Goal: Information Seeking & Learning: Learn about a topic

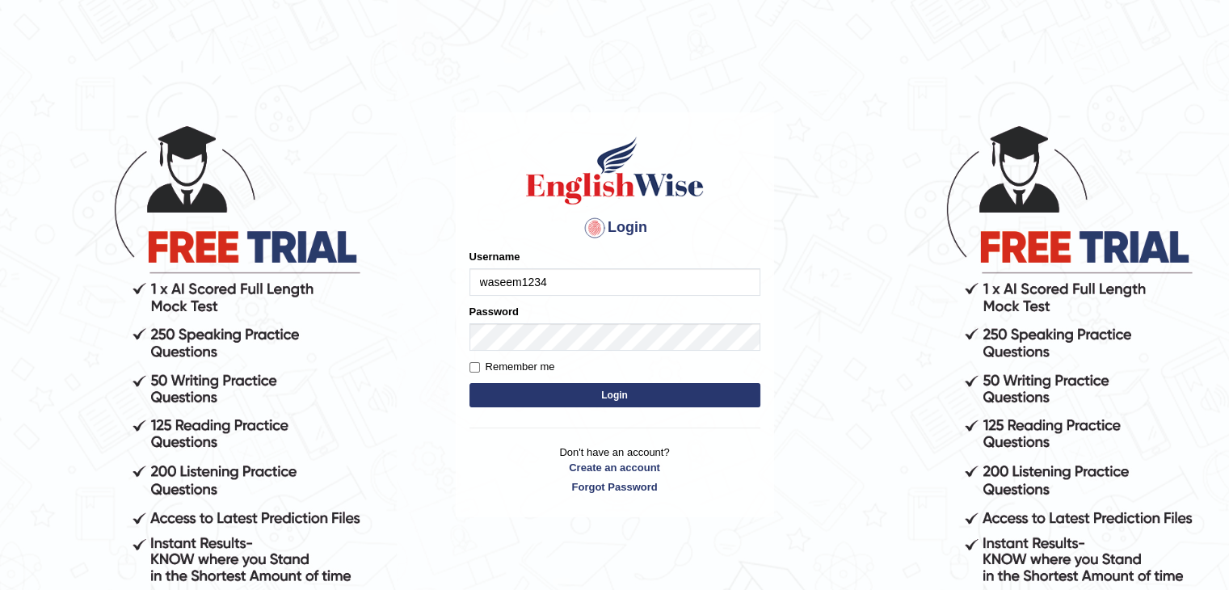
type input "waseem1234"
click at [469, 383] on button "Login" at bounding box center [614, 395] width 291 height 24
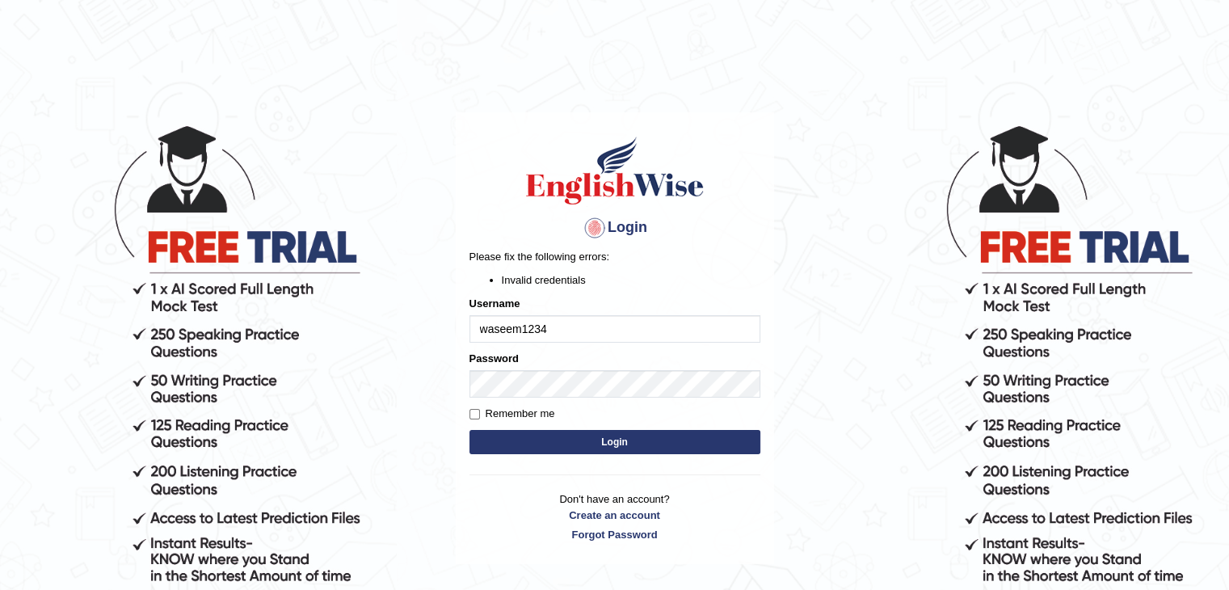
click at [490, 331] on input "waseem1234" at bounding box center [614, 328] width 291 height 27
type input "Waseem1234"
click at [473, 415] on input "Remember me" at bounding box center [474, 414] width 11 height 11
checkbox input "false"
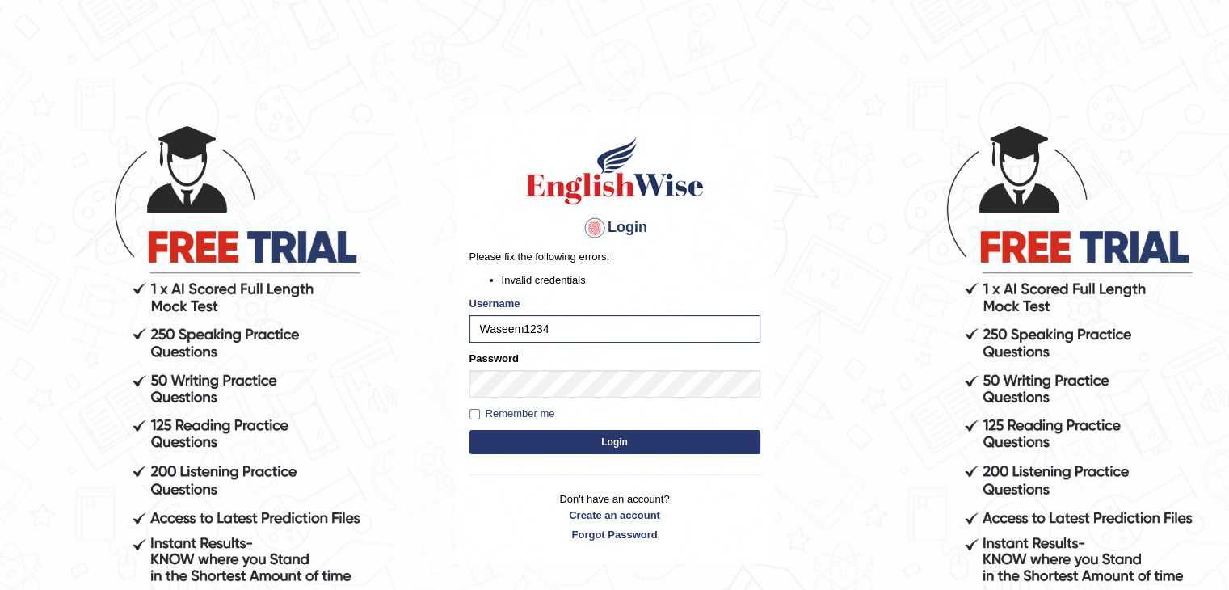
click at [592, 439] on button "Login" at bounding box center [614, 442] width 291 height 24
click at [469, 430] on button "Login" at bounding box center [614, 442] width 291 height 24
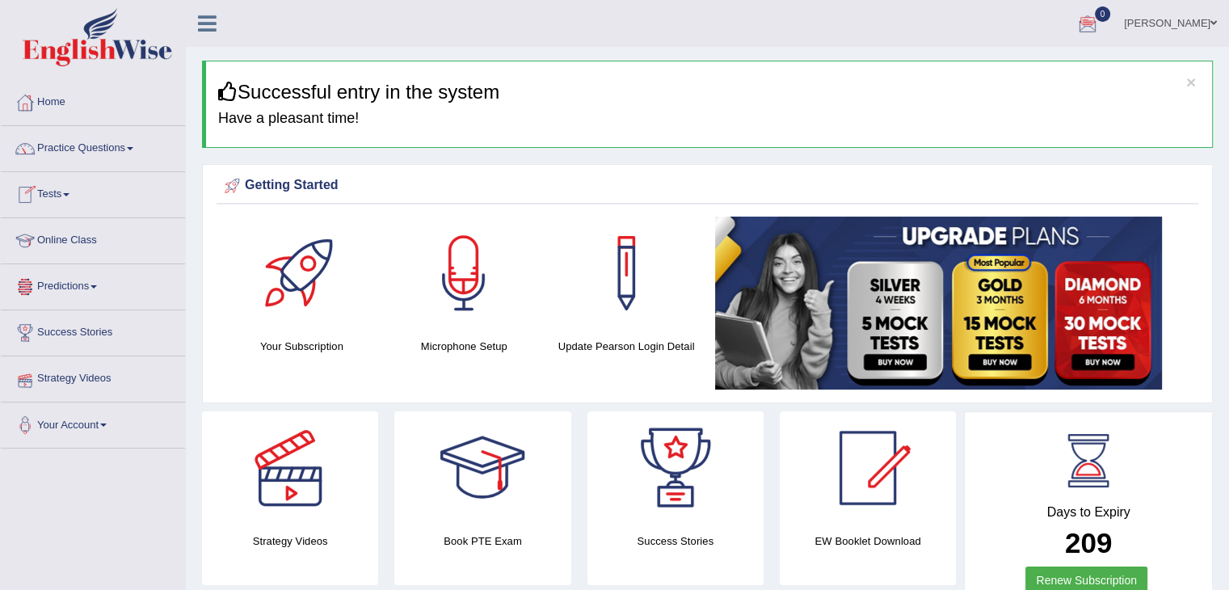
click at [68, 193] on span at bounding box center [66, 194] width 6 height 3
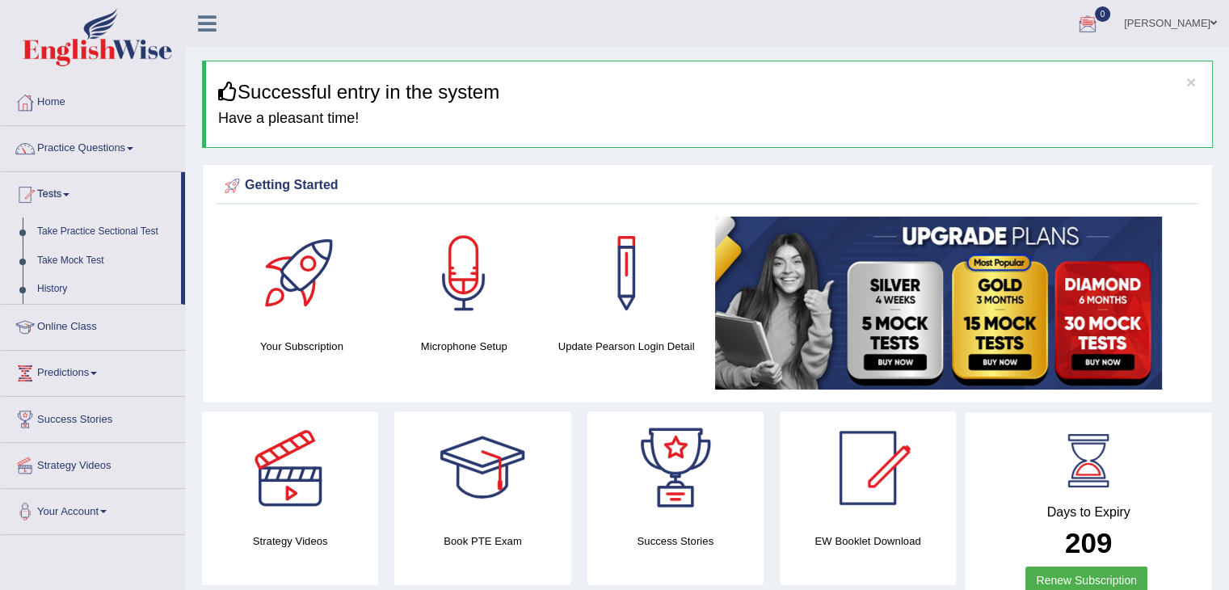
click at [87, 237] on link "Take Practice Sectional Test" at bounding box center [105, 231] width 151 height 29
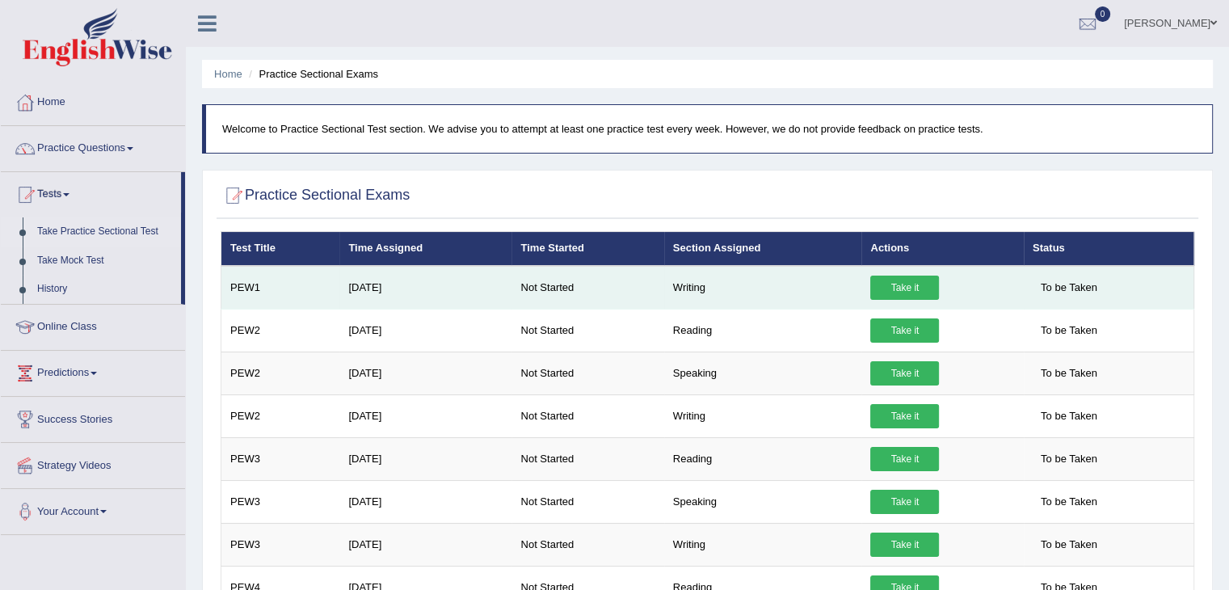
click at [915, 282] on link "Take it" at bounding box center [904, 288] width 69 height 24
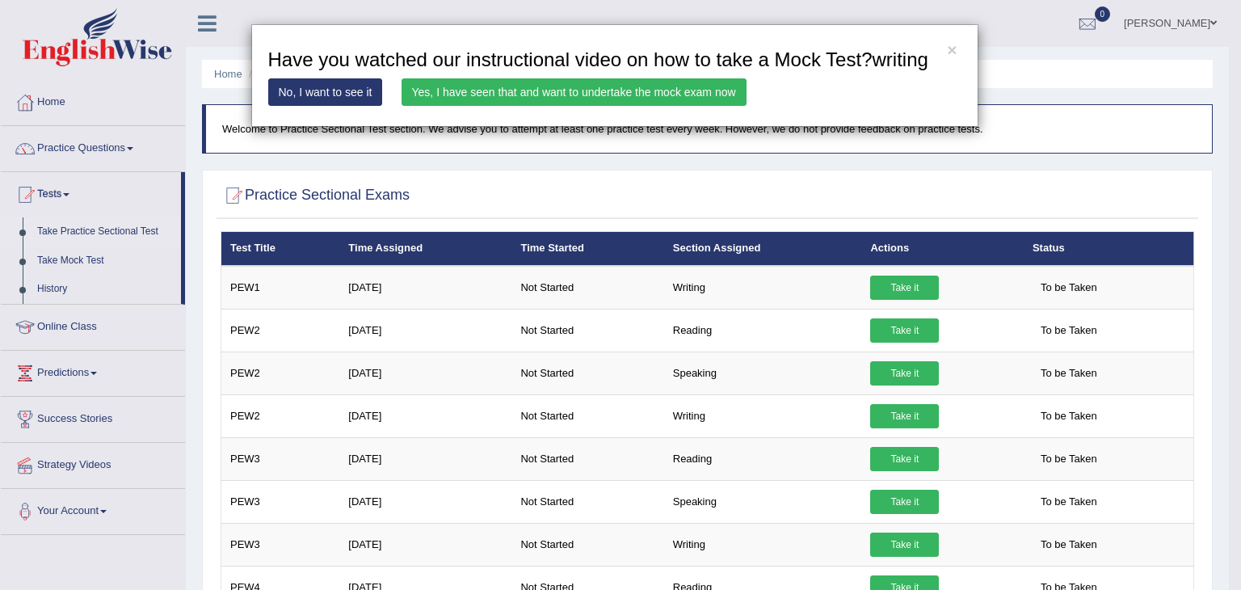
click at [507, 98] on link "Yes, I have seen that and want to undertake the mock exam now" at bounding box center [574, 91] width 345 height 27
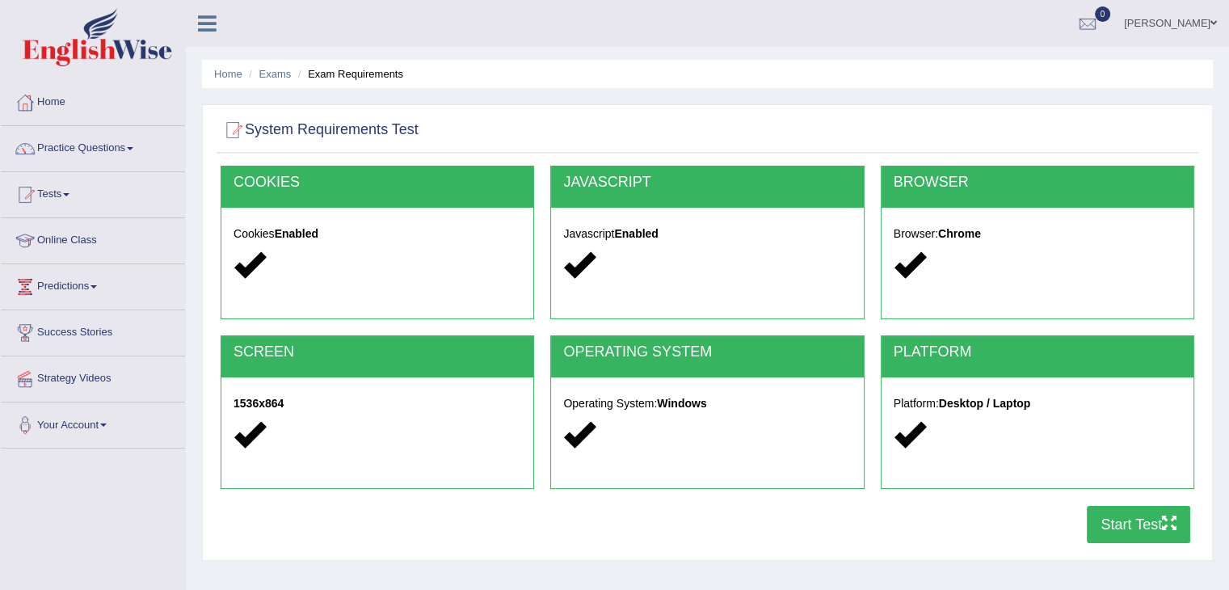
click at [1154, 515] on button "Start Test" at bounding box center [1138, 524] width 103 height 37
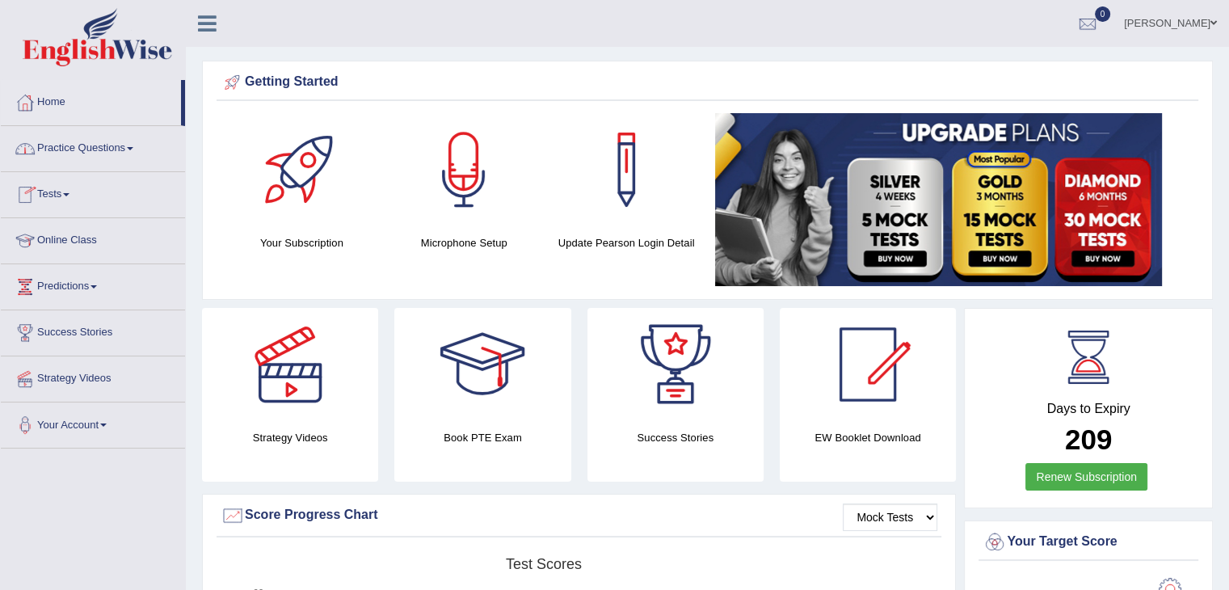
click at [67, 191] on link "Tests" at bounding box center [93, 192] width 184 height 40
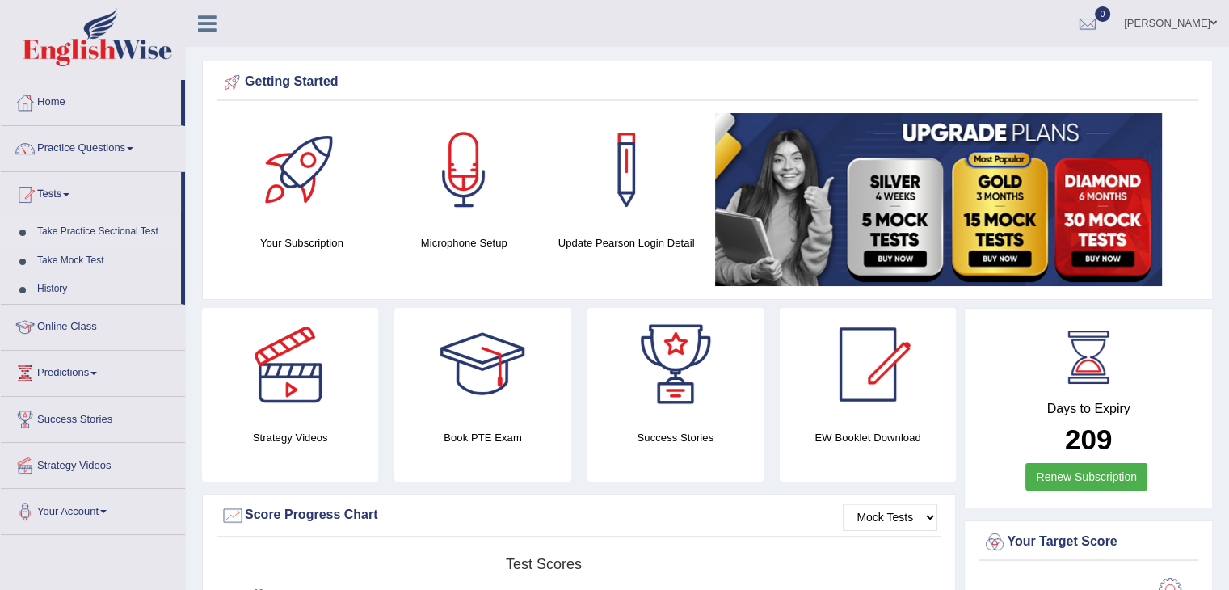
click at [74, 229] on link "Take Practice Sectional Test" at bounding box center [105, 231] width 151 height 29
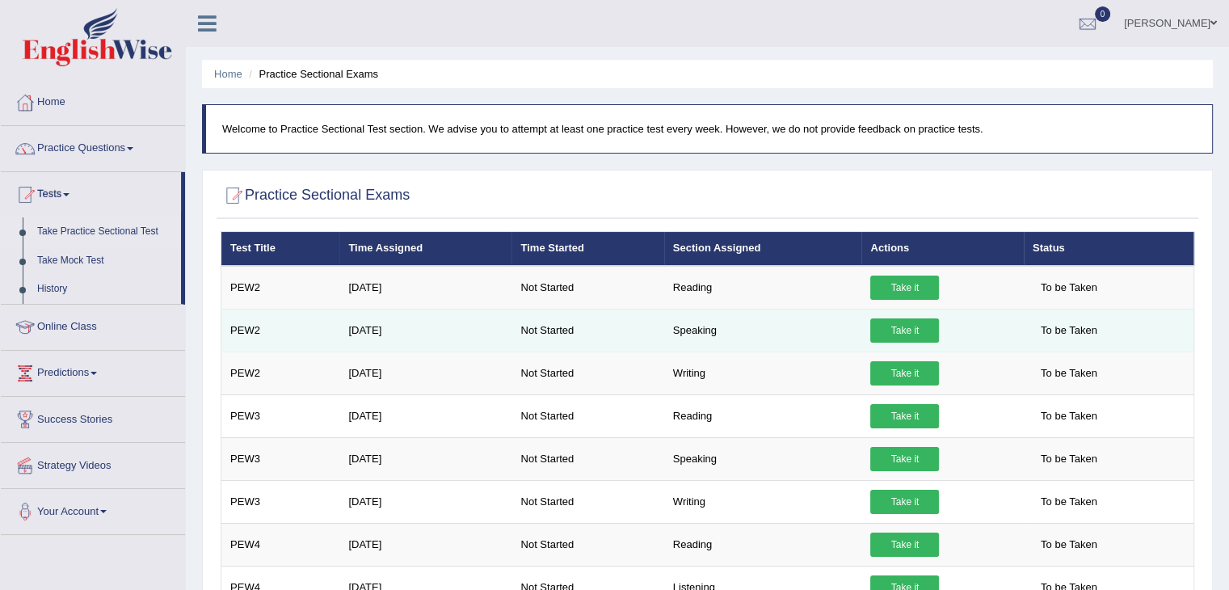
click at [908, 327] on link "Take it" at bounding box center [904, 330] width 69 height 24
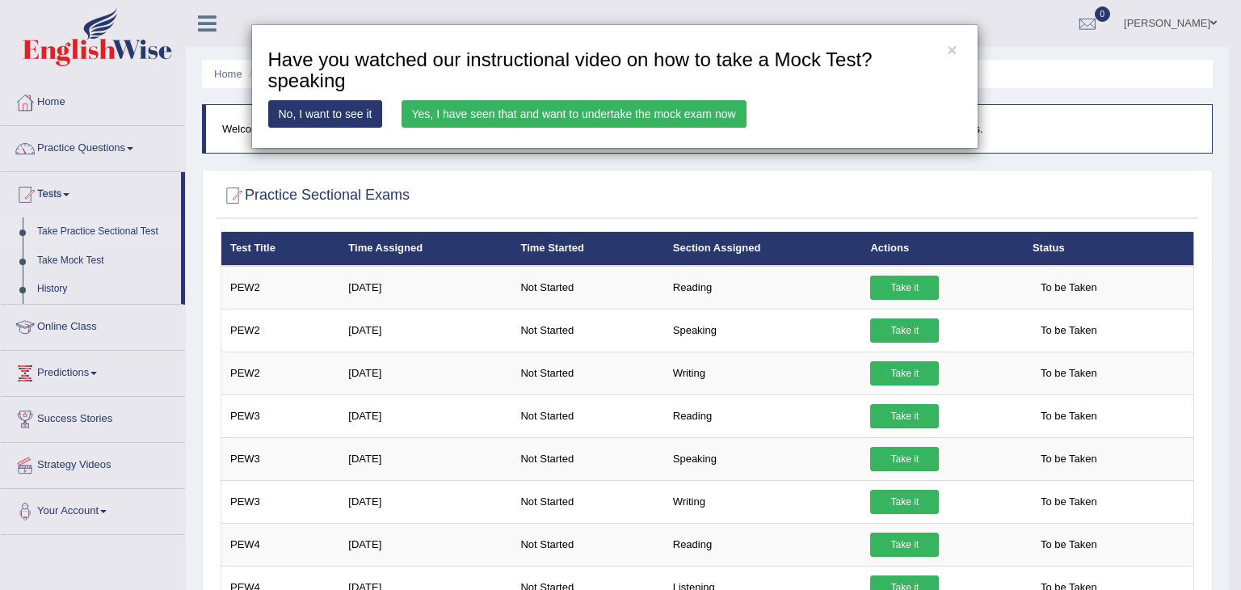
click at [537, 118] on link "Yes, I have seen that and want to undertake the mock exam now" at bounding box center [574, 113] width 345 height 27
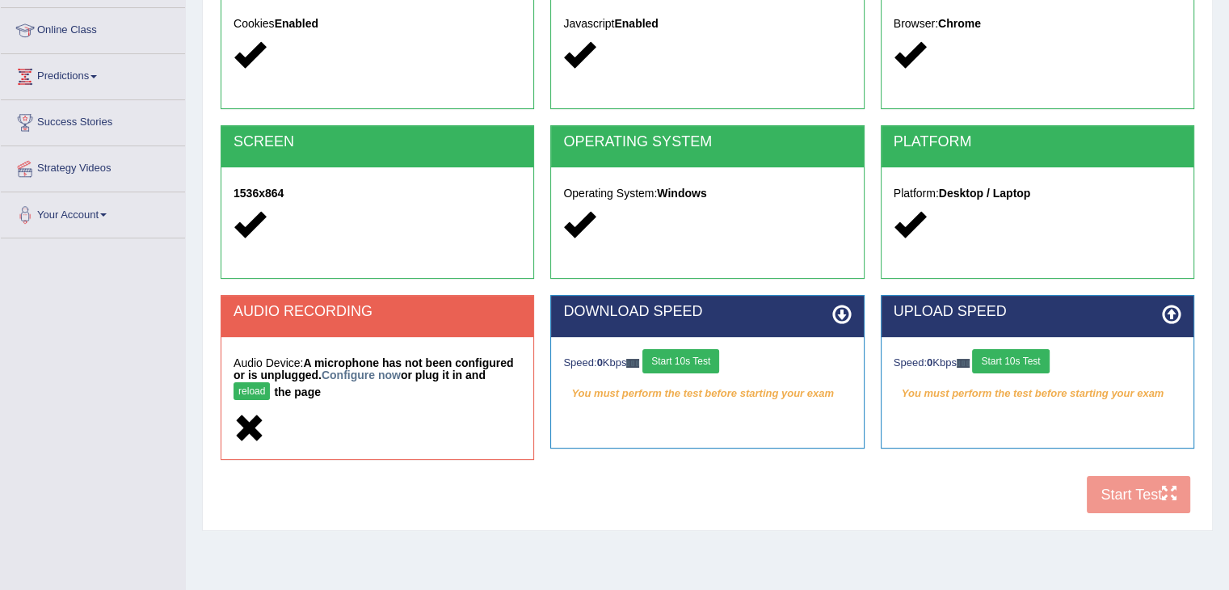
scroll to position [259, 0]
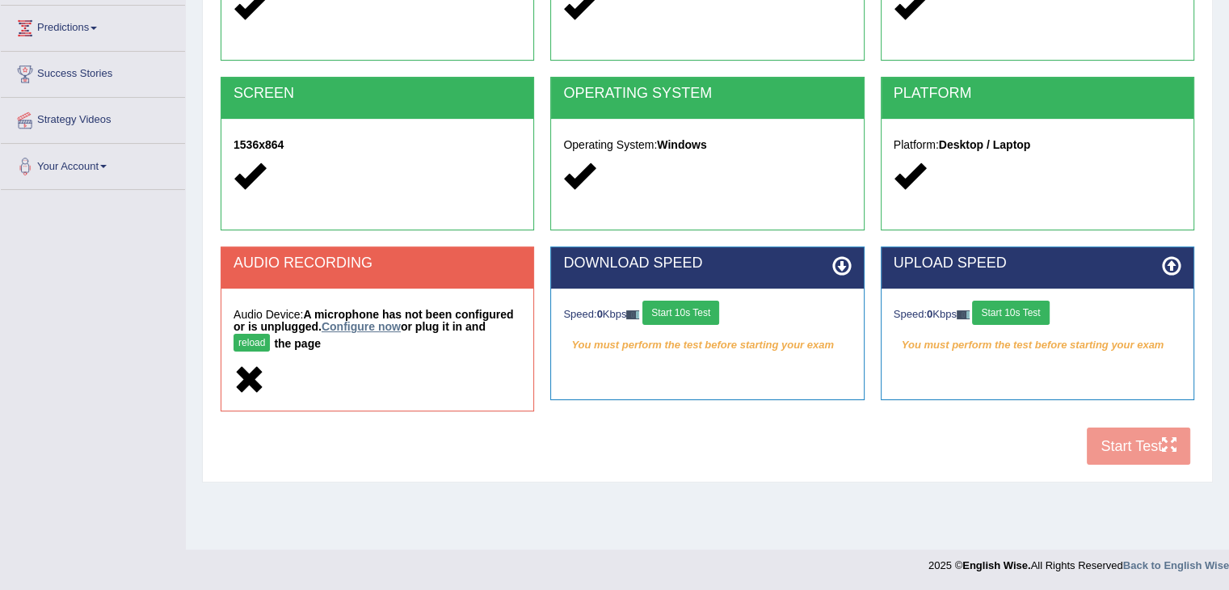
click at [356, 324] on link "Configure now" at bounding box center [361, 326] width 79 height 13
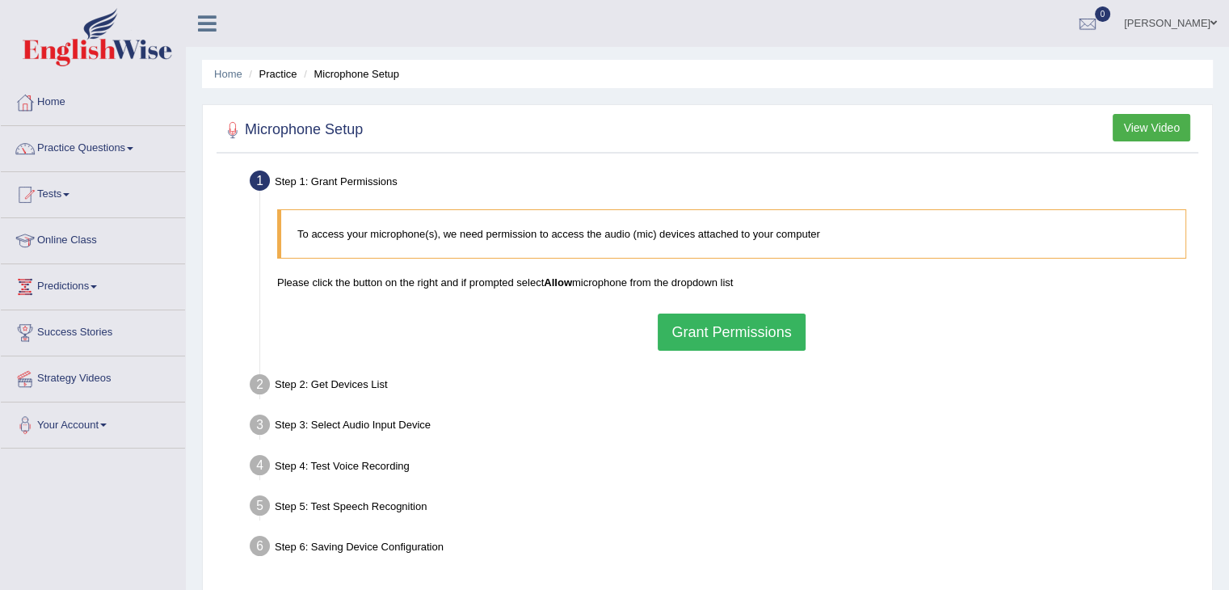
click at [714, 330] on button "Grant Permissions" at bounding box center [731, 332] width 147 height 37
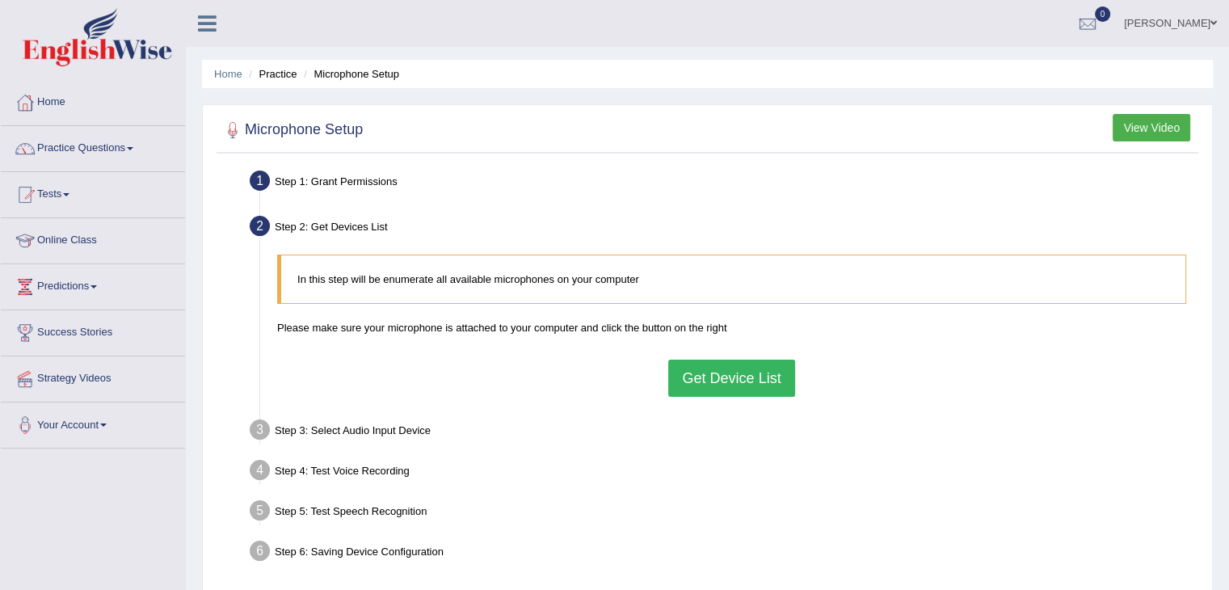
click at [751, 374] on button "Get Device List" at bounding box center [731, 378] width 126 height 37
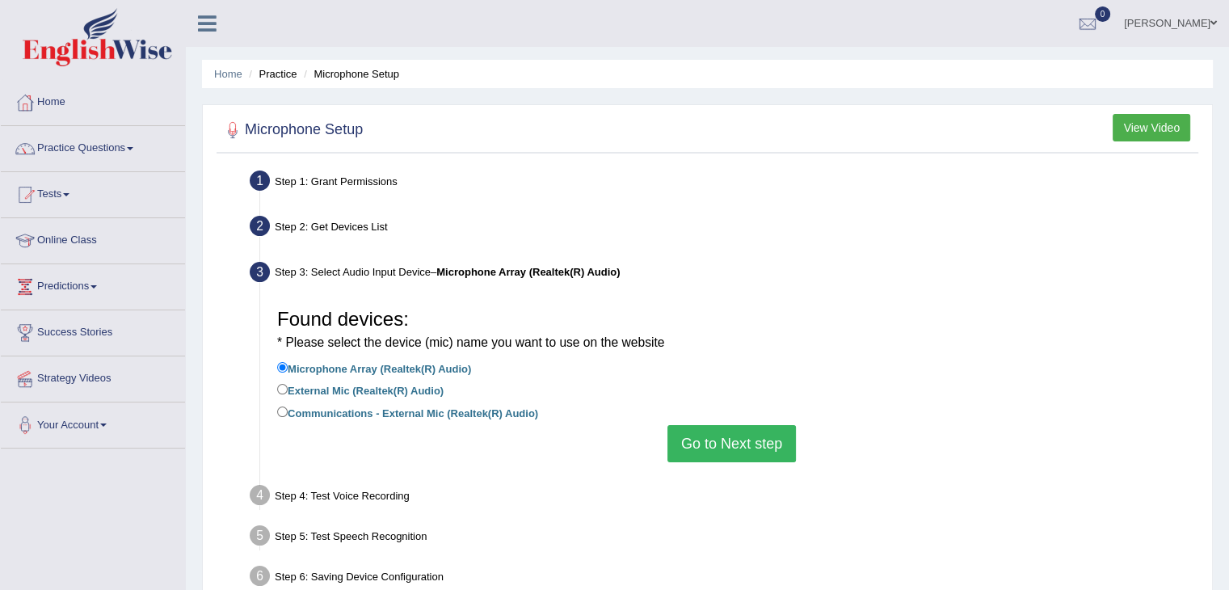
click at [742, 441] on button "Go to Next step" at bounding box center [731, 443] width 128 height 37
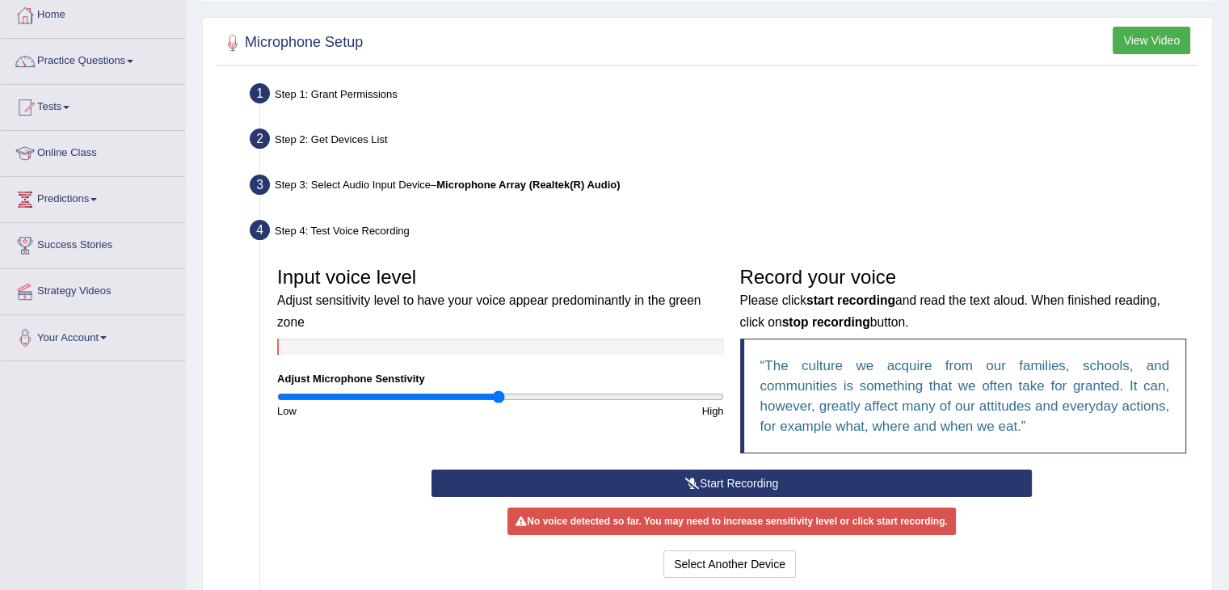
scroll to position [100, 0]
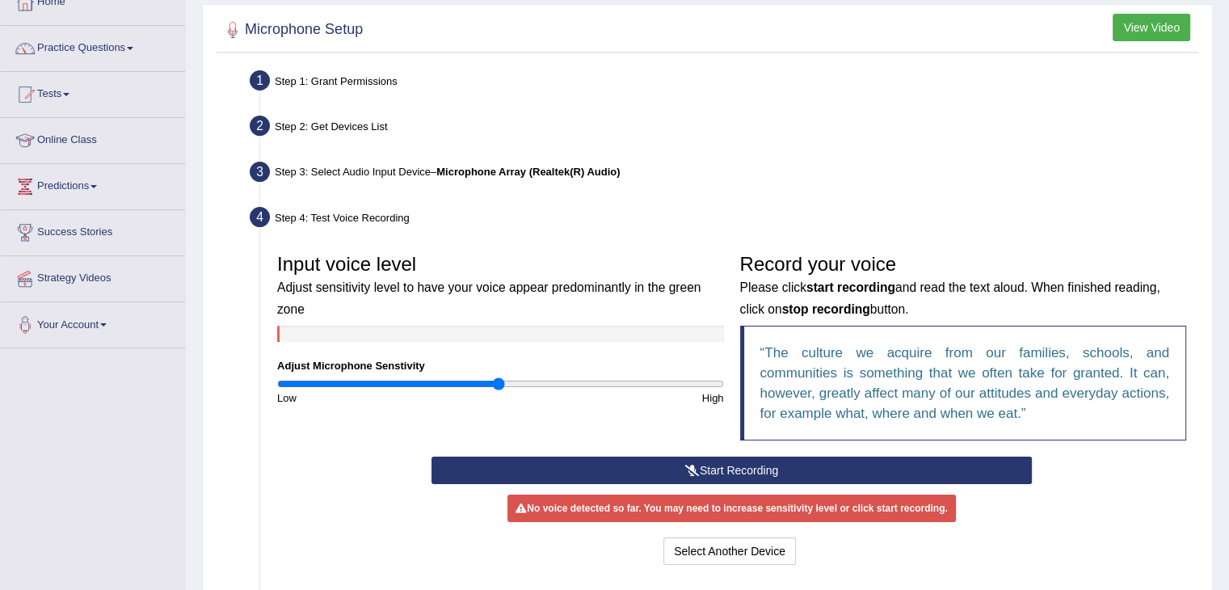
click at [703, 467] on button "Start Recording" at bounding box center [731, 470] width 600 height 27
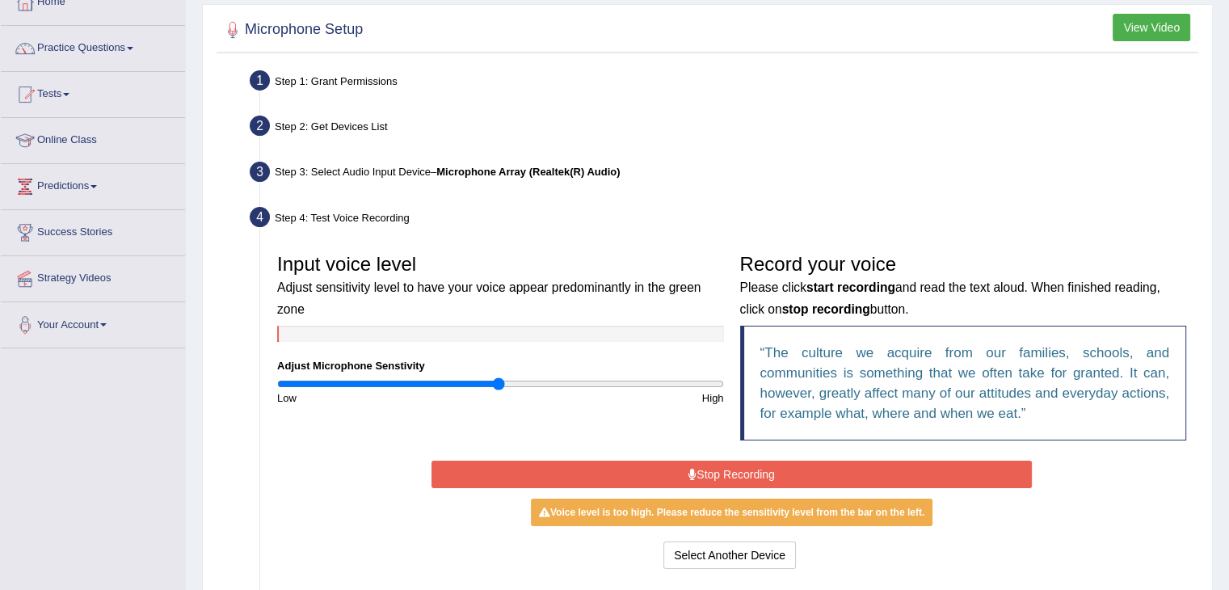
click at [703, 467] on button "Stop Recording" at bounding box center [731, 474] width 600 height 27
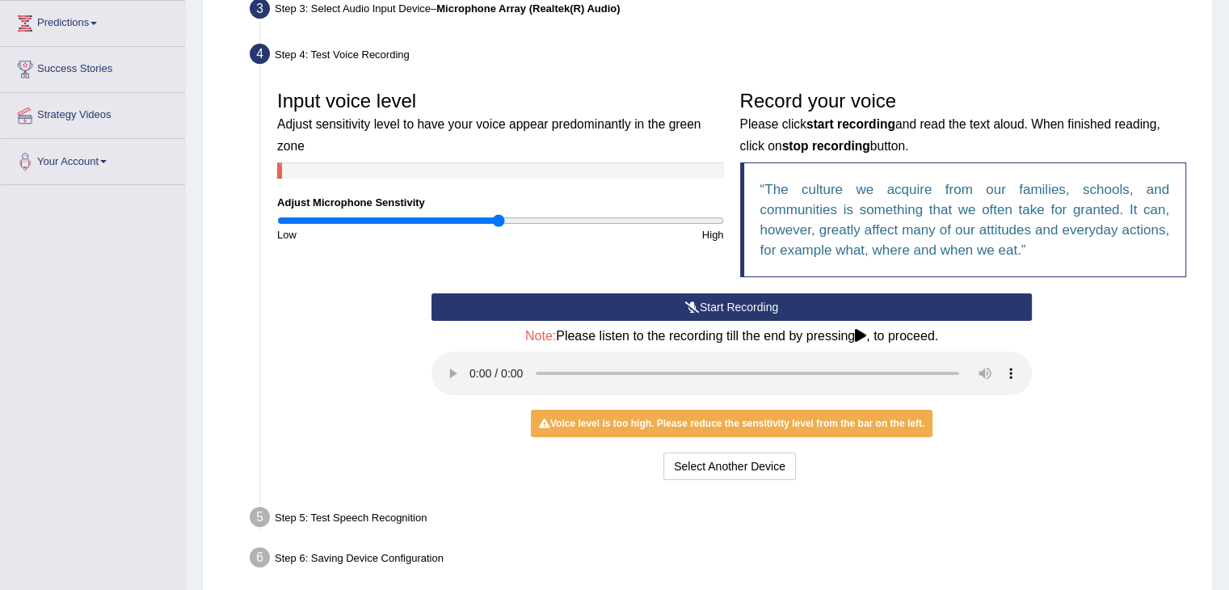
scroll to position [264, 0]
click at [693, 424] on div "Voice level is too high. Please reduce the sensitivity level from the bar on th…" at bounding box center [732, 422] width 402 height 27
click at [476, 221] on input "range" at bounding box center [500, 219] width 447 height 13
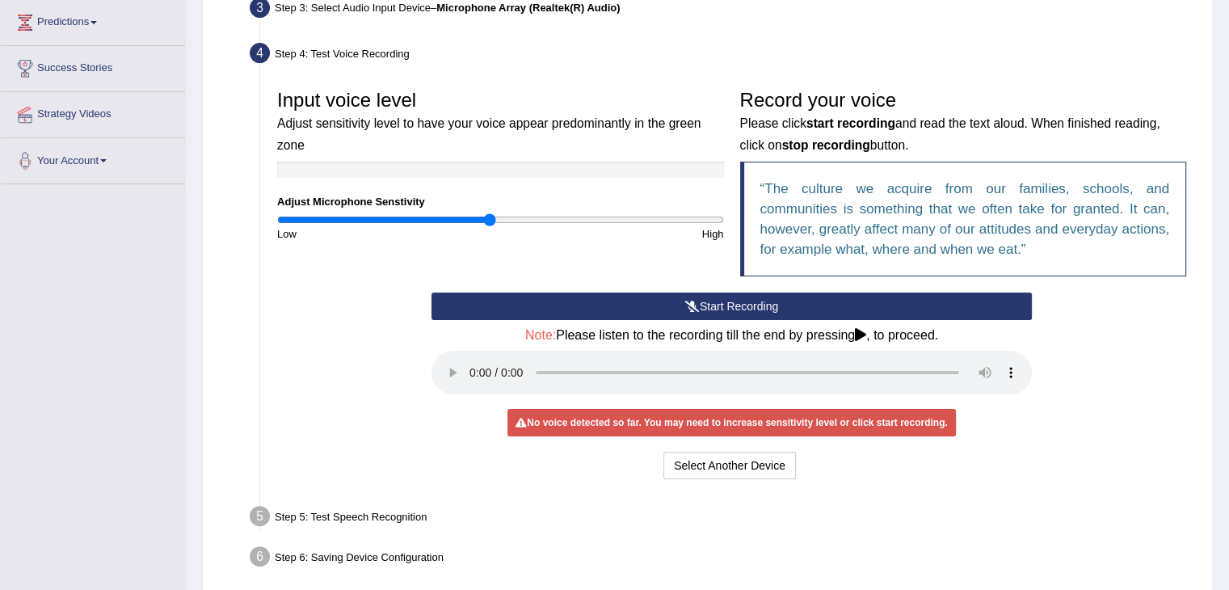
type input "0.96"
click at [487, 217] on input "range" at bounding box center [500, 219] width 447 height 13
click at [649, 314] on button "Start Recording" at bounding box center [731, 306] width 600 height 27
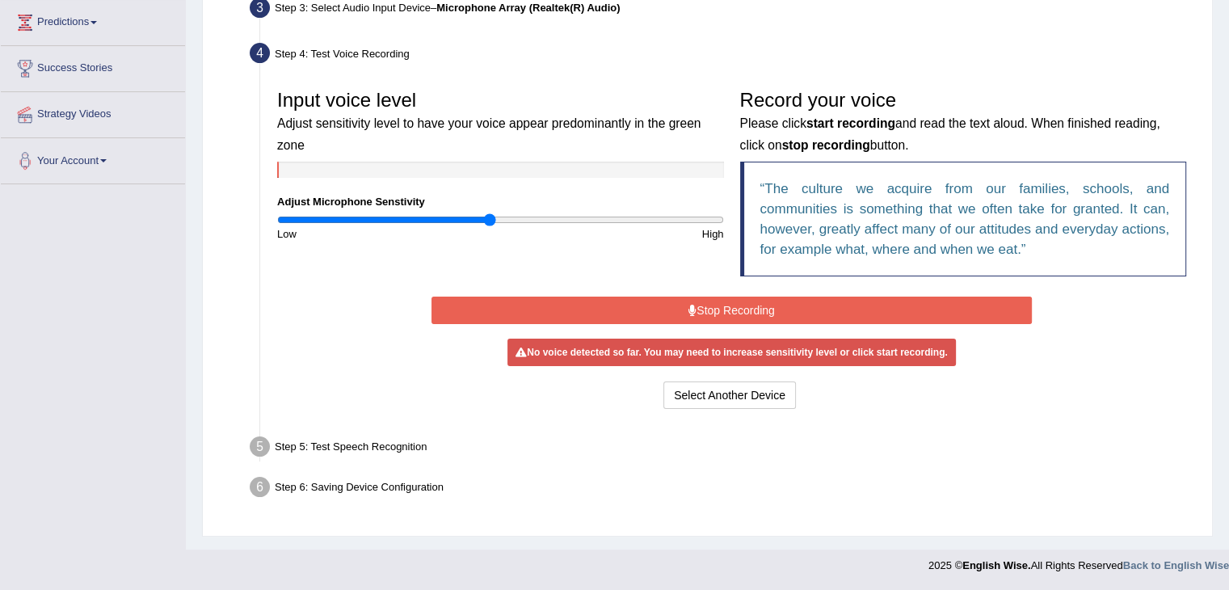
scroll to position [259, 0]
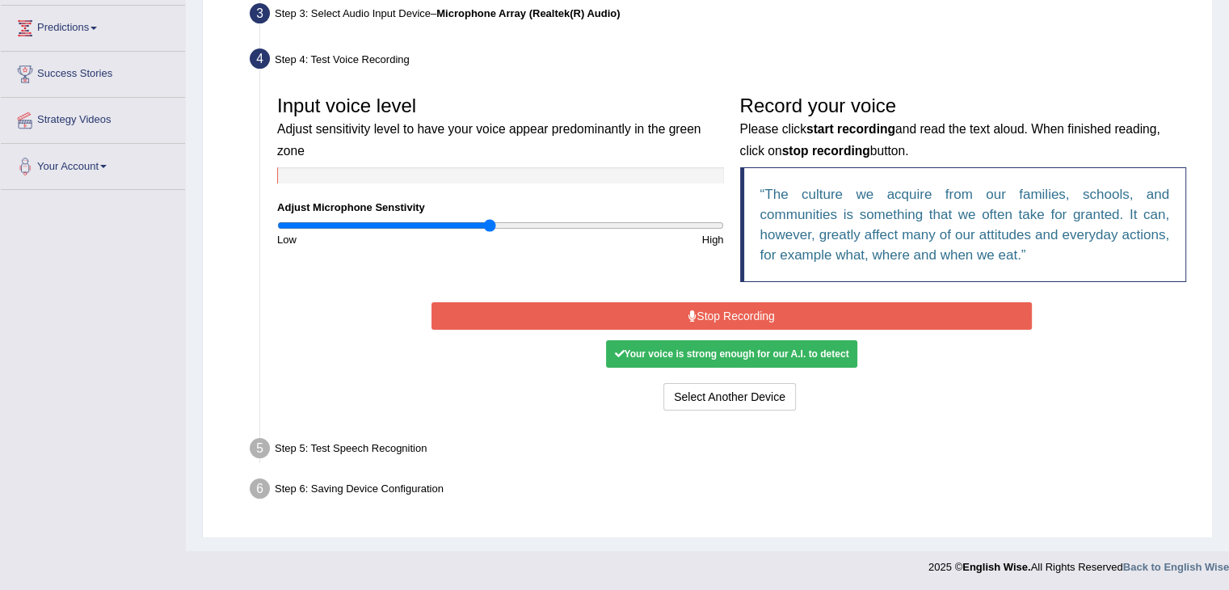
click at [659, 317] on button "Stop Recording" at bounding box center [731, 315] width 600 height 27
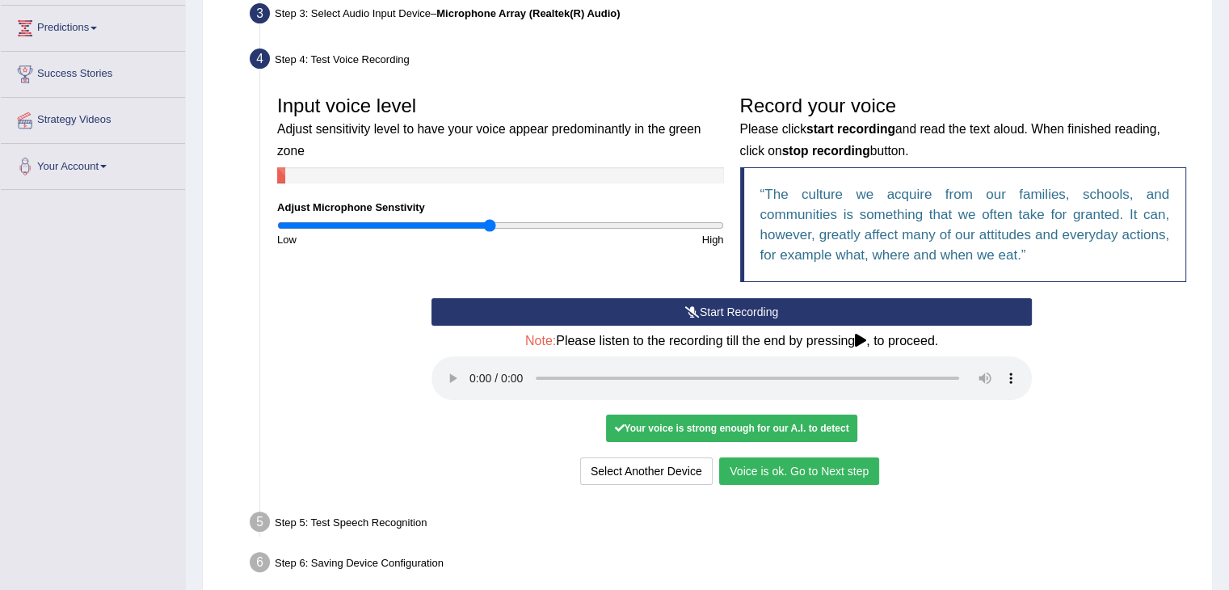
click at [812, 465] on button "Voice is ok. Go to Next step" at bounding box center [799, 470] width 160 height 27
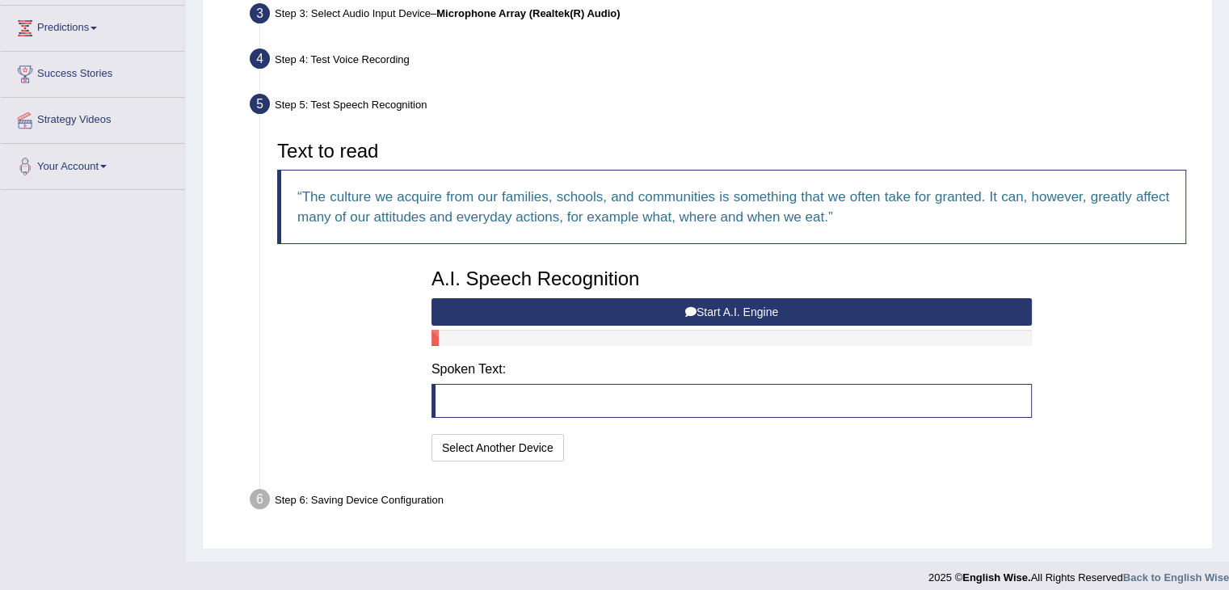
click at [695, 309] on button "Start A.I. Engine" at bounding box center [731, 311] width 600 height 27
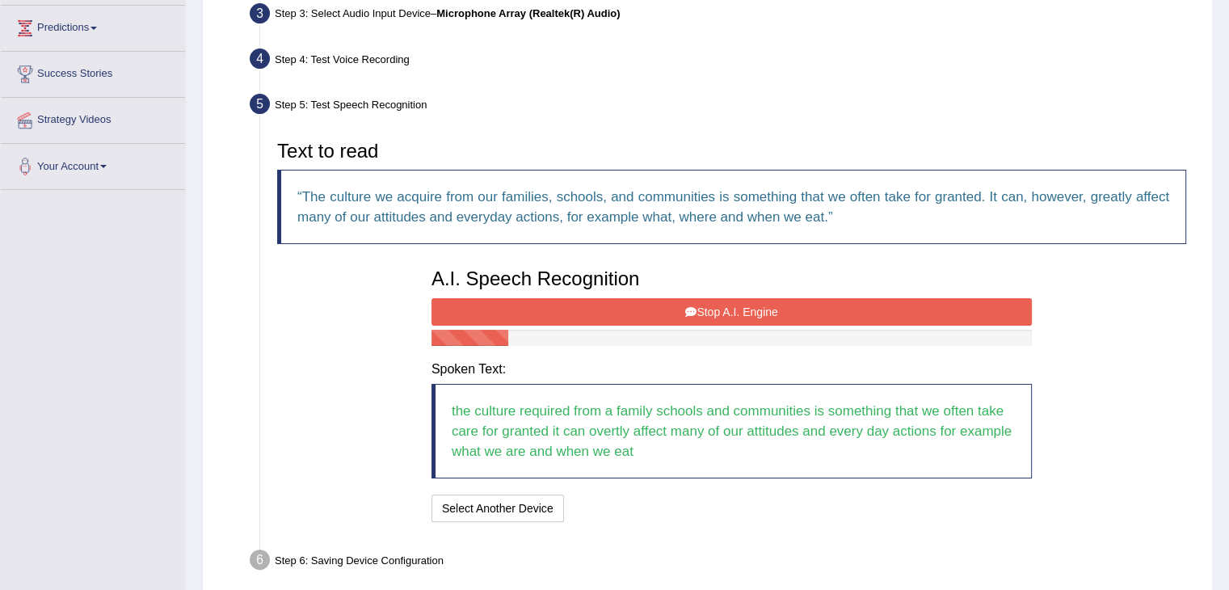
click at [717, 309] on button "Stop A.I. Engine" at bounding box center [731, 311] width 600 height 27
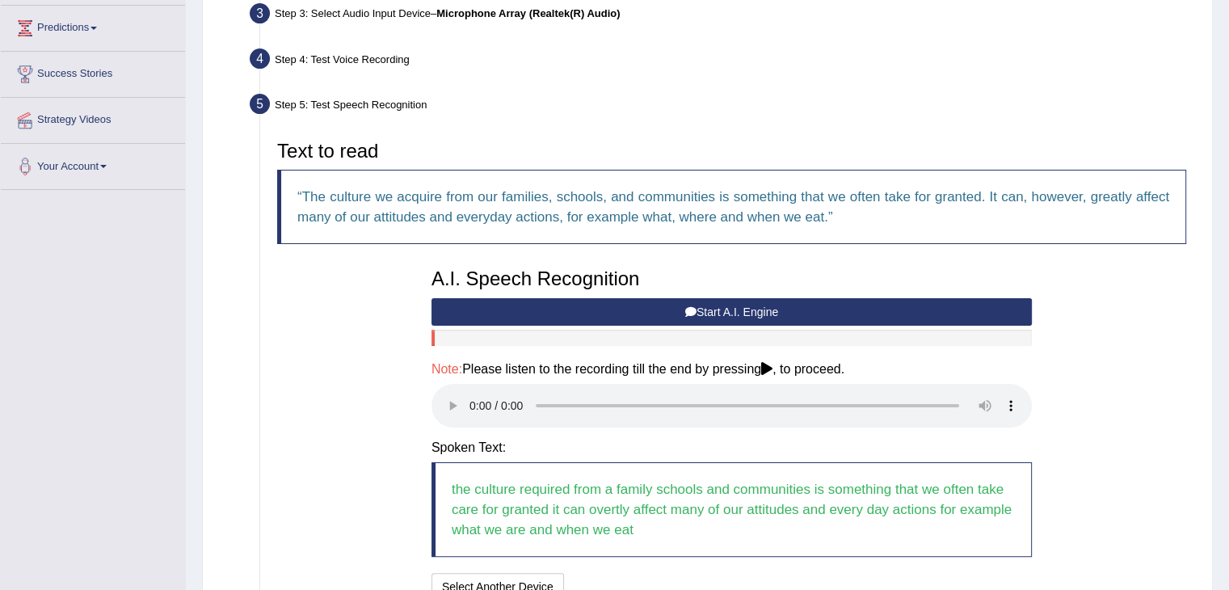
scroll to position [408, 0]
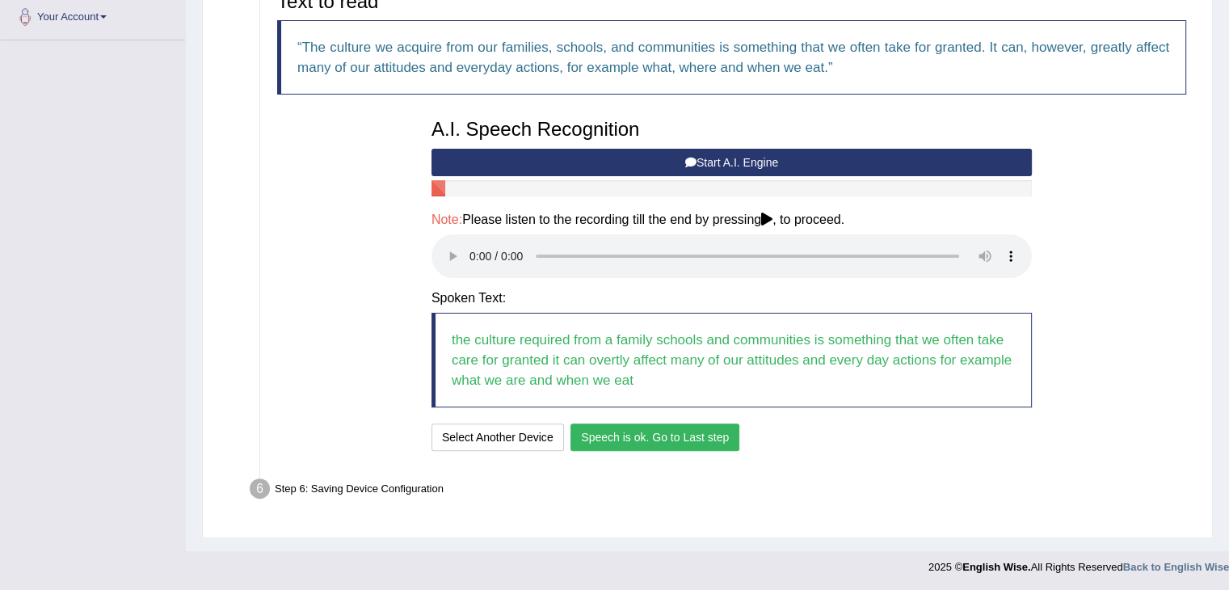
click at [699, 429] on button "Speech is ok. Go to Last step" at bounding box center [654, 436] width 169 height 27
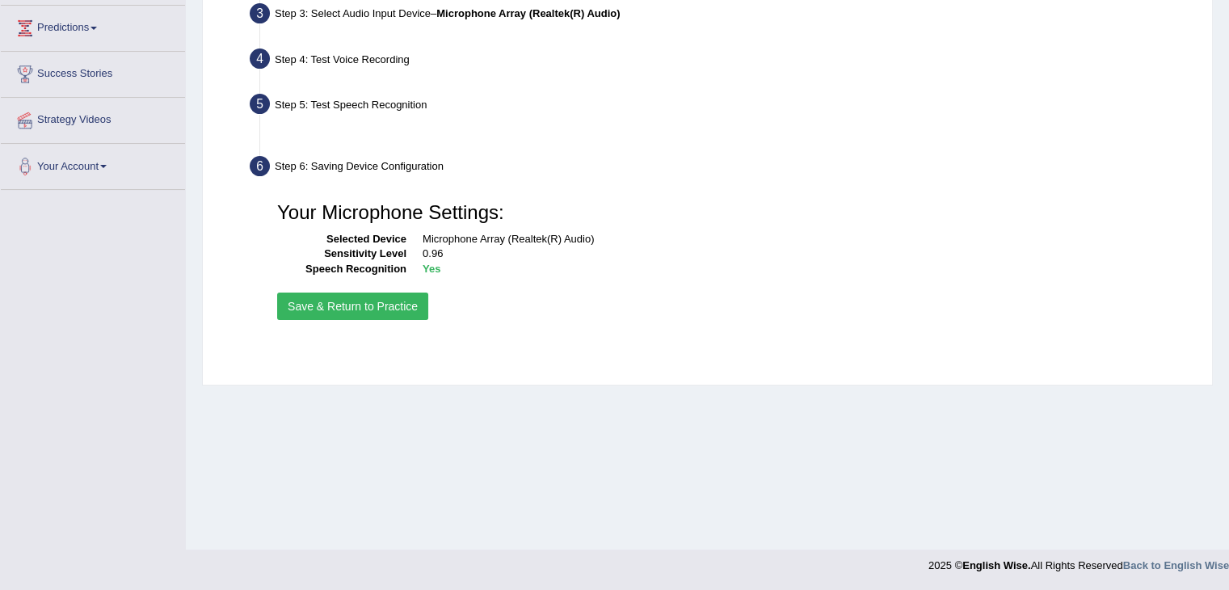
scroll to position [259, 0]
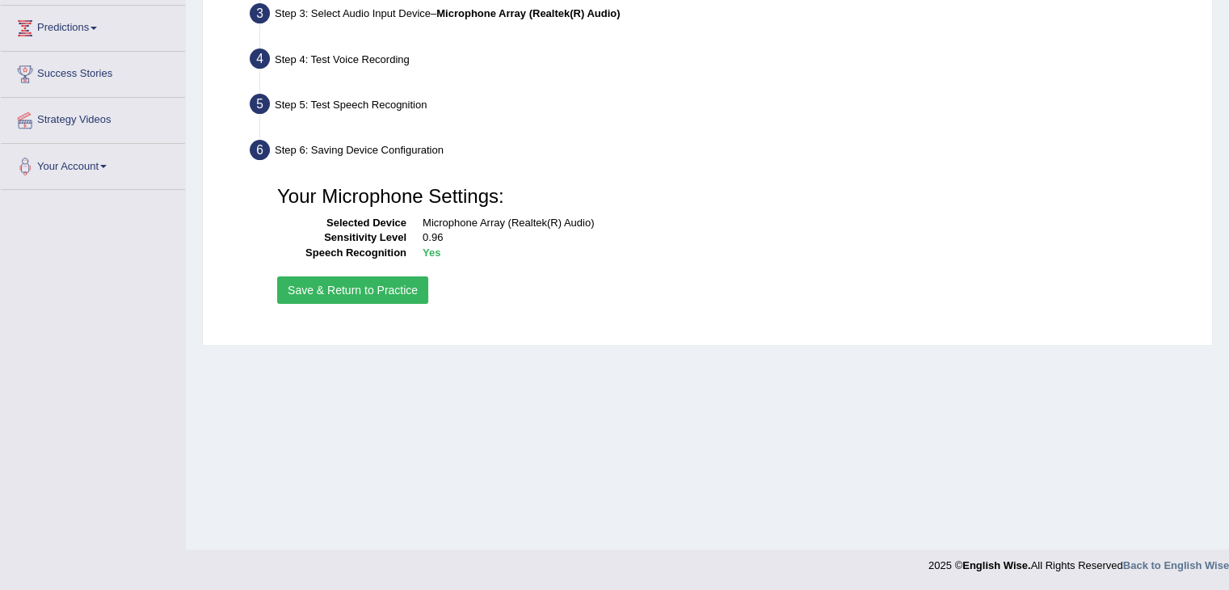
click at [352, 291] on button "Save & Return to Practice" at bounding box center [352, 289] width 151 height 27
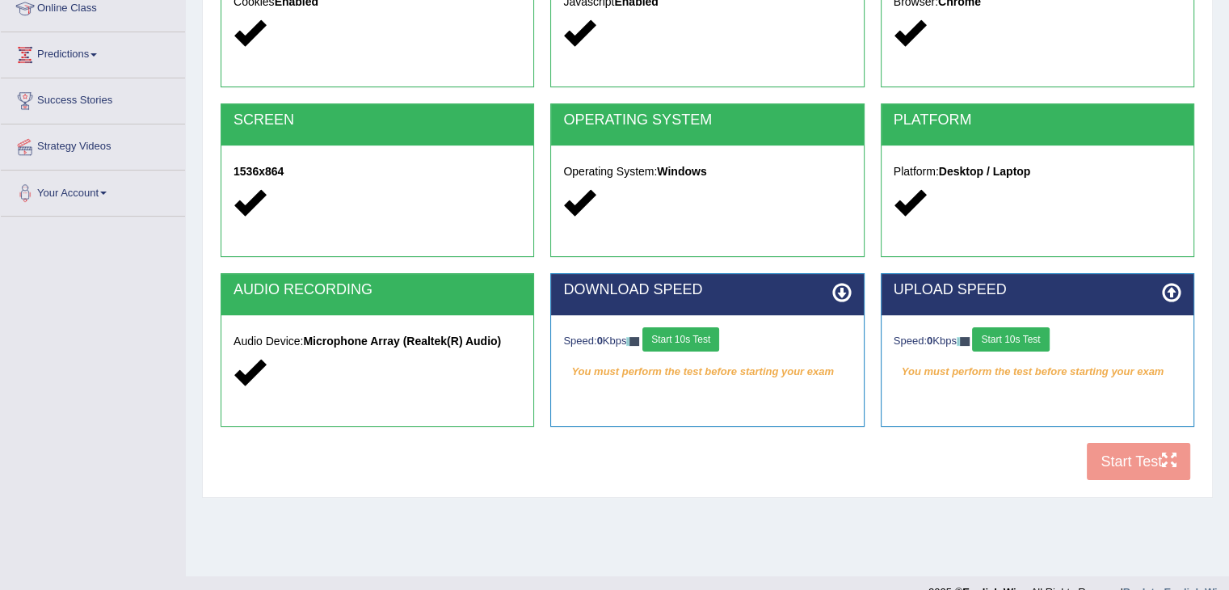
scroll to position [233, 0]
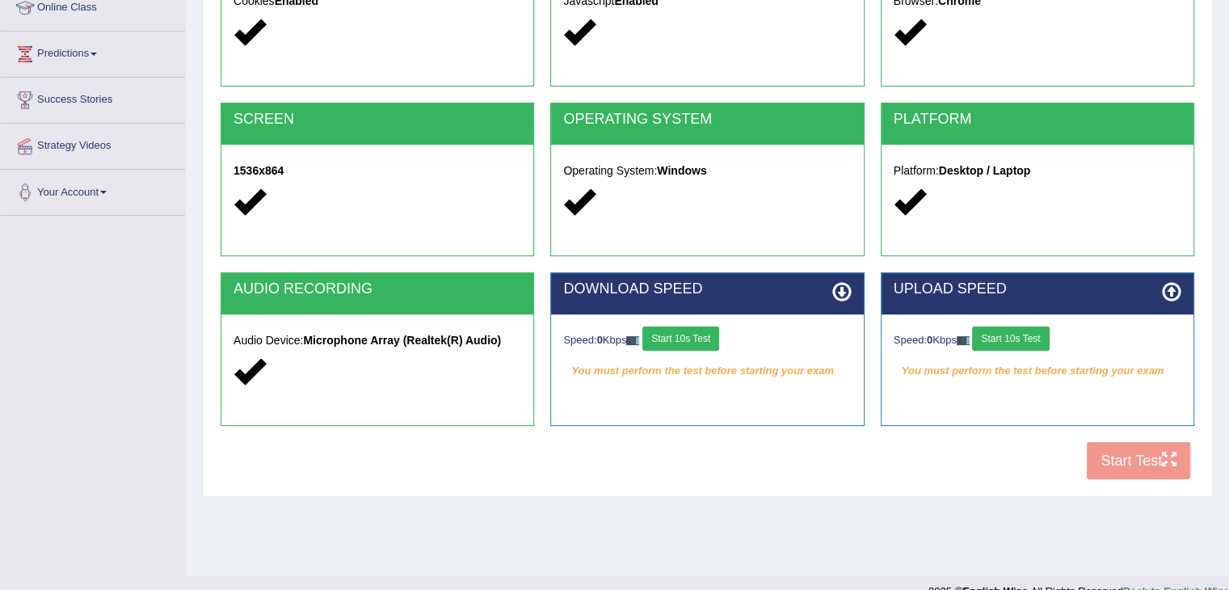
click at [694, 335] on button "Start 10s Test" at bounding box center [680, 338] width 77 height 24
click at [1018, 343] on button "Start 10s Test" at bounding box center [1010, 338] width 77 height 24
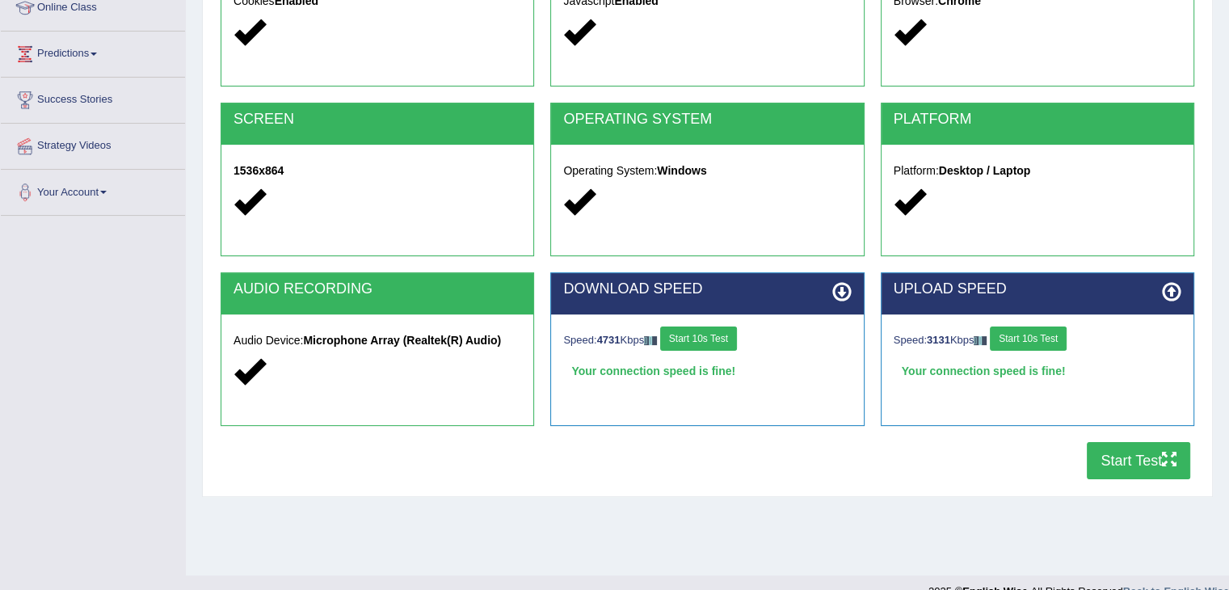
click at [1132, 454] on button "Start Test" at bounding box center [1138, 460] width 103 height 37
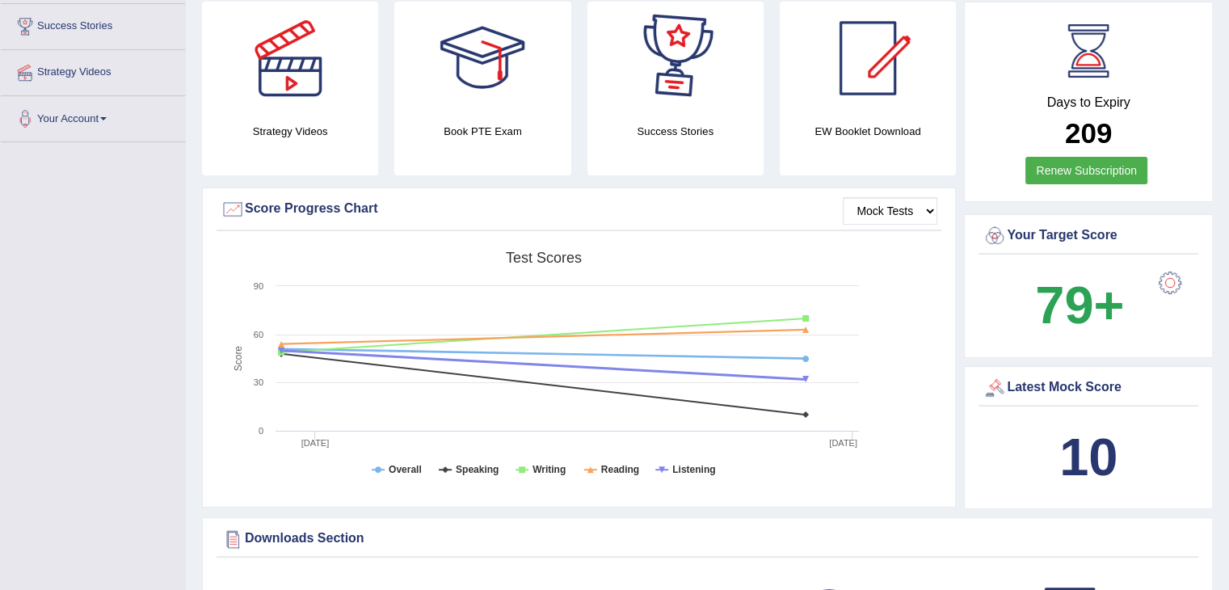
scroll to position [309, 0]
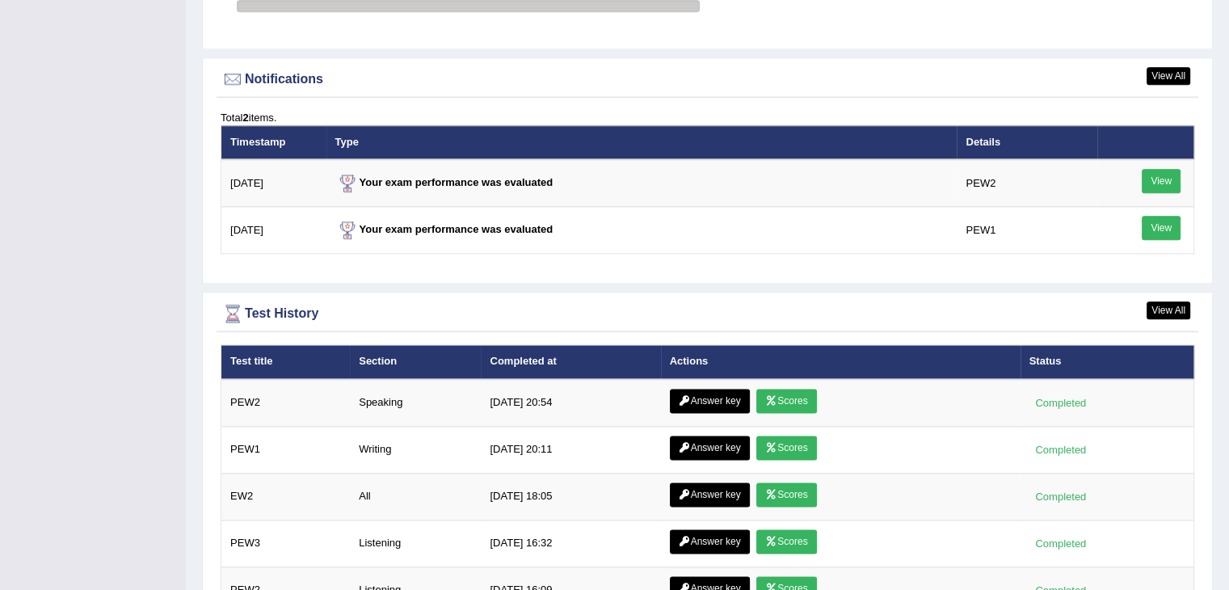
scroll to position [1934, 0]
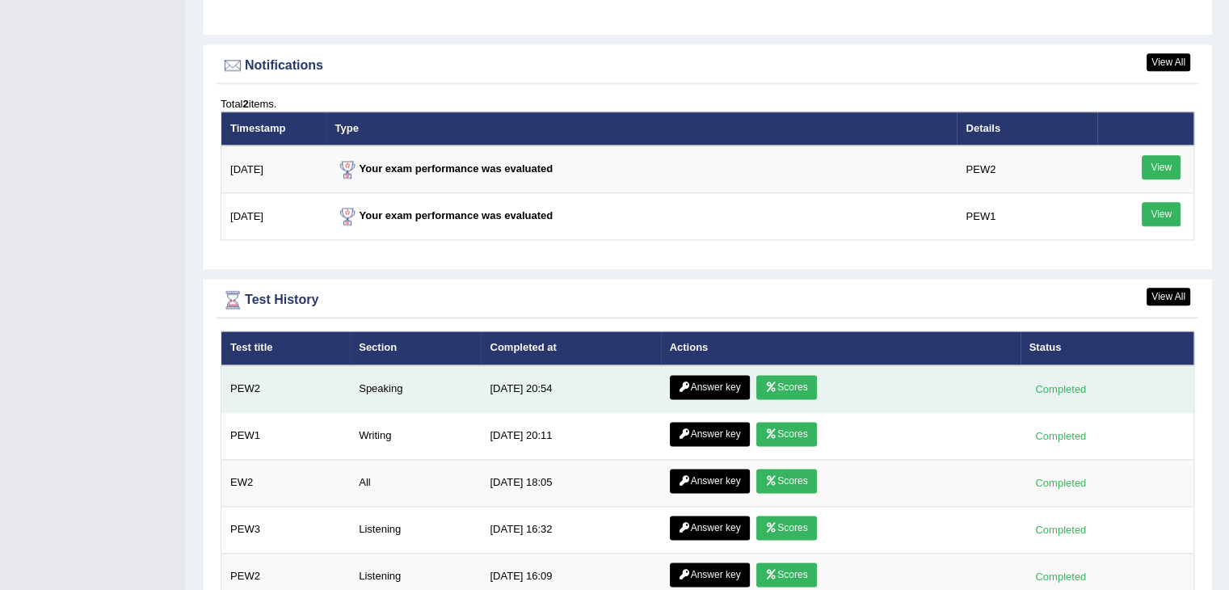
click at [785, 385] on link "Scores" at bounding box center [786, 387] width 60 height 24
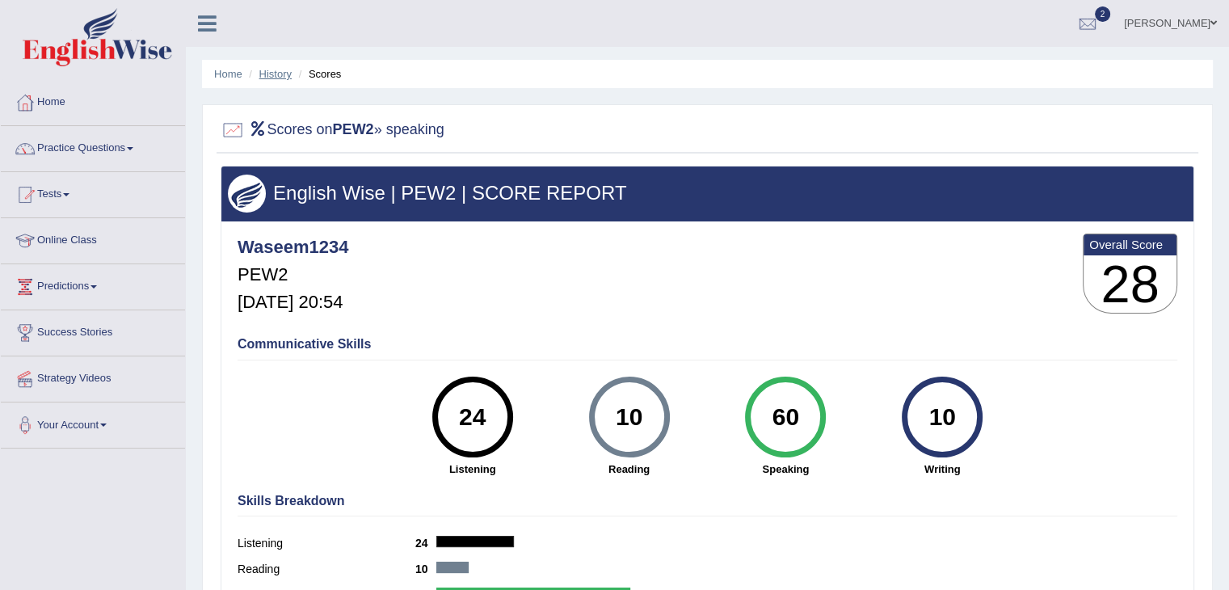
click at [268, 70] on link "History" at bounding box center [275, 74] width 32 height 12
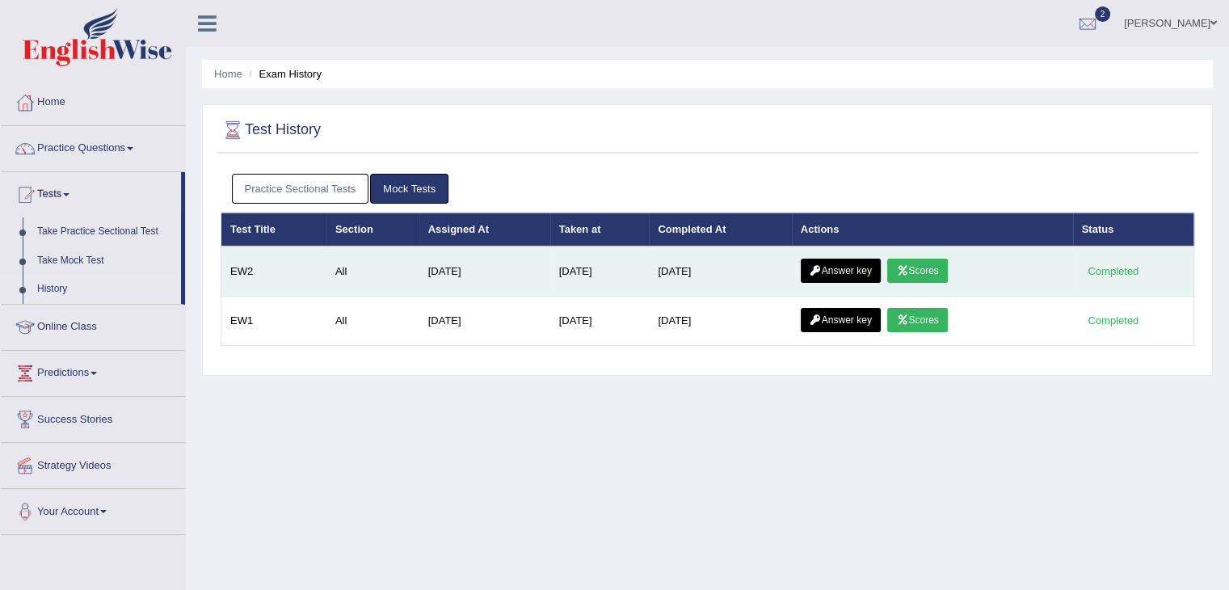
click at [852, 272] on link "Answer key" at bounding box center [841, 271] width 80 height 24
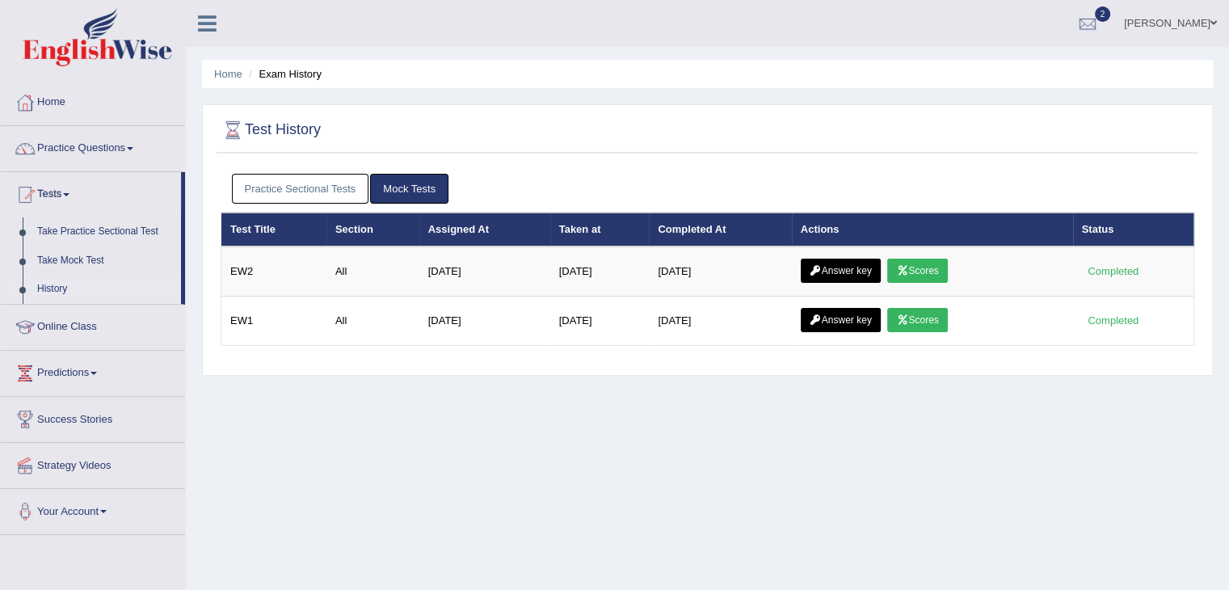
click at [310, 181] on link "Practice Sectional Tests" at bounding box center [300, 189] width 137 height 30
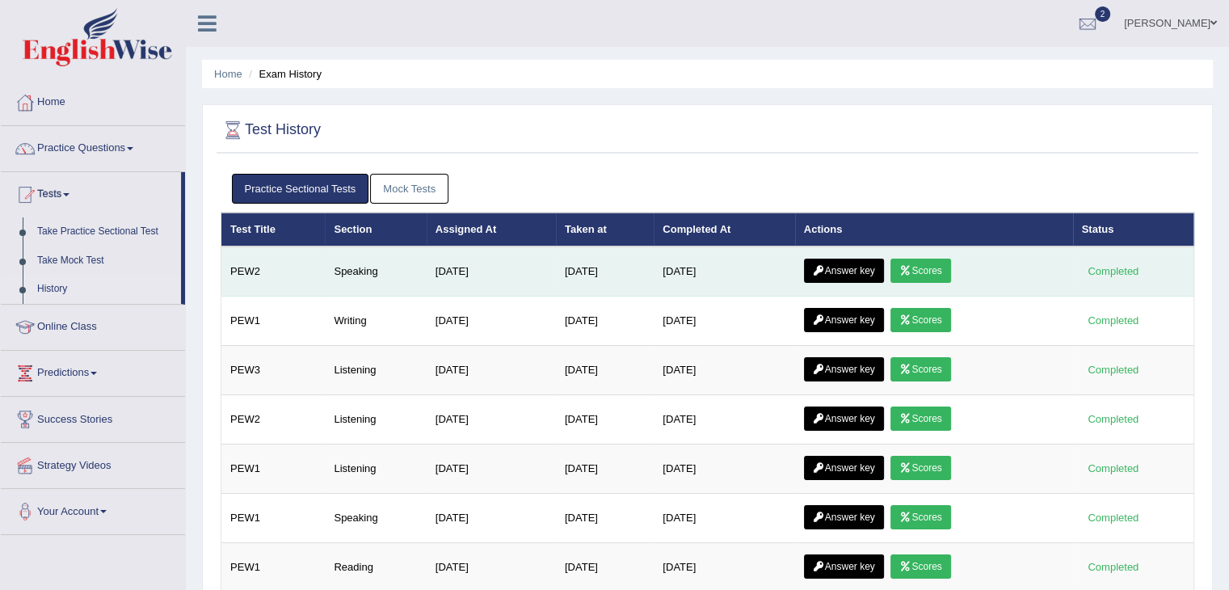
click at [848, 270] on link "Answer key" at bounding box center [844, 271] width 80 height 24
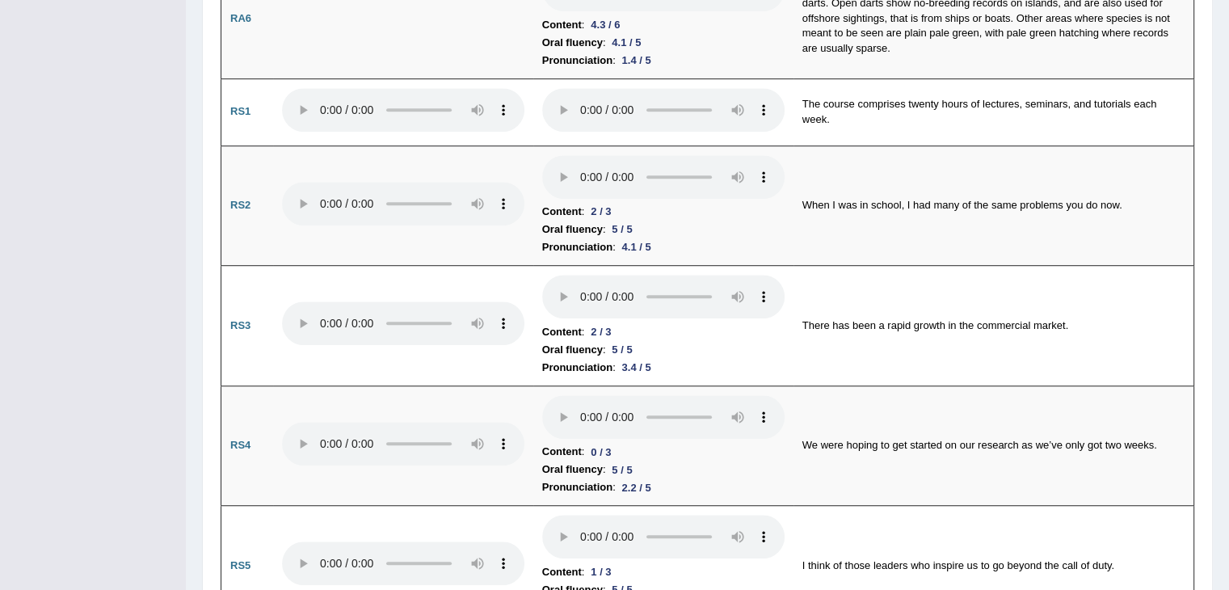
scroll to position [995, 0]
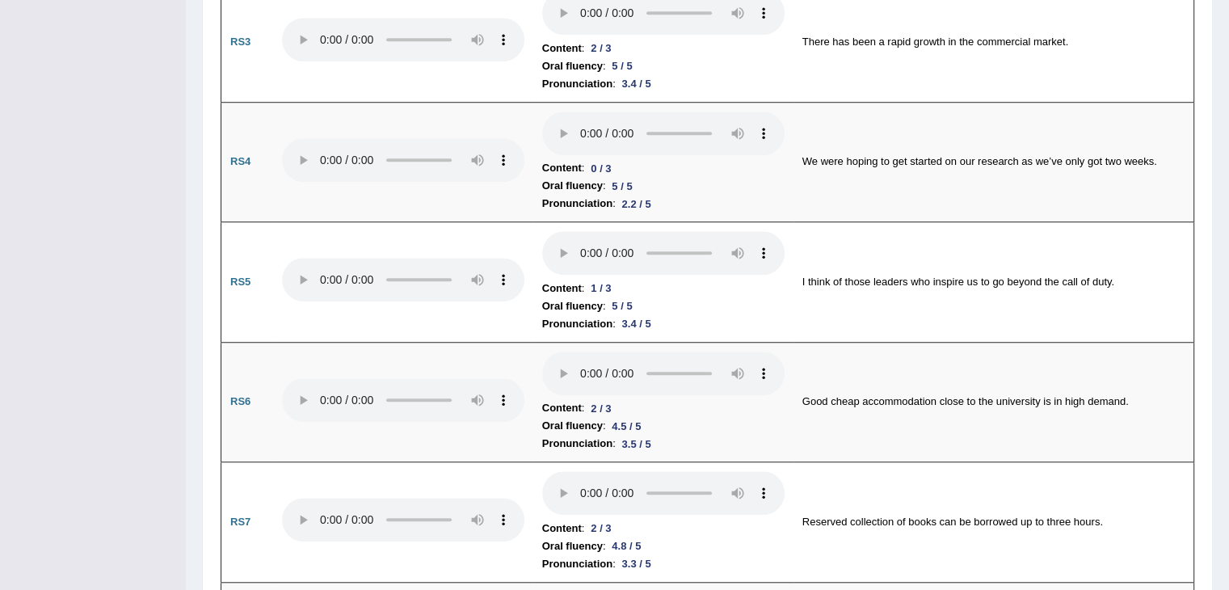
click at [849, 234] on td "I think of those leaders who inspire us to go beyond the call of duty." at bounding box center [993, 282] width 401 height 120
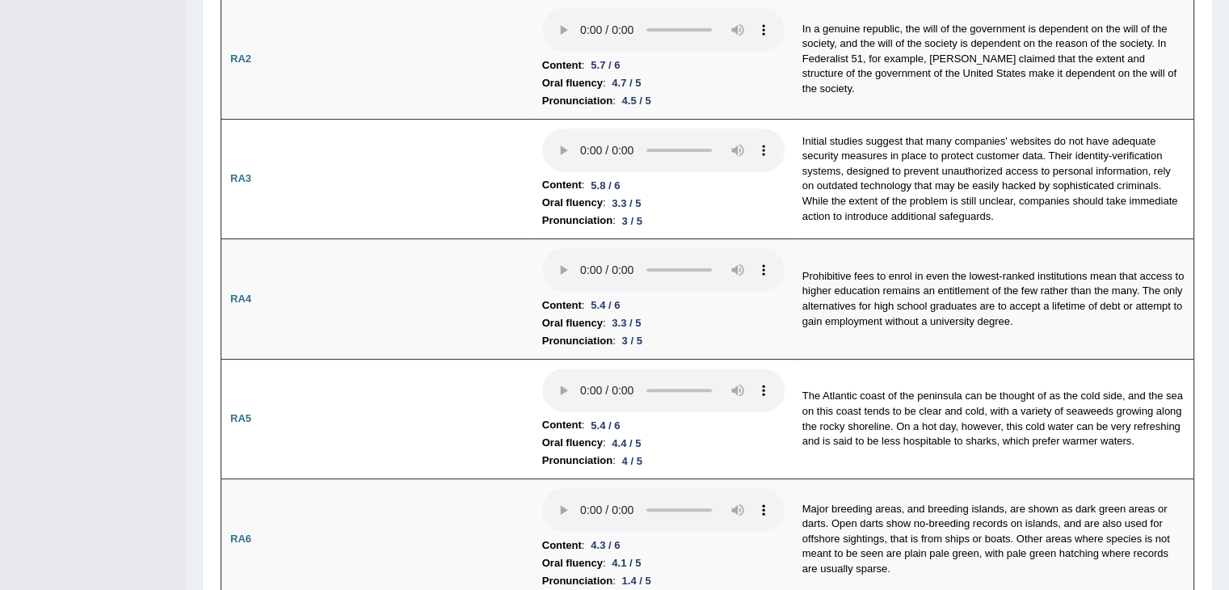
scroll to position [0, 0]
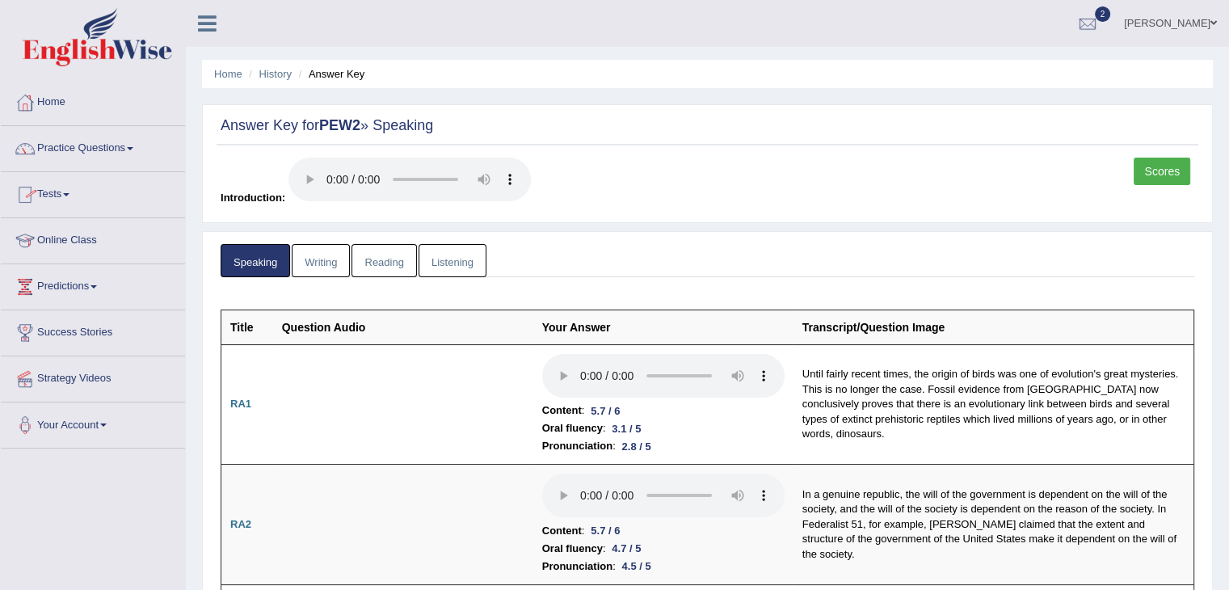
click at [66, 191] on link "Tests" at bounding box center [93, 192] width 184 height 40
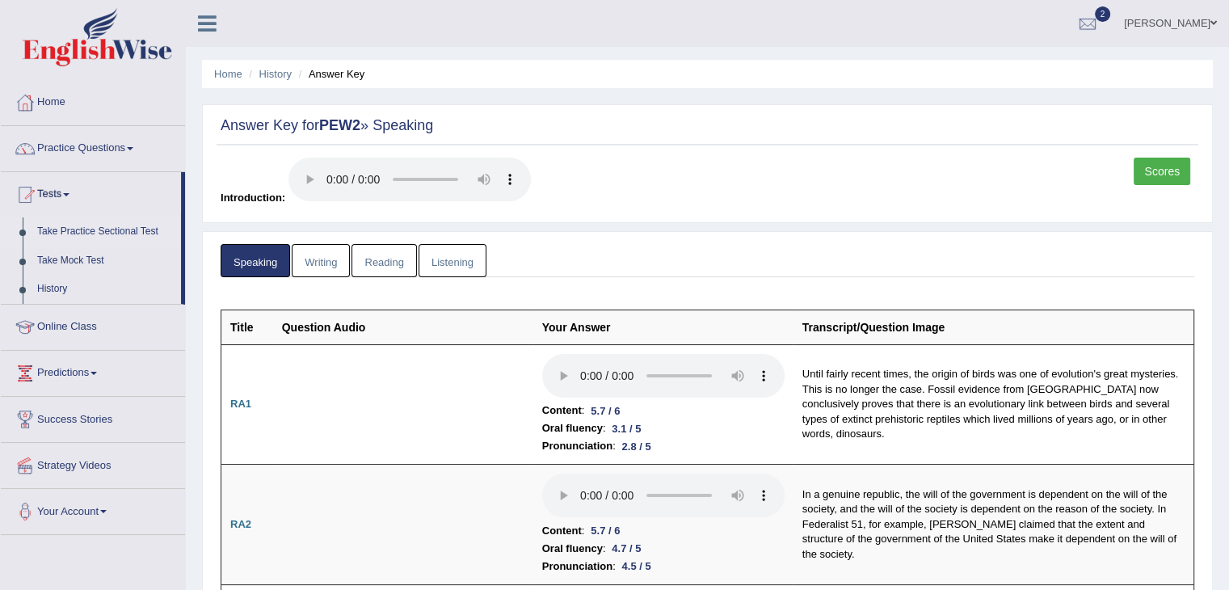
click at [73, 229] on link "Take Practice Sectional Test" at bounding box center [105, 231] width 151 height 29
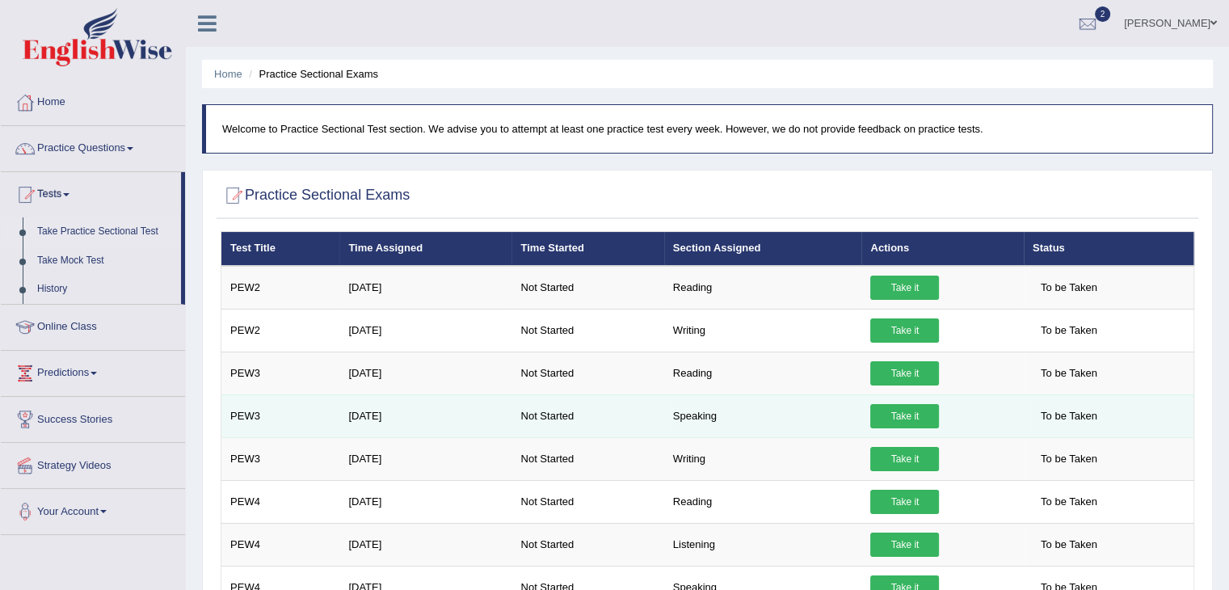
click at [906, 415] on link "Take it" at bounding box center [904, 416] width 69 height 24
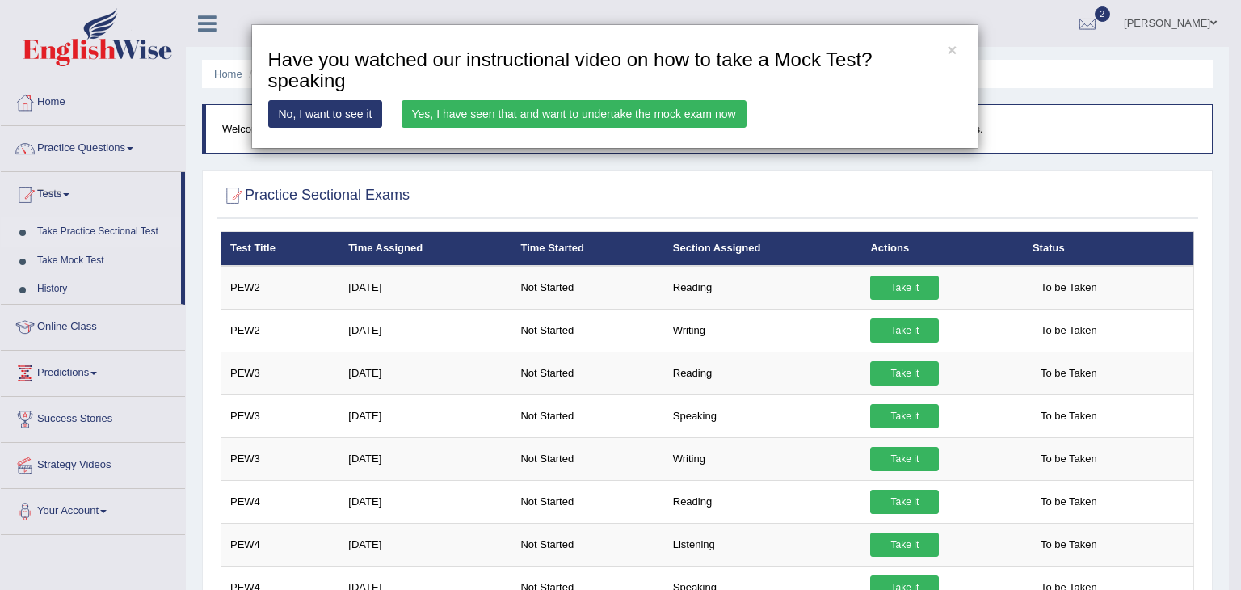
click at [615, 111] on link "Yes, I have seen that and want to undertake the mock exam now" at bounding box center [574, 113] width 345 height 27
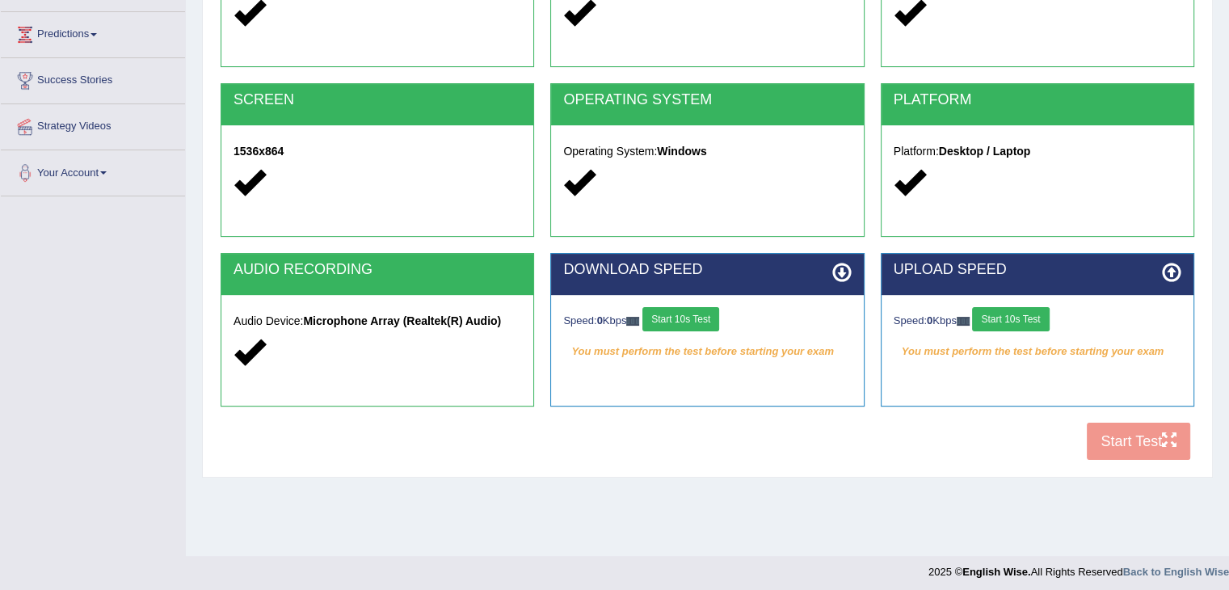
scroll to position [259, 0]
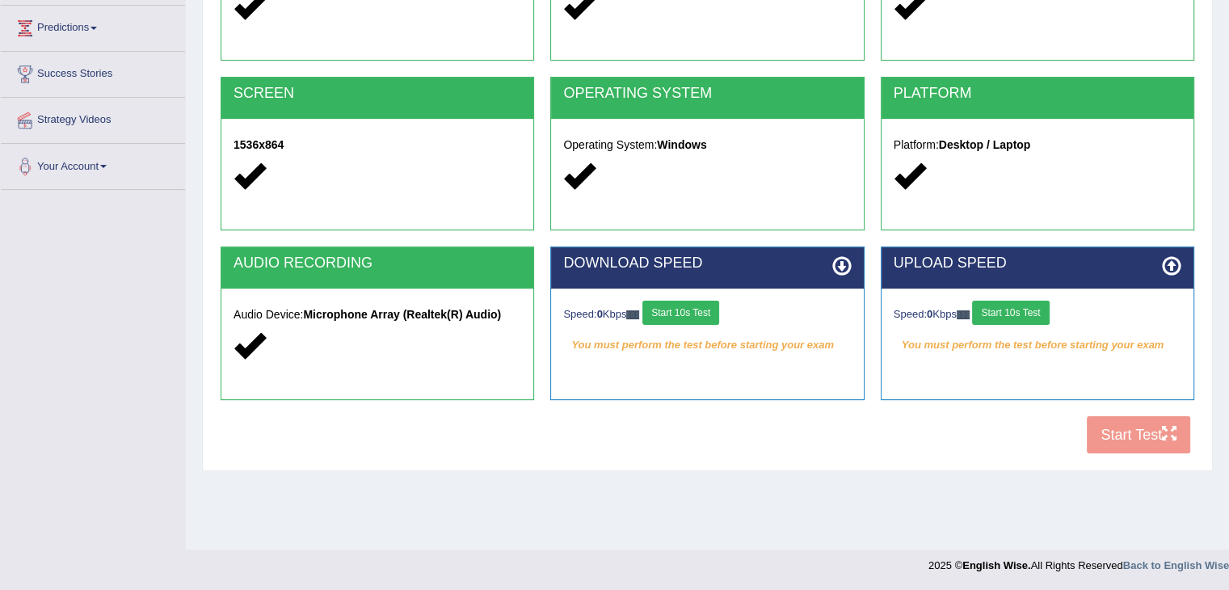
click at [1126, 437] on div "COOKIES Cookies Enabled JAVASCRIPT Javascript Enabled BROWSER Browser: Chrome S…" at bounding box center [708, 184] width 982 height 555
click at [690, 306] on button "Start 10s Test" at bounding box center [680, 313] width 77 height 24
click at [1021, 305] on button "Start 10s Test" at bounding box center [1010, 313] width 77 height 24
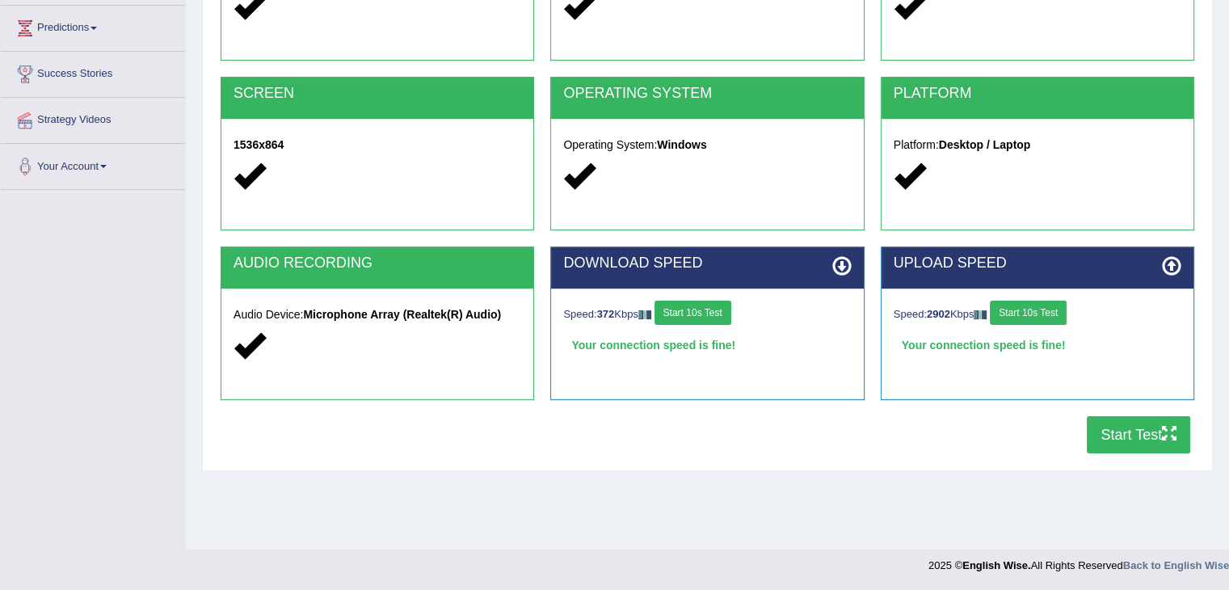
click at [1129, 431] on button "Start Test" at bounding box center [1138, 434] width 103 height 37
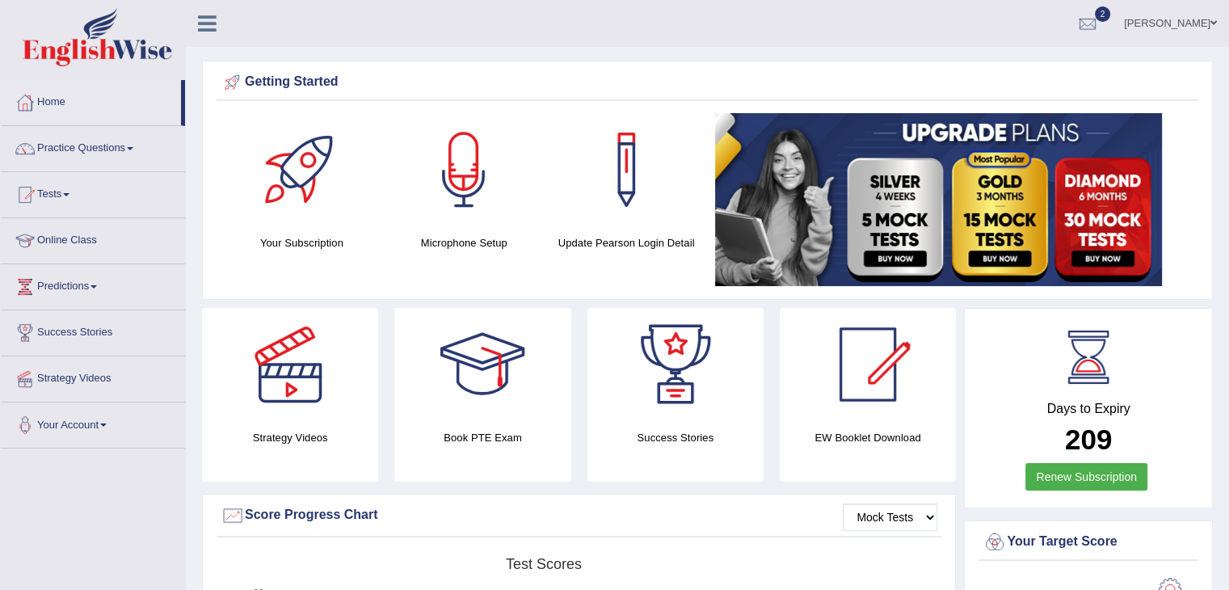
click at [81, 375] on link "Strategy Videos" at bounding box center [93, 376] width 184 height 40
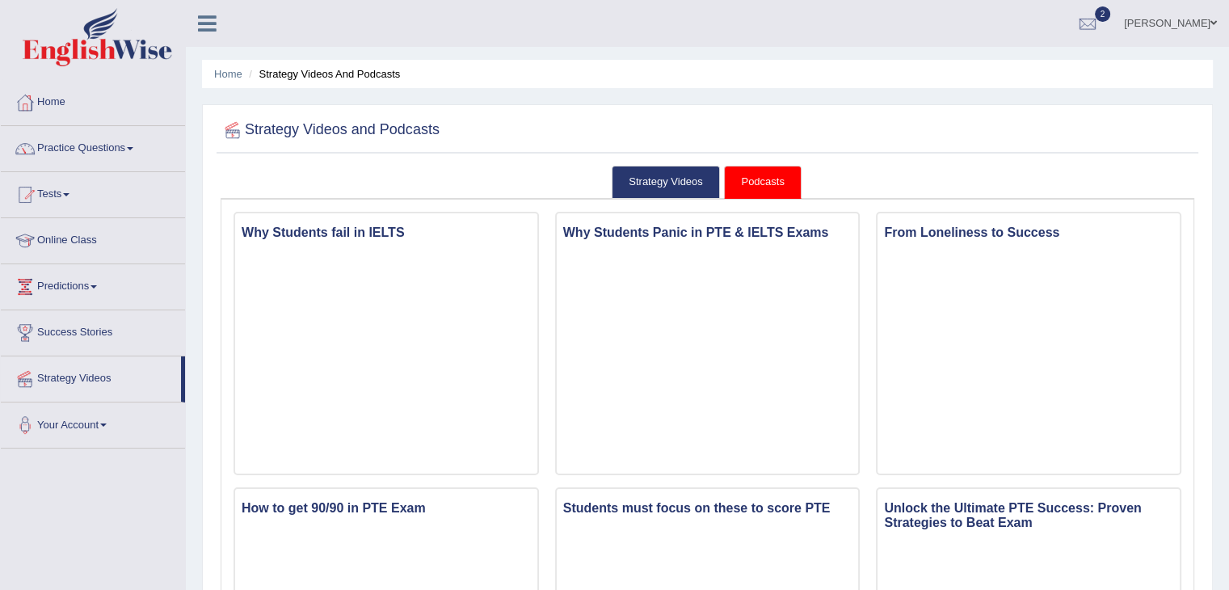
click at [69, 190] on link "Tests" at bounding box center [93, 192] width 184 height 40
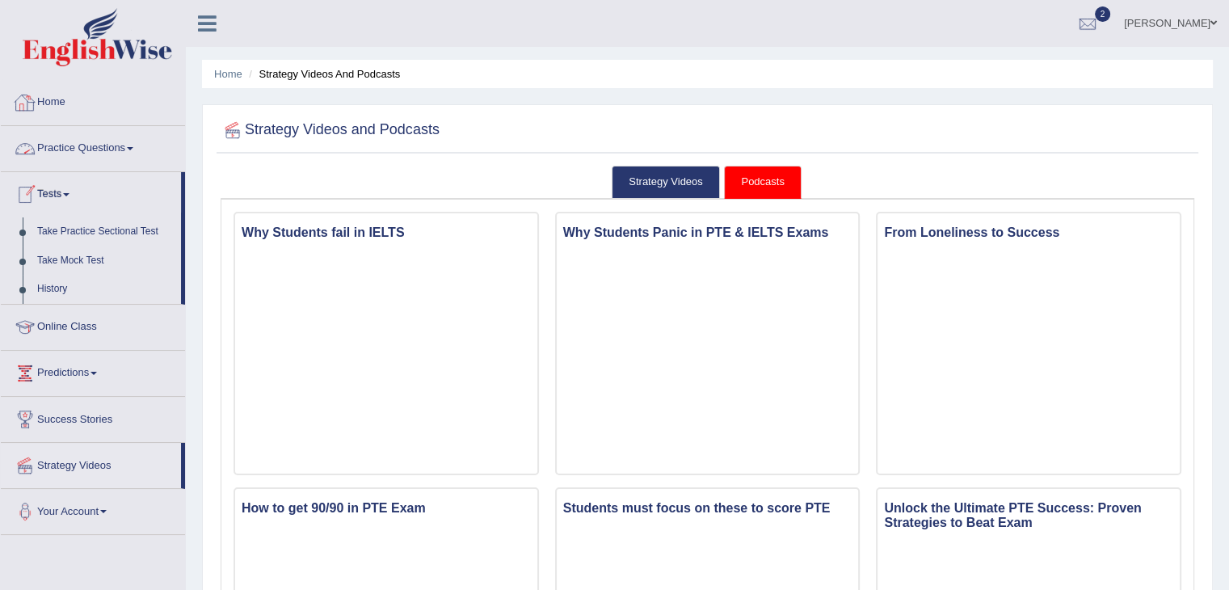
click at [49, 100] on link "Home" at bounding box center [93, 100] width 184 height 40
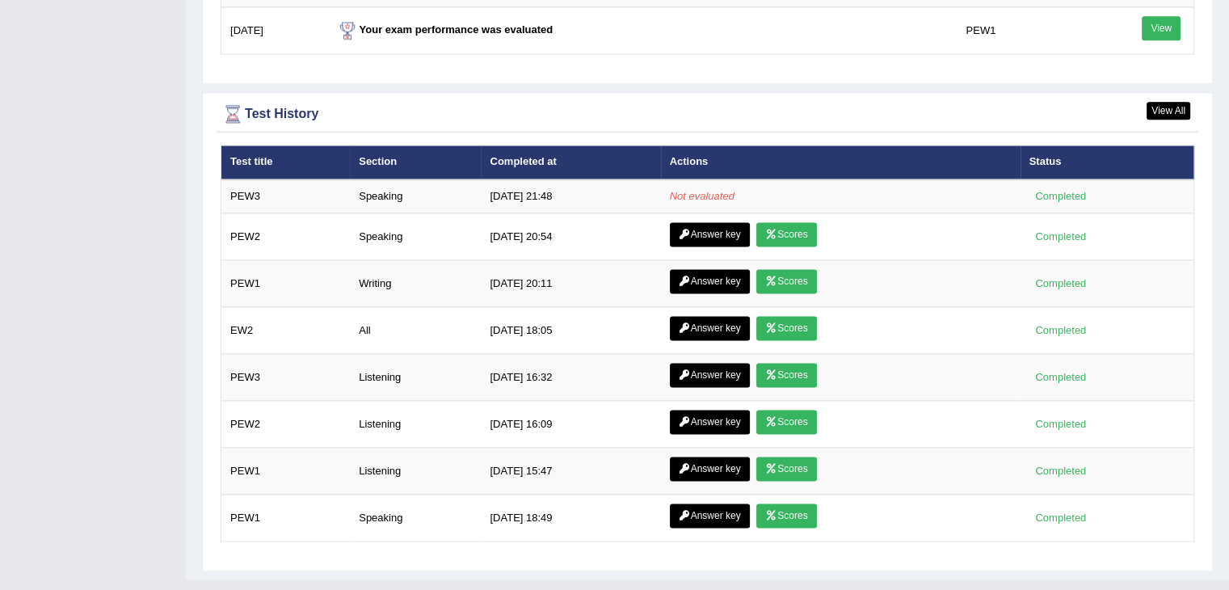
scroll to position [2119, 0]
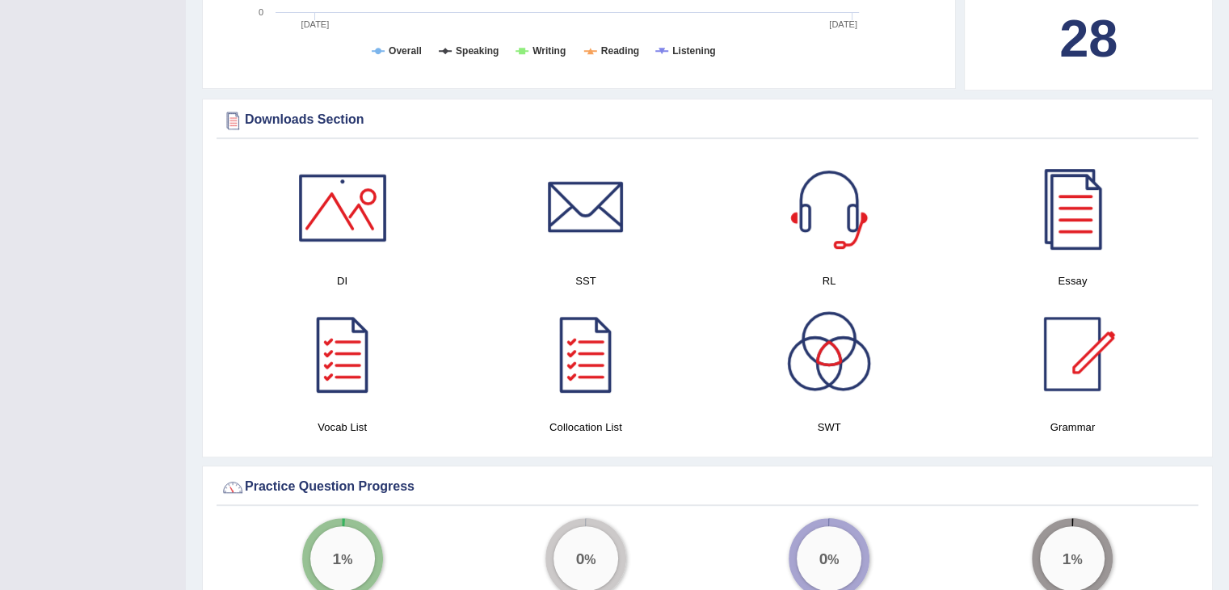
scroll to position [726, 0]
click at [347, 219] on div at bounding box center [342, 206] width 113 height 113
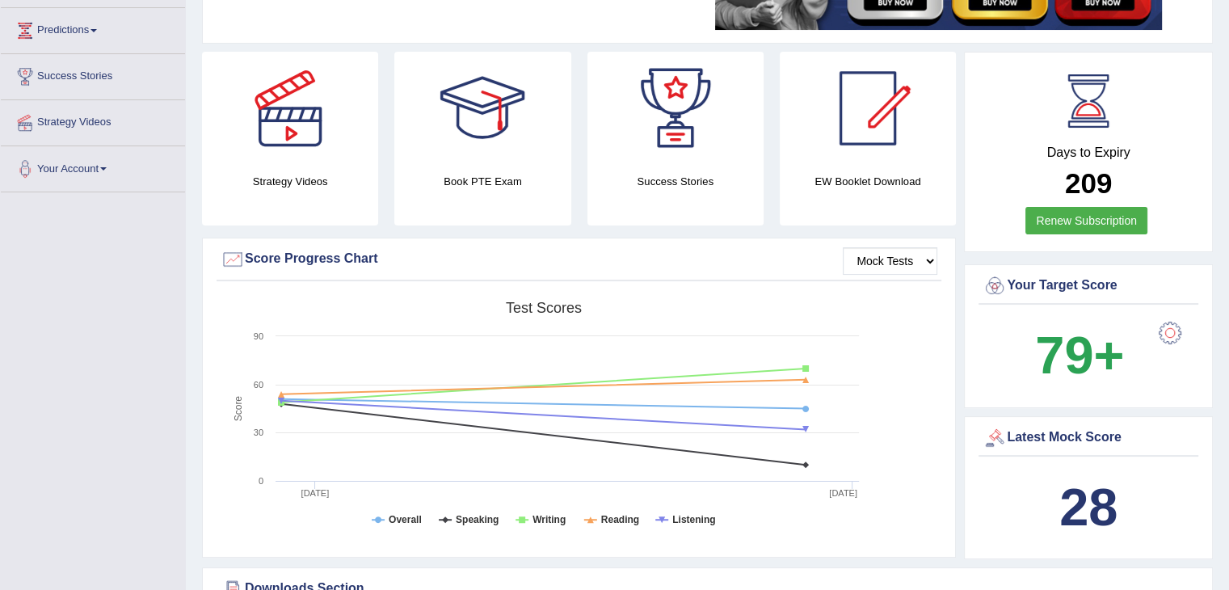
scroll to position [179, 0]
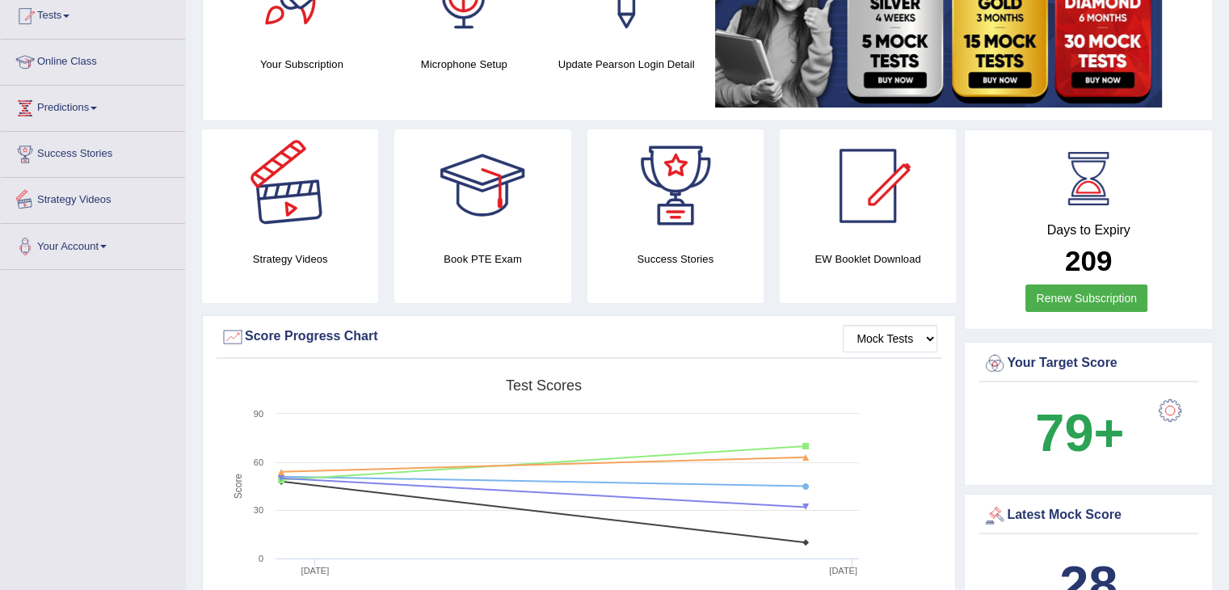
drag, startPoint x: 154, startPoint y: 171, endPoint x: 258, endPoint y: 22, distance: 182.2
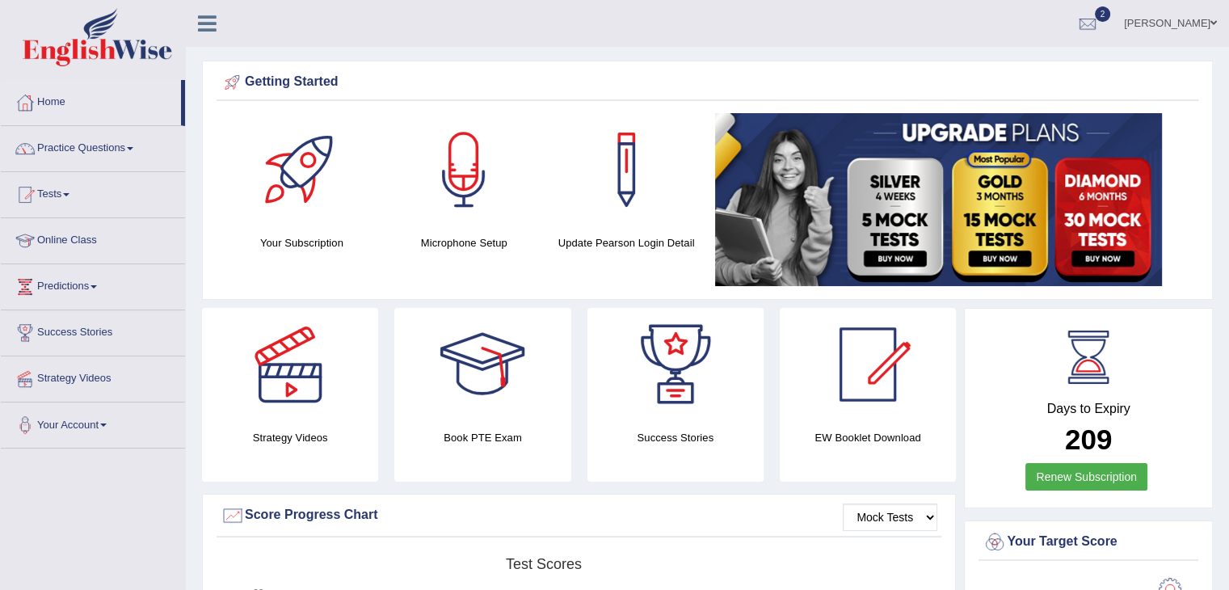
click at [485, 403] on div at bounding box center [482, 364] width 113 height 113
click at [95, 284] on link "Predictions" at bounding box center [93, 284] width 184 height 40
click at [87, 326] on link "Latest Predictions" at bounding box center [105, 323] width 151 height 29
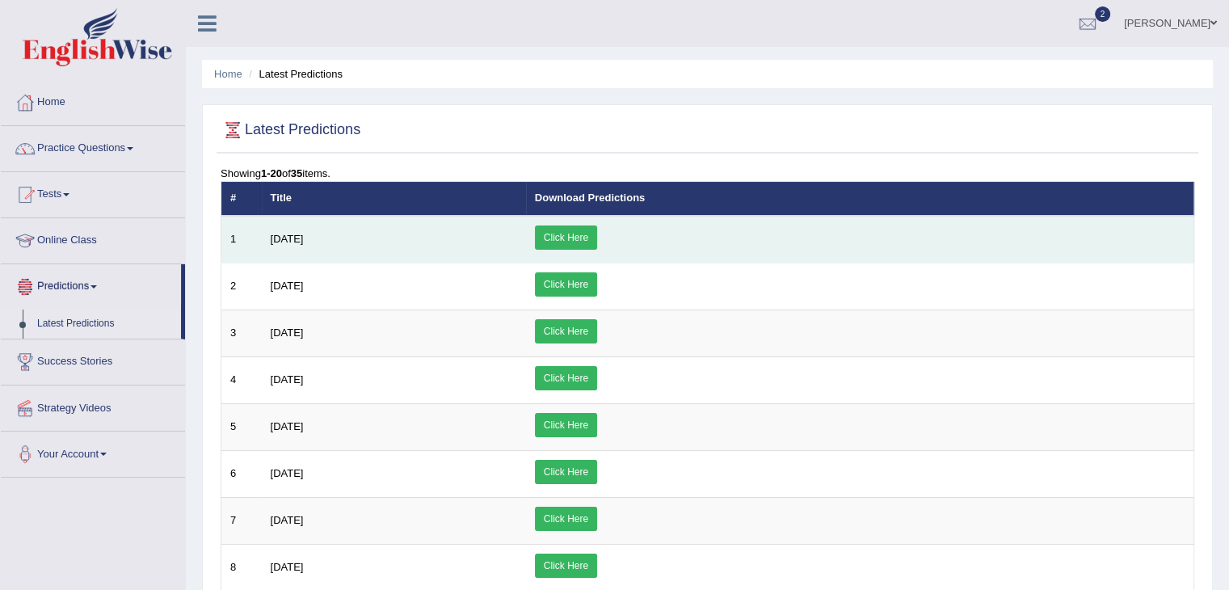
click at [597, 238] on link "Click Here" at bounding box center [566, 237] width 62 height 24
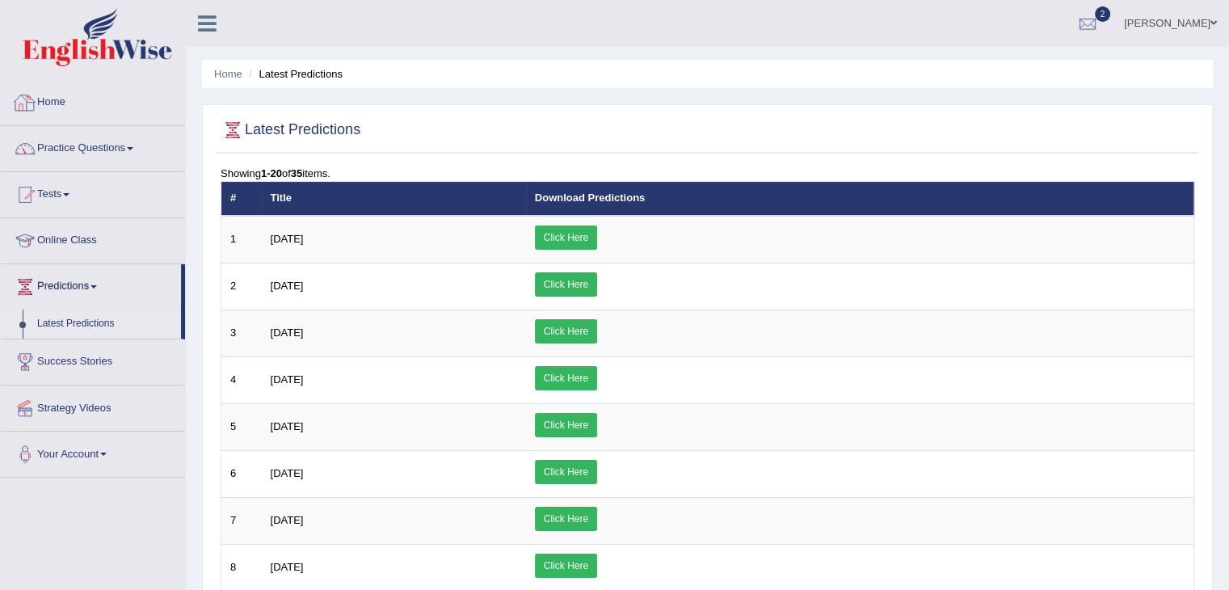
click at [50, 107] on link "Home" at bounding box center [93, 100] width 184 height 40
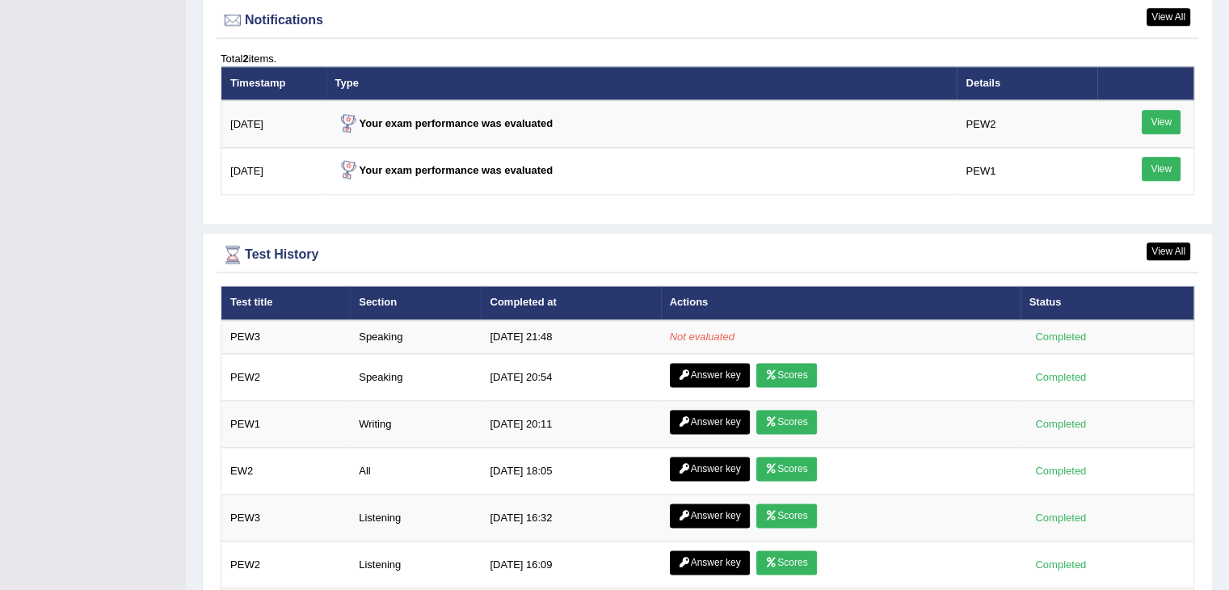
scroll to position [1980, 0]
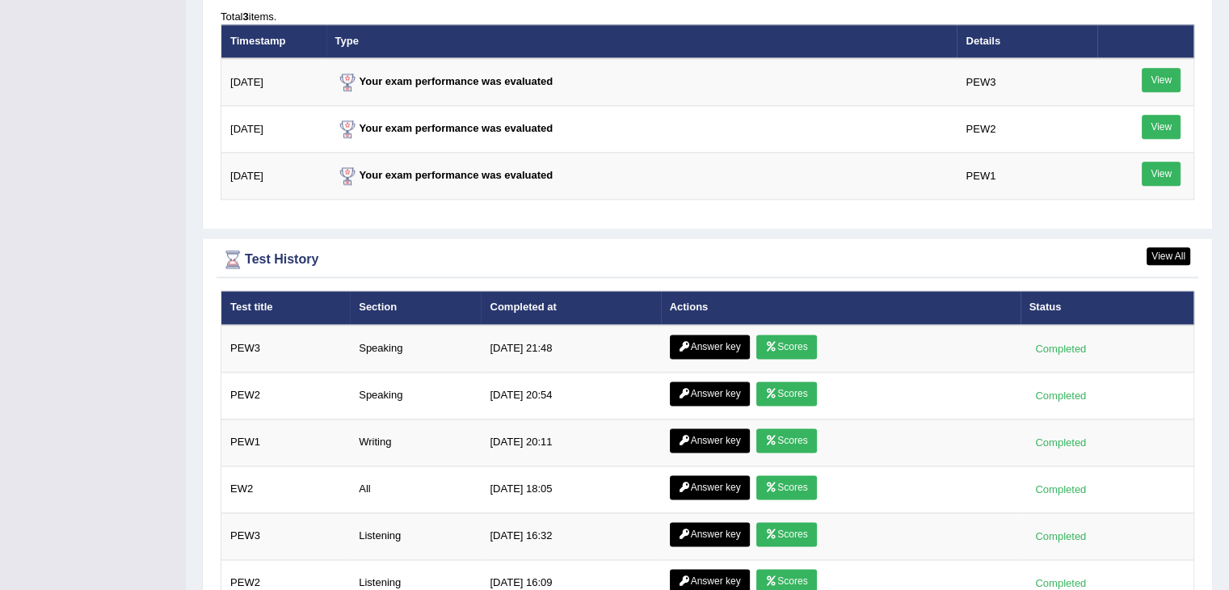
scroll to position [2022, 0]
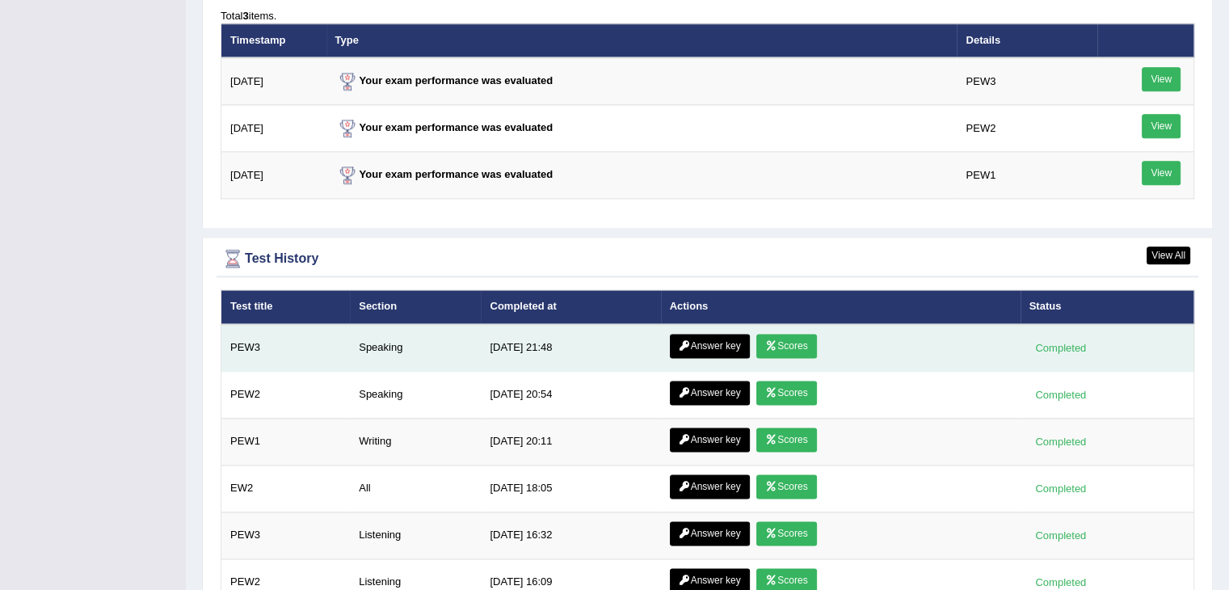
click at [783, 339] on link "Scores" at bounding box center [786, 346] width 60 height 24
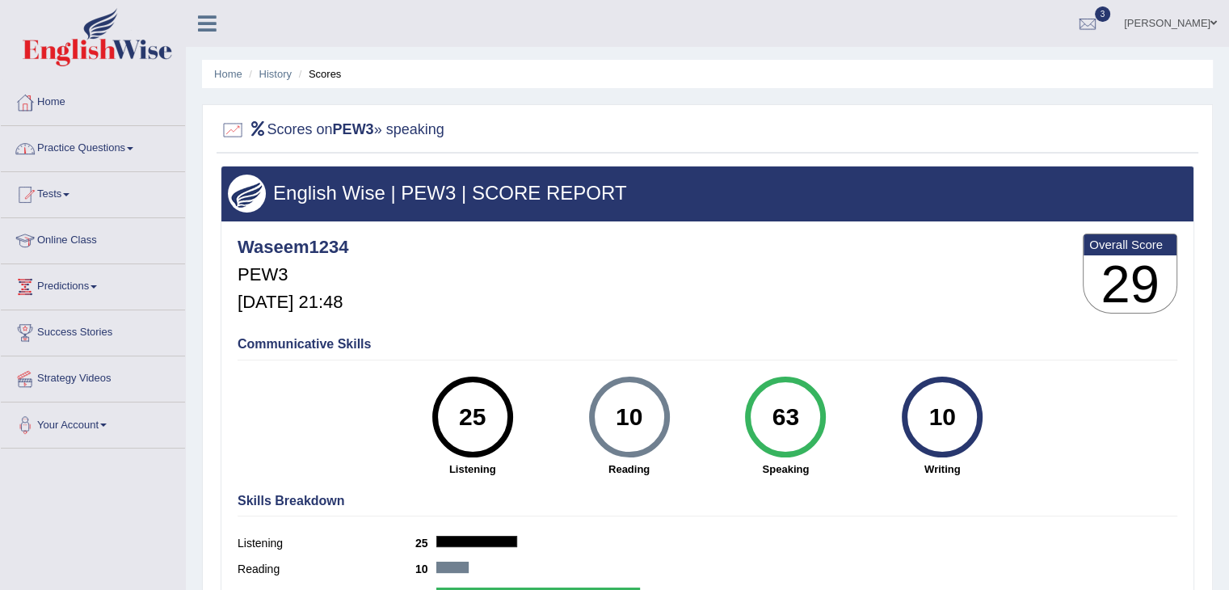
scroll to position [259, 0]
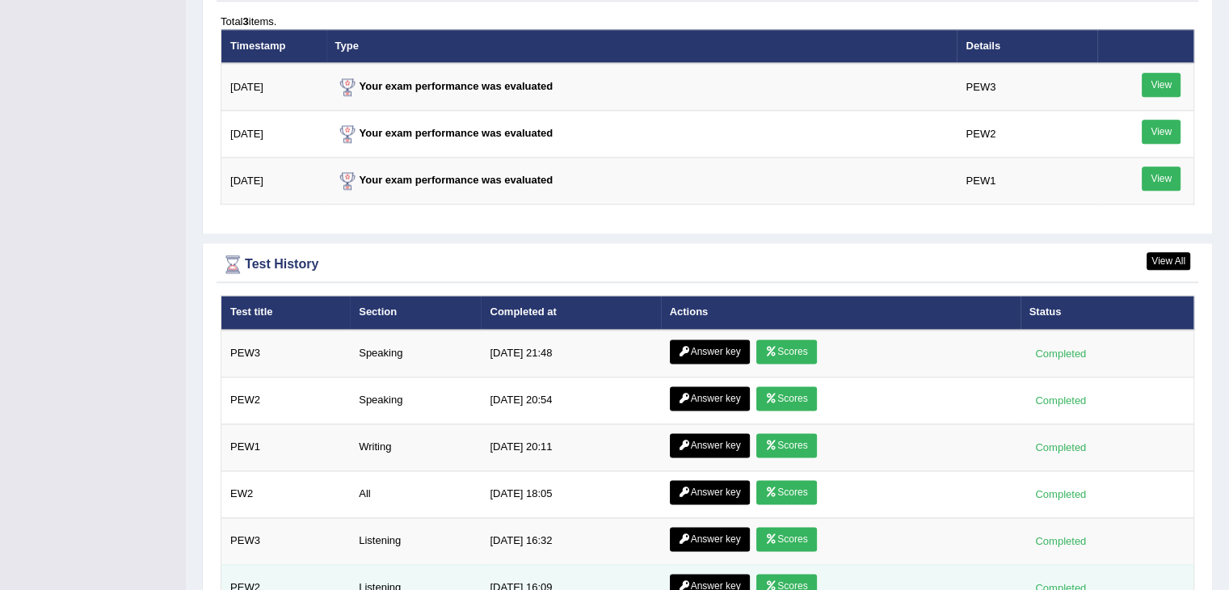
scroll to position [2191, 0]
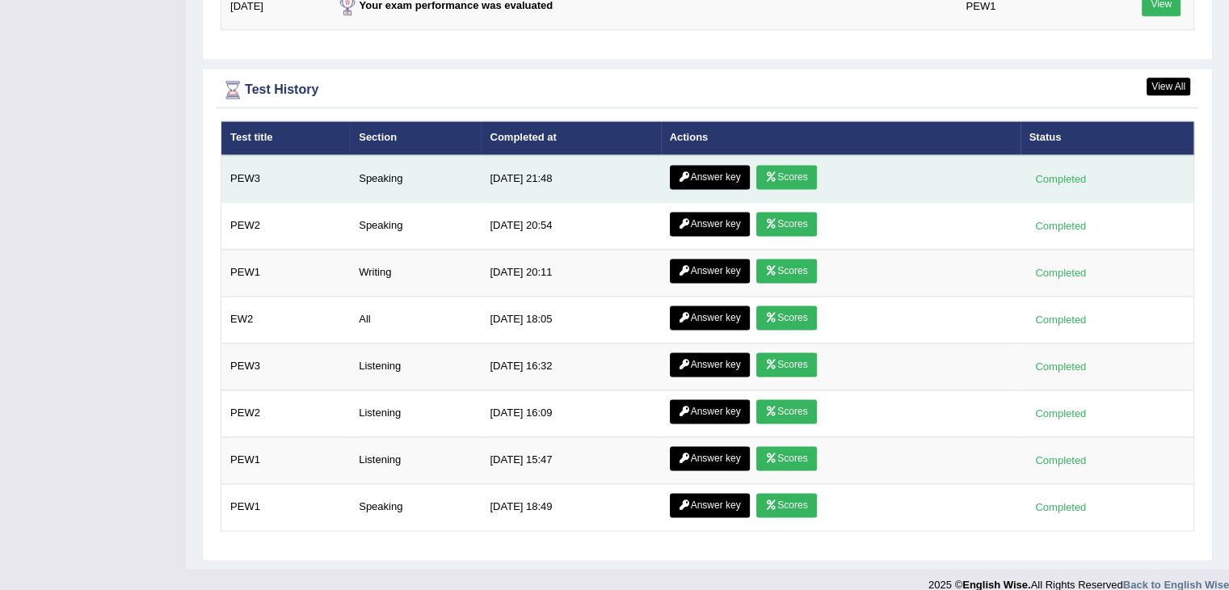
click at [693, 168] on link "Answer key" at bounding box center [710, 177] width 80 height 24
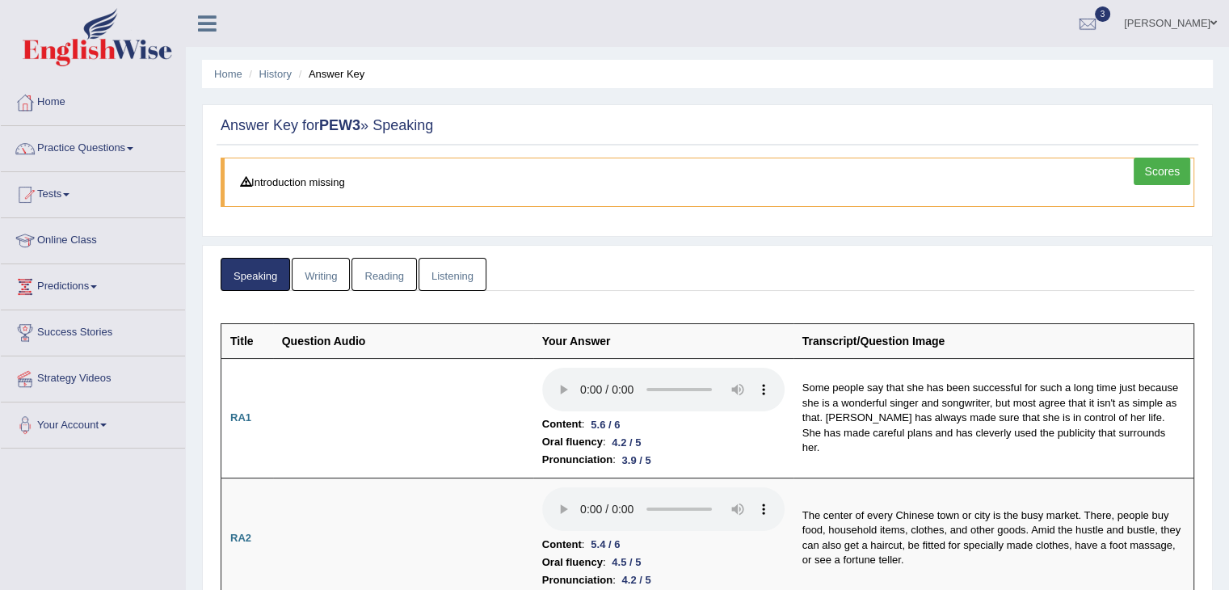
click at [137, 149] on link "Practice Questions" at bounding box center [93, 146] width 184 height 40
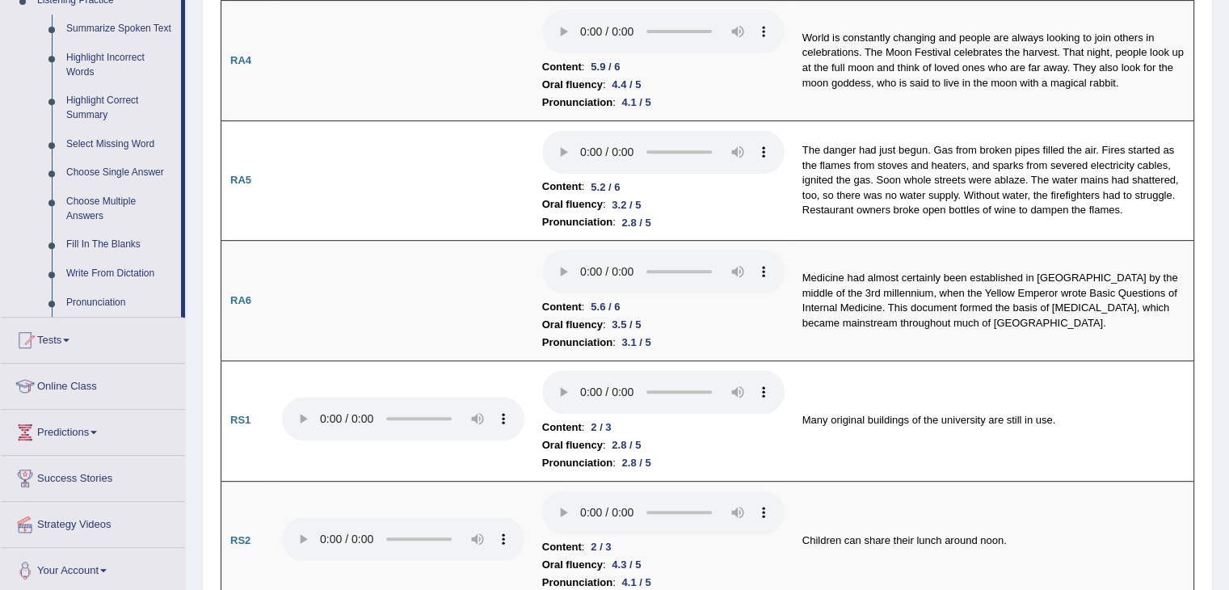
scroll to position [726, 0]
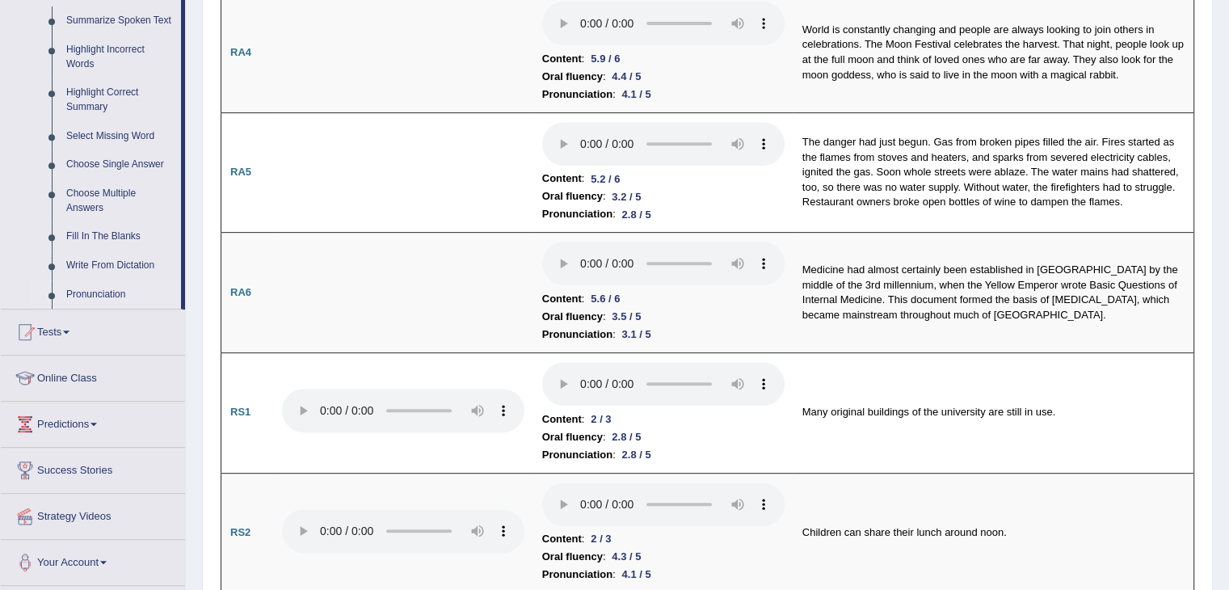
click at [84, 292] on link "Pronunciation" at bounding box center [120, 294] width 122 height 29
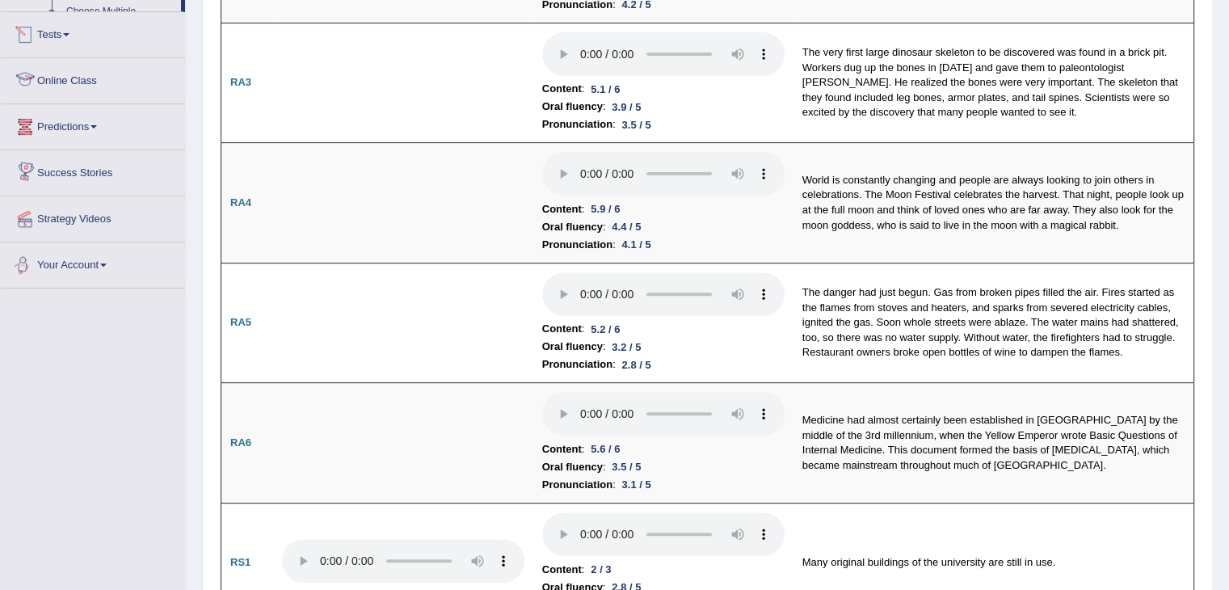
scroll to position [1033, 0]
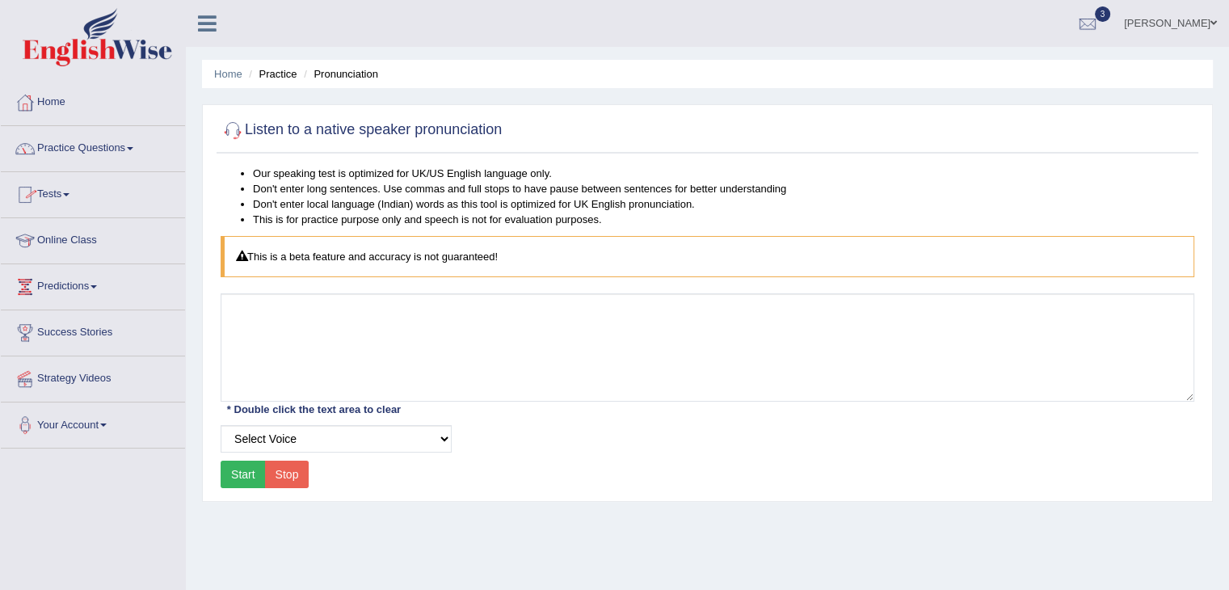
click at [135, 143] on link "Practice Questions" at bounding box center [93, 146] width 184 height 40
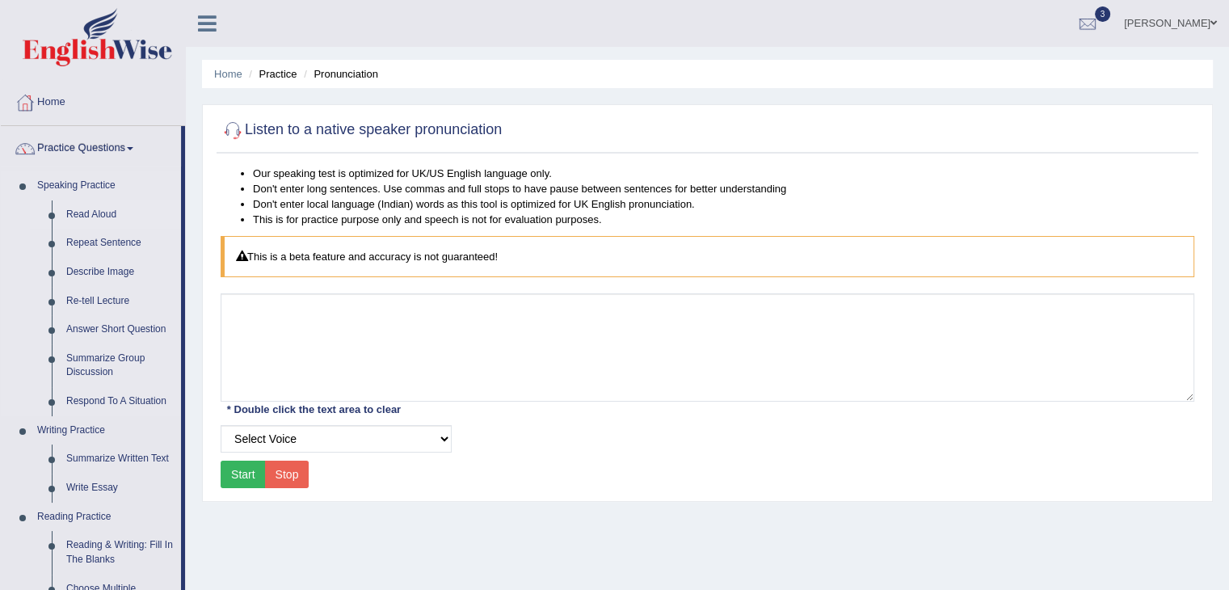
click at [88, 213] on link "Read Aloud" at bounding box center [120, 214] width 122 height 29
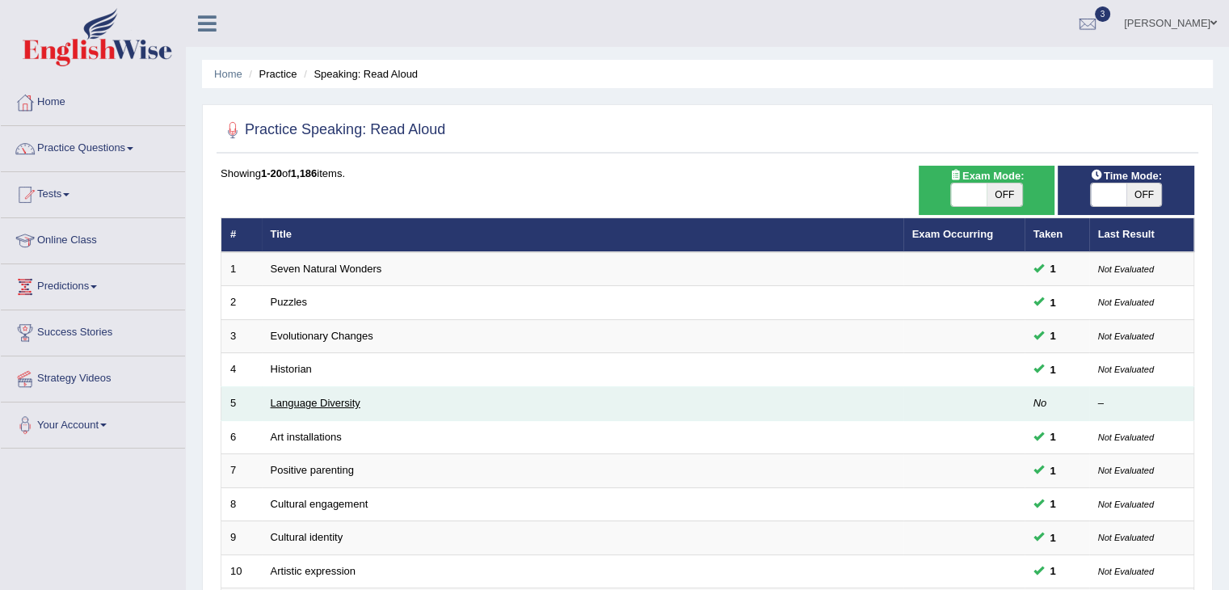
click at [326, 402] on link "Language Diversity" at bounding box center [316, 403] width 90 height 12
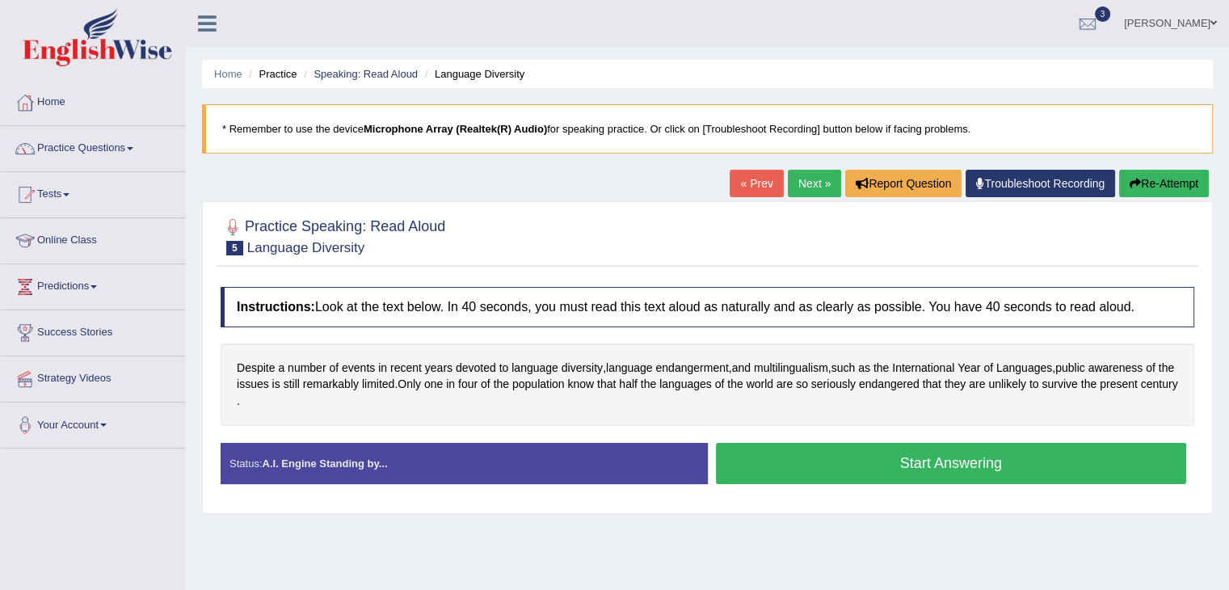
click at [891, 461] on button "Start Answering" at bounding box center [951, 463] width 471 height 41
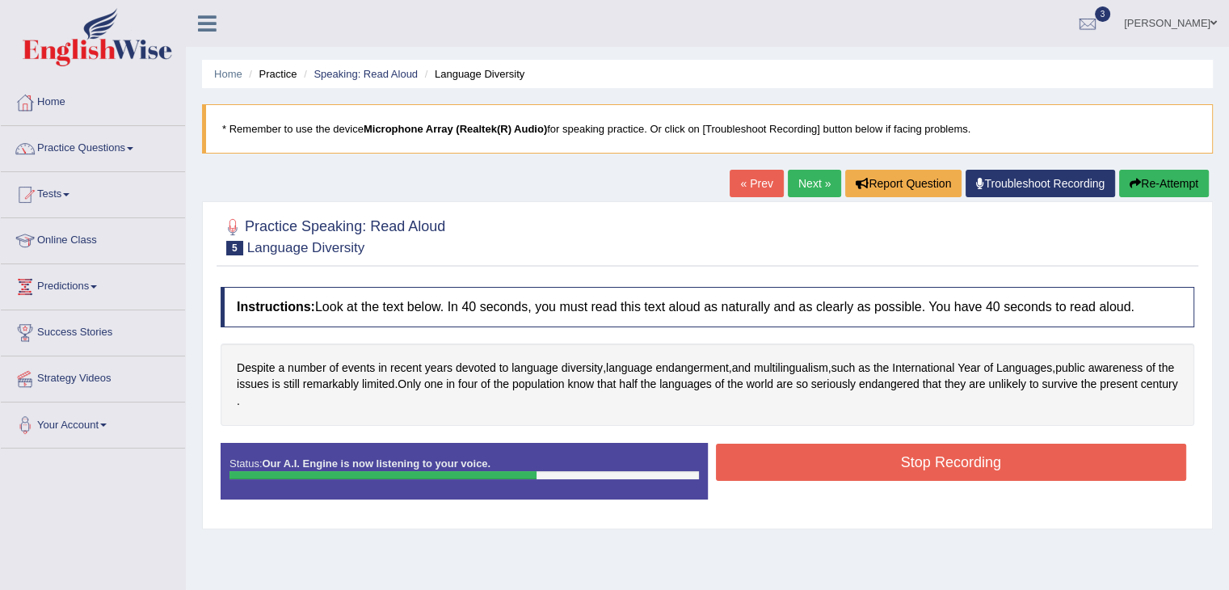
click at [891, 461] on button "Stop Recording" at bounding box center [951, 462] width 471 height 37
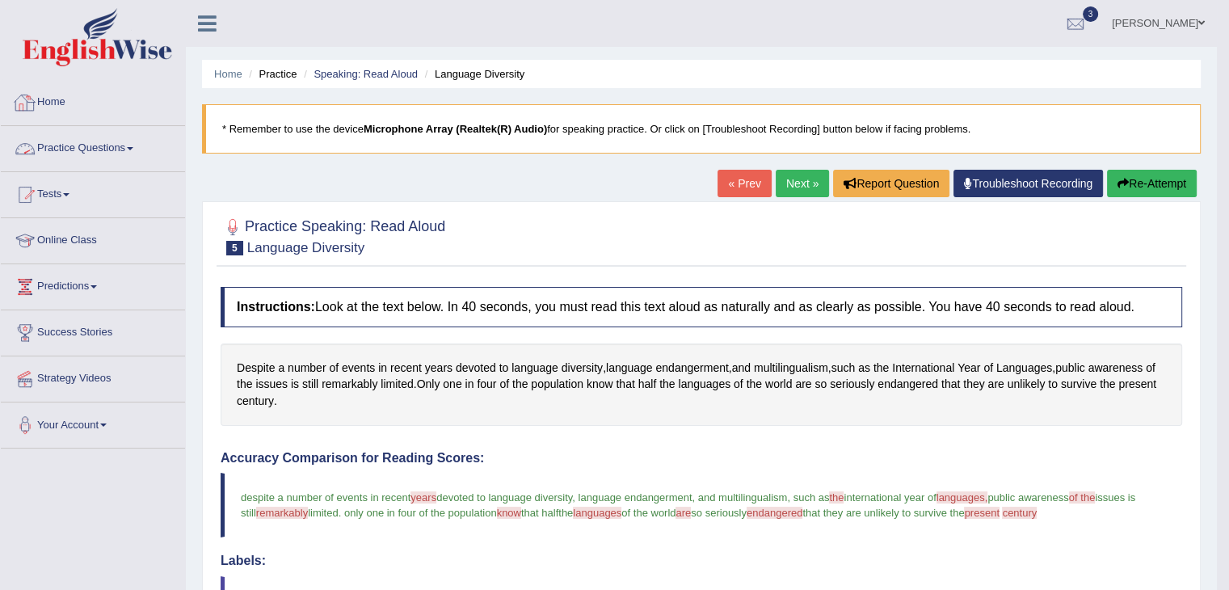
click at [138, 155] on link "Practice Questions" at bounding box center [93, 146] width 184 height 40
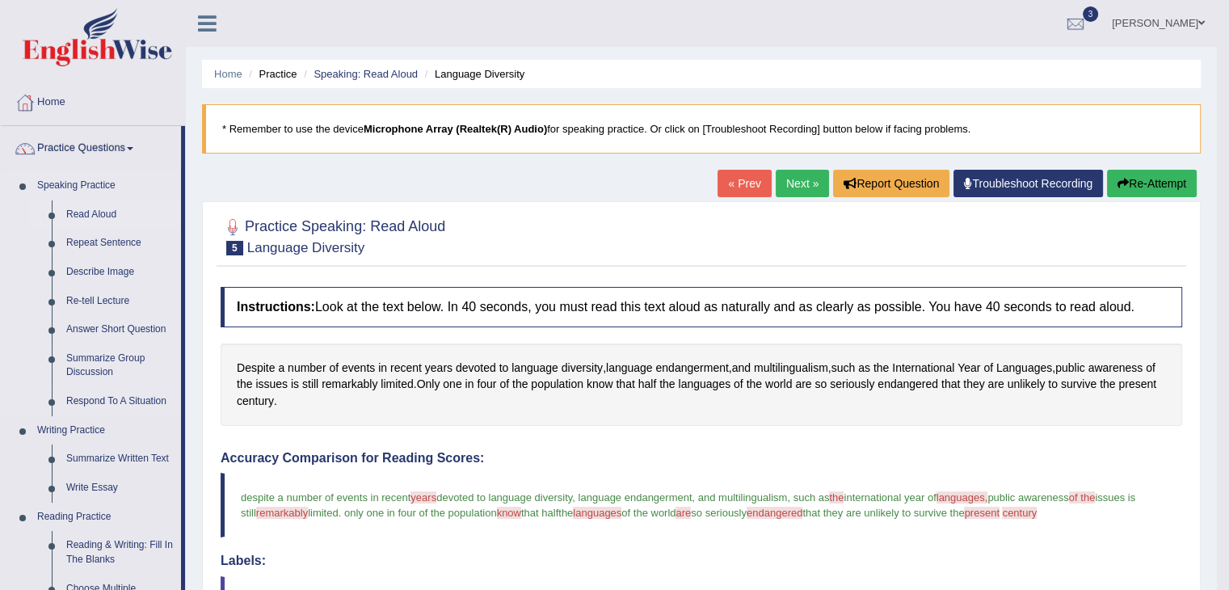
click at [99, 211] on link "Read Aloud" at bounding box center [120, 214] width 122 height 29
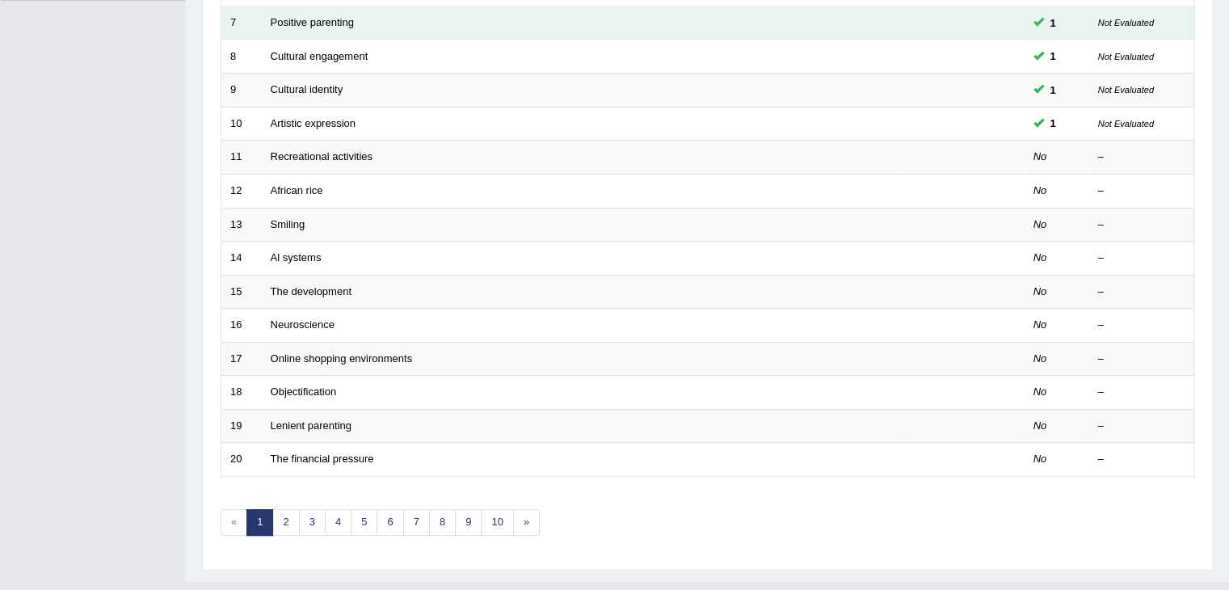
scroll to position [448, 0]
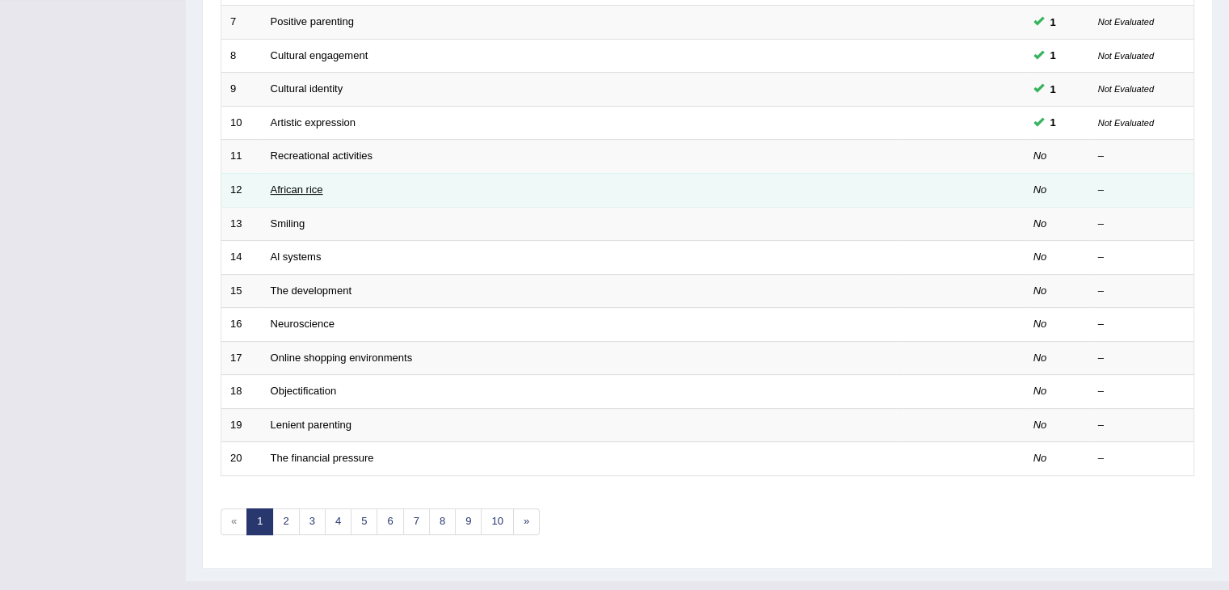
click at [310, 187] on link "African rice" at bounding box center [297, 189] width 53 height 12
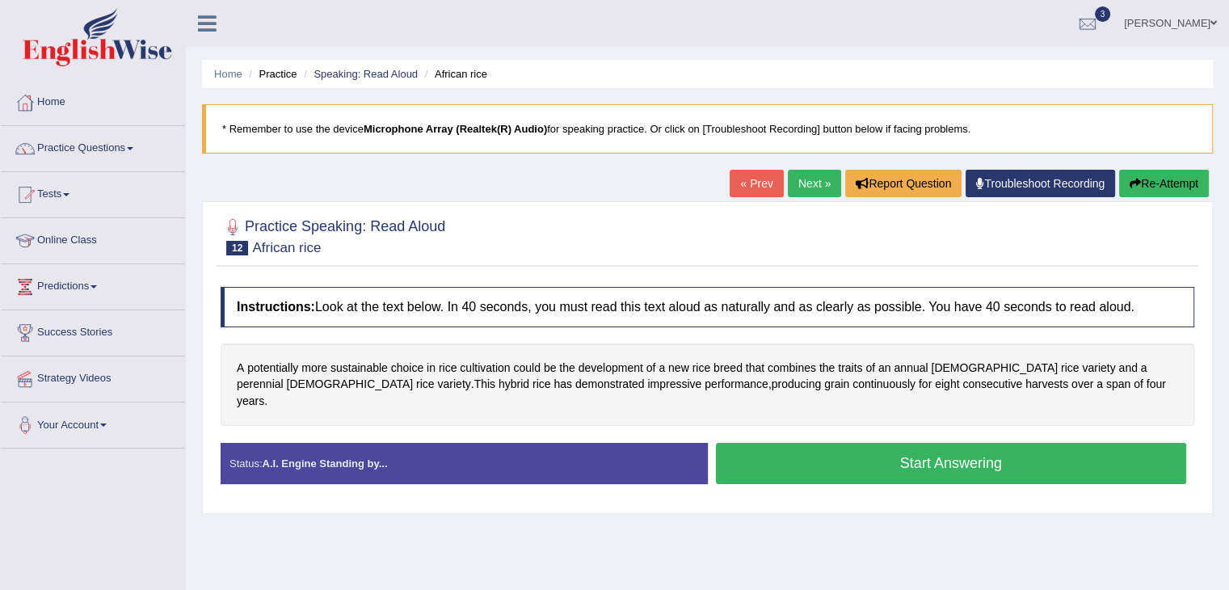
click at [878, 443] on button "Start Answering" at bounding box center [951, 463] width 471 height 41
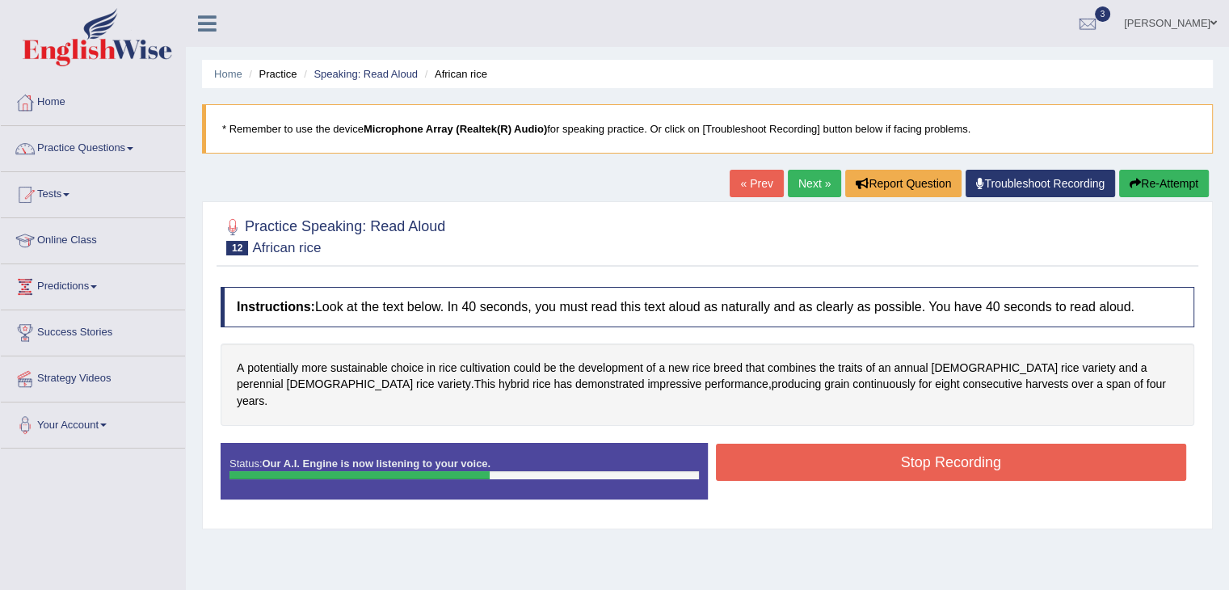
click at [878, 444] on button "Stop Recording" at bounding box center [951, 462] width 471 height 37
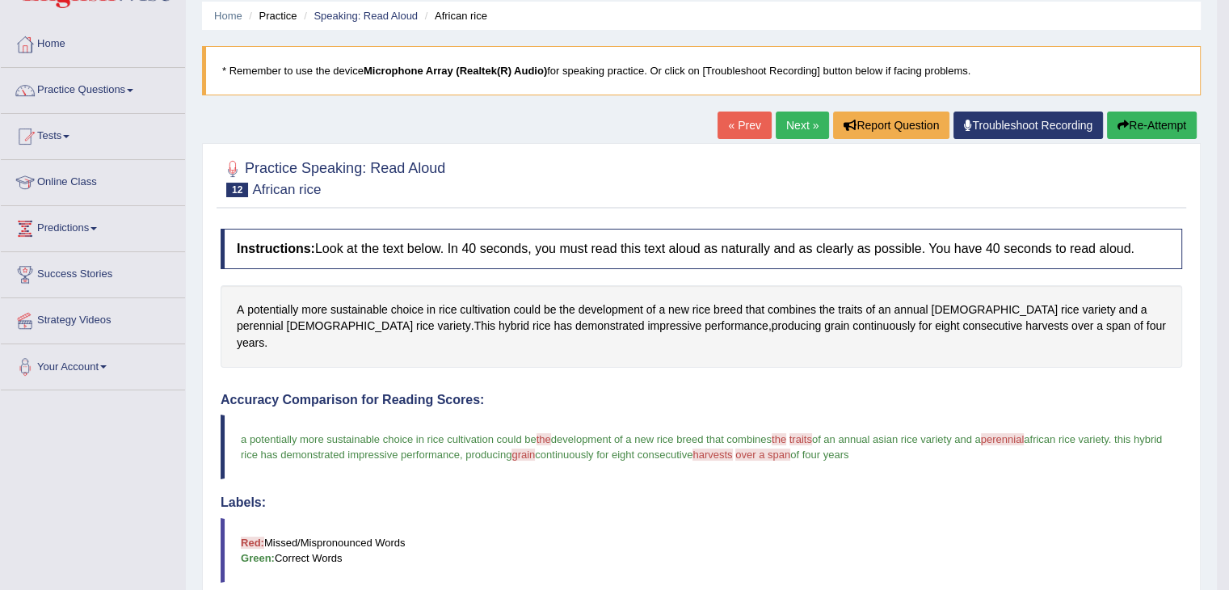
scroll to position [59, 0]
click at [120, 91] on link "Practice Questions" at bounding box center [93, 87] width 184 height 40
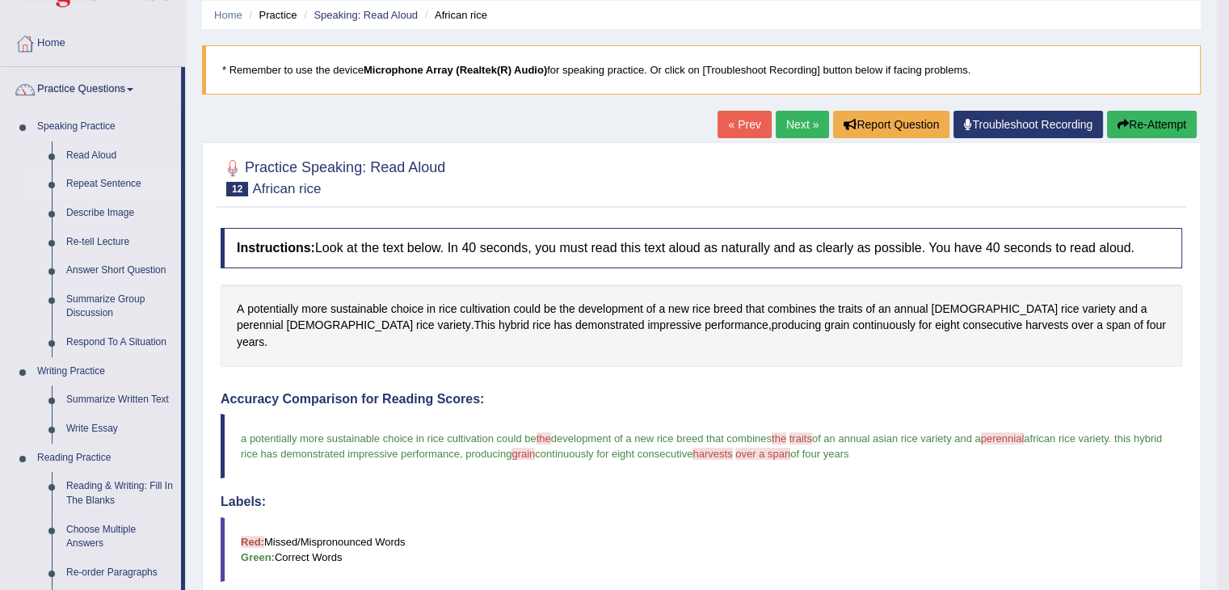
click at [102, 185] on link "Repeat Sentence" at bounding box center [120, 184] width 122 height 29
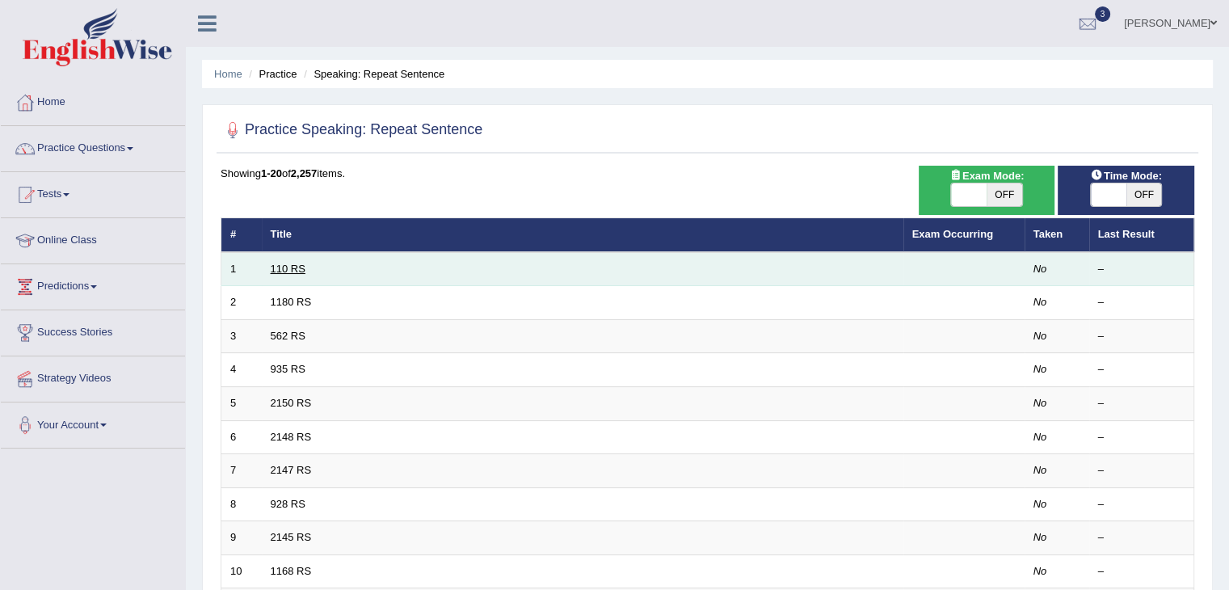
click at [283, 271] on link "110 RS" at bounding box center [288, 269] width 35 height 12
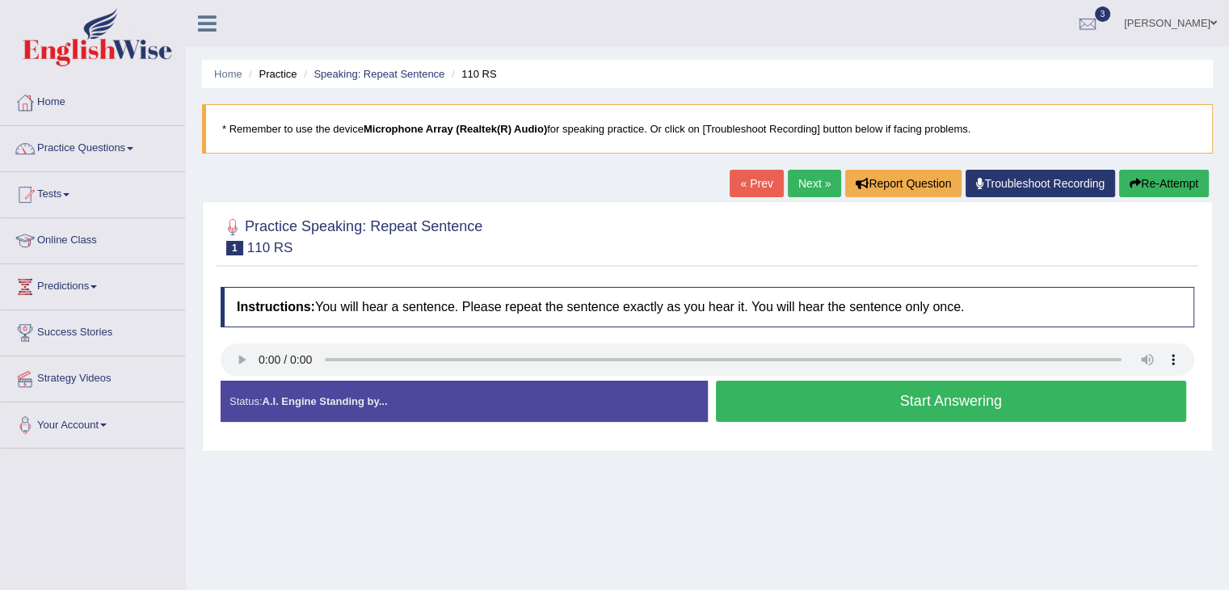
click at [857, 394] on button "Start Answering" at bounding box center [951, 401] width 471 height 41
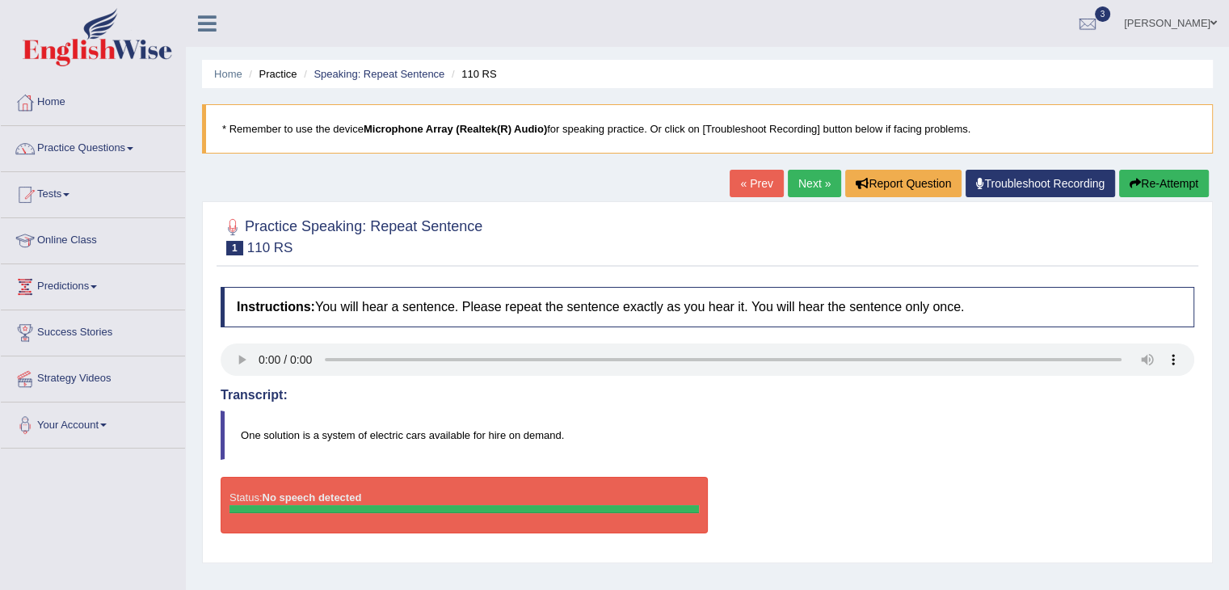
click at [808, 179] on link "Next »" at bounding box center [814, 183] width 53 height 27
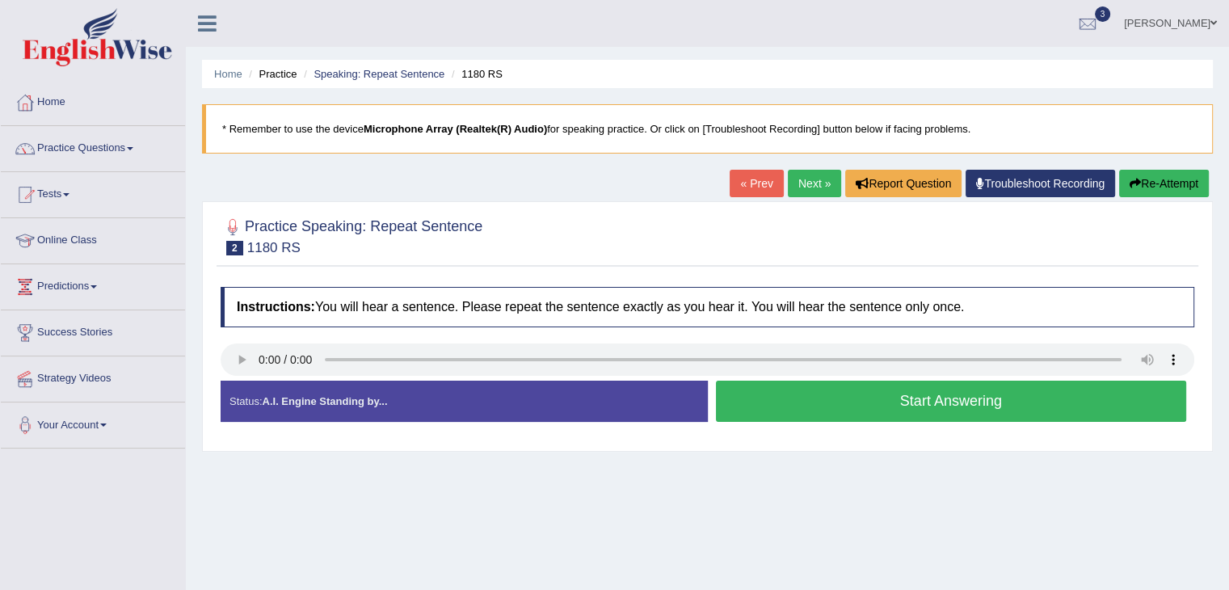
click at [841, 403] on button "Start Answering" at bounding box center [951, 401] width 471 height 41
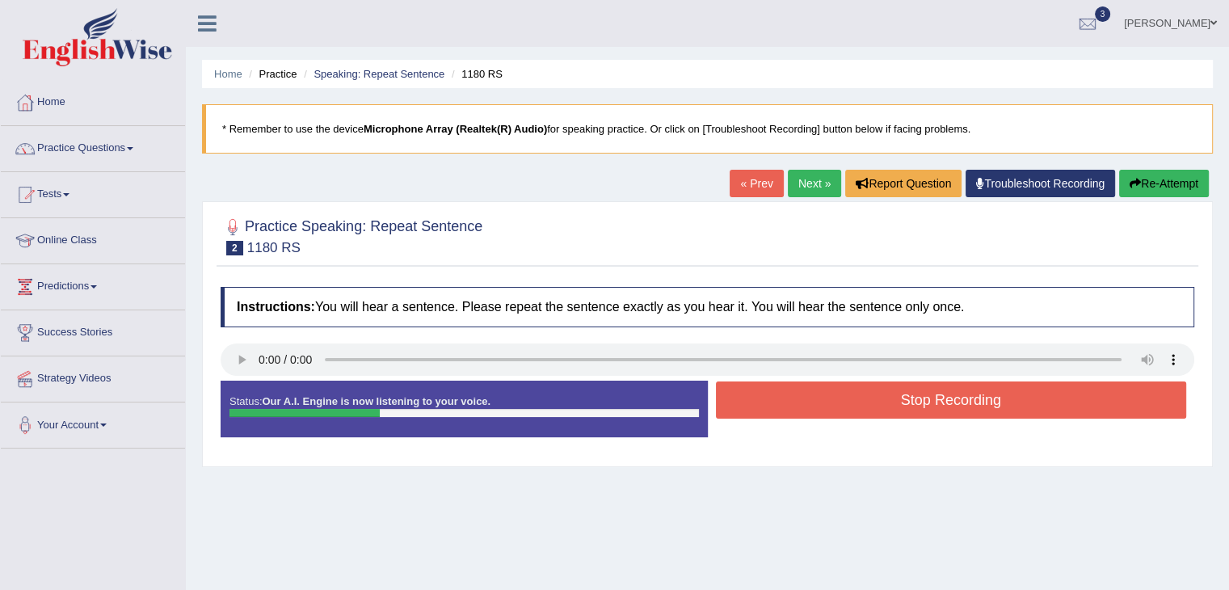
click at [841, 403] on button "Stop Recording" at bounding box center [951, 399] width 471 height 37
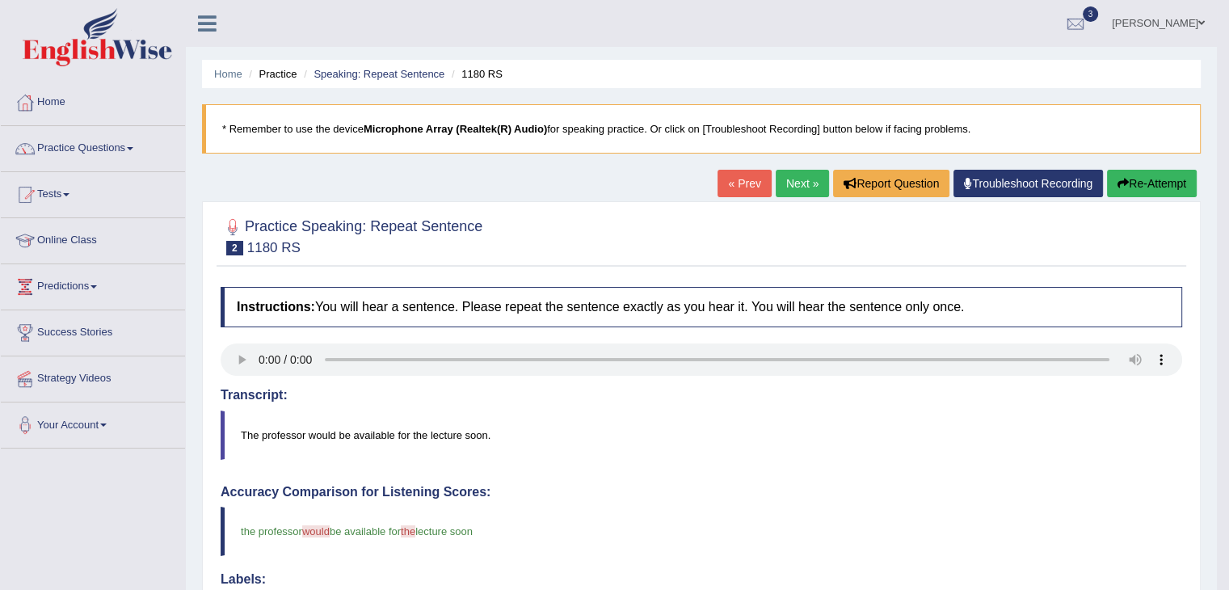
click at [789, 181] on link "Next »" at bounding box center [802, 183] width 53 height 27
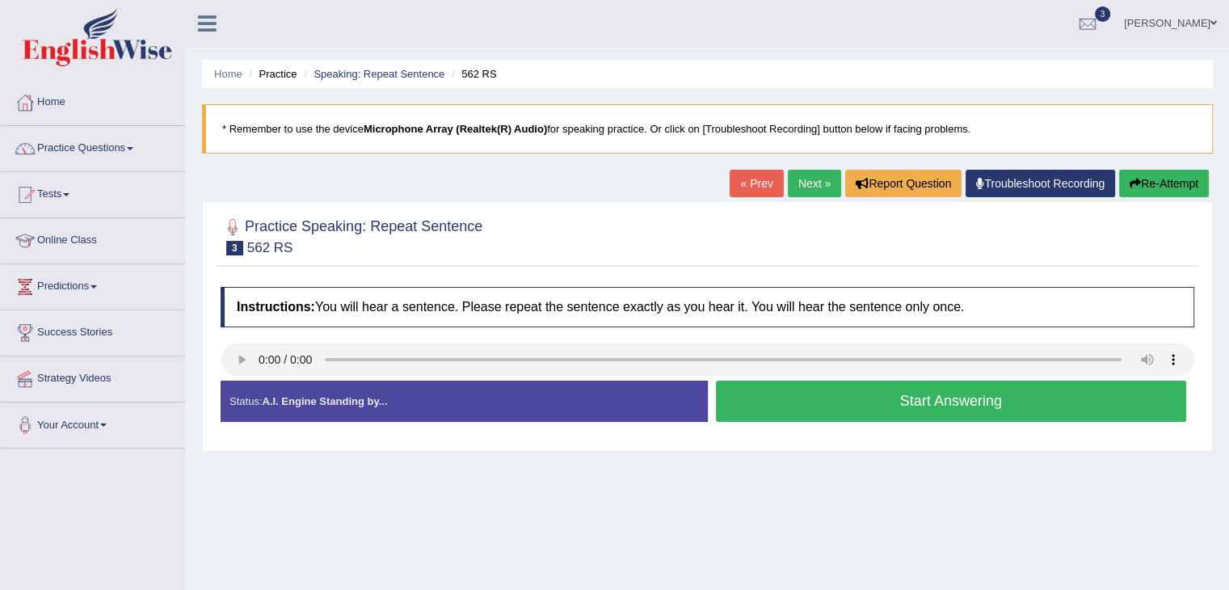
click at [782, 398] on button "Start Answering" at bounding box center [951, 401] width 471 height 41
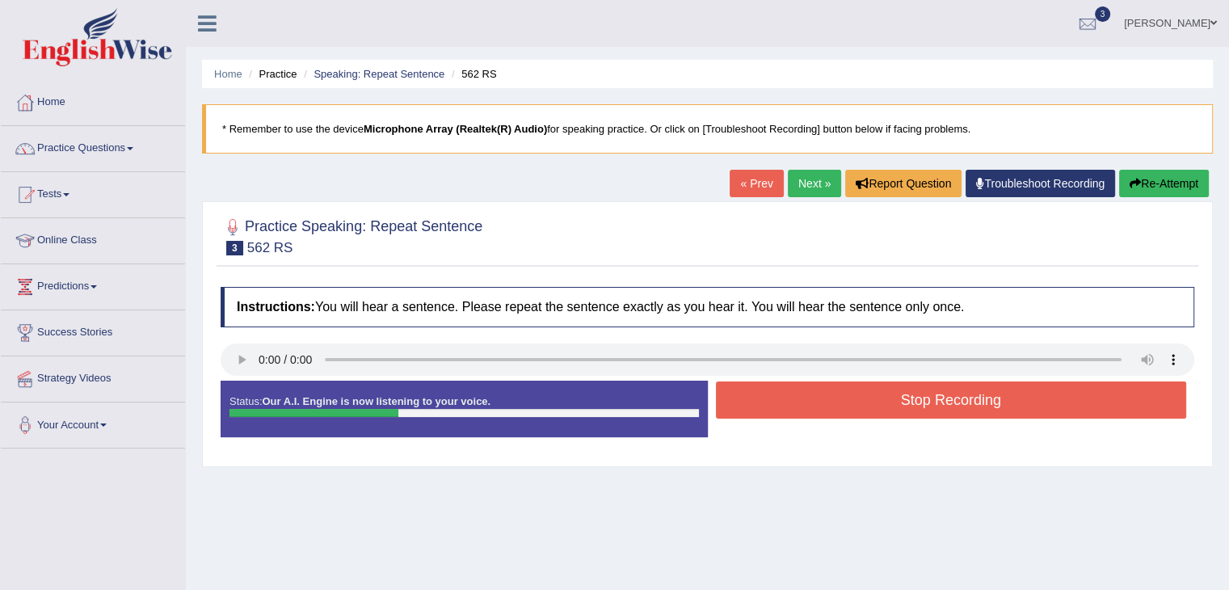
click at [782, 398] on button "Stop Recording" at bounding box center [951, 399] width 471 height 37
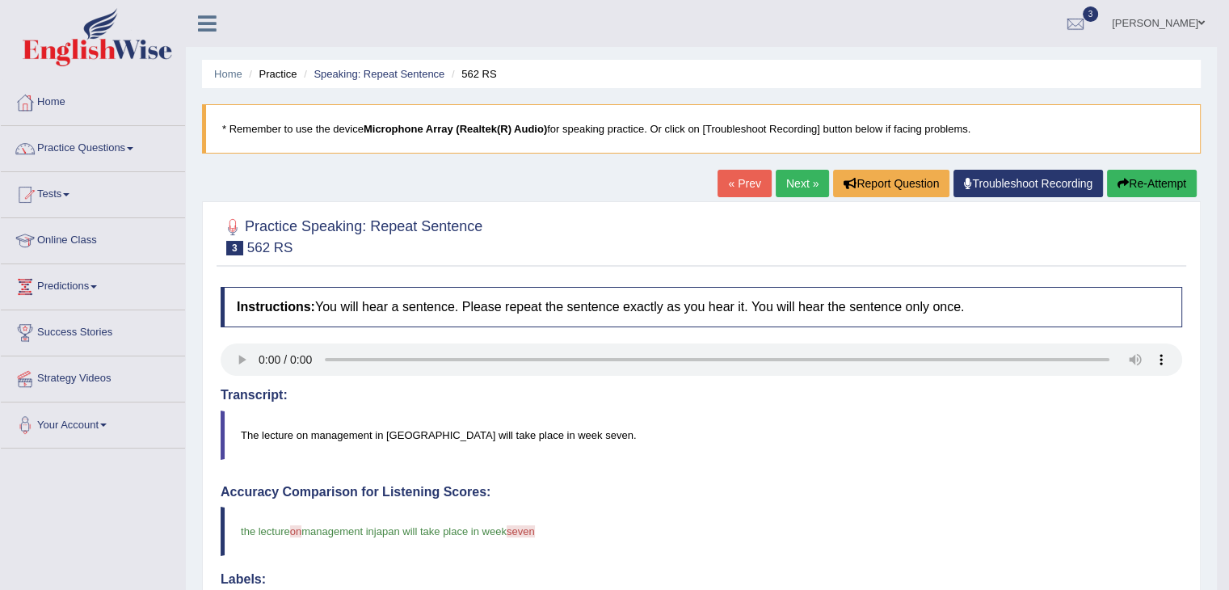
click at [795, 175] on link "Next »" at bounding box center [802, 183] width 53 height 27
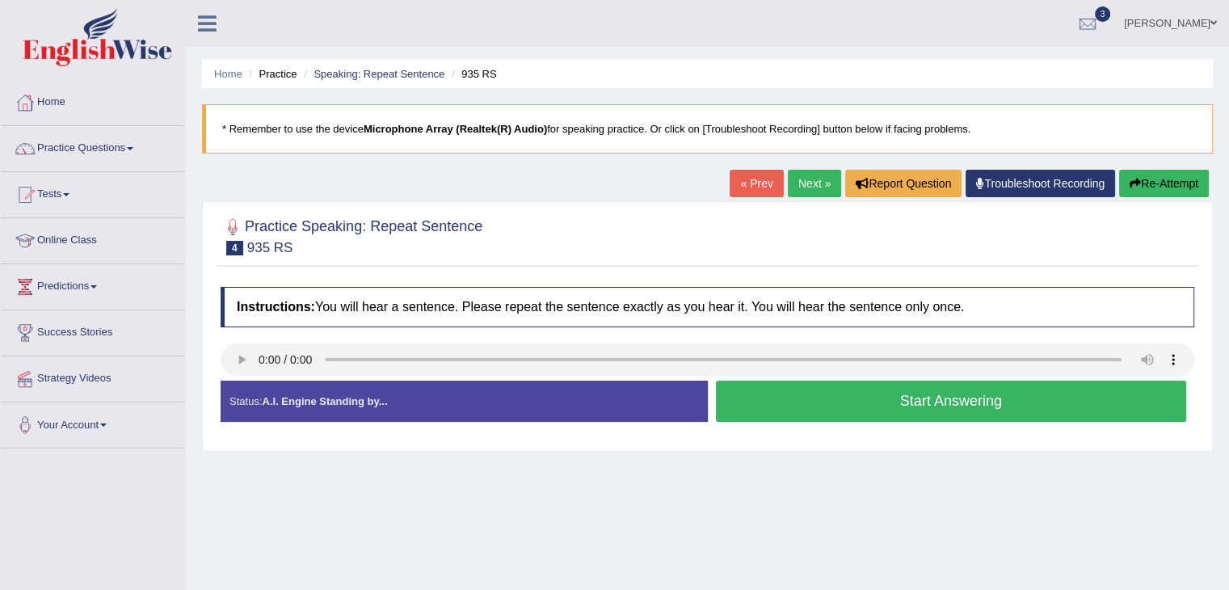
click at [774, 394] on button "Start Answering" at bounding box center [951, 401] width 471 height 41
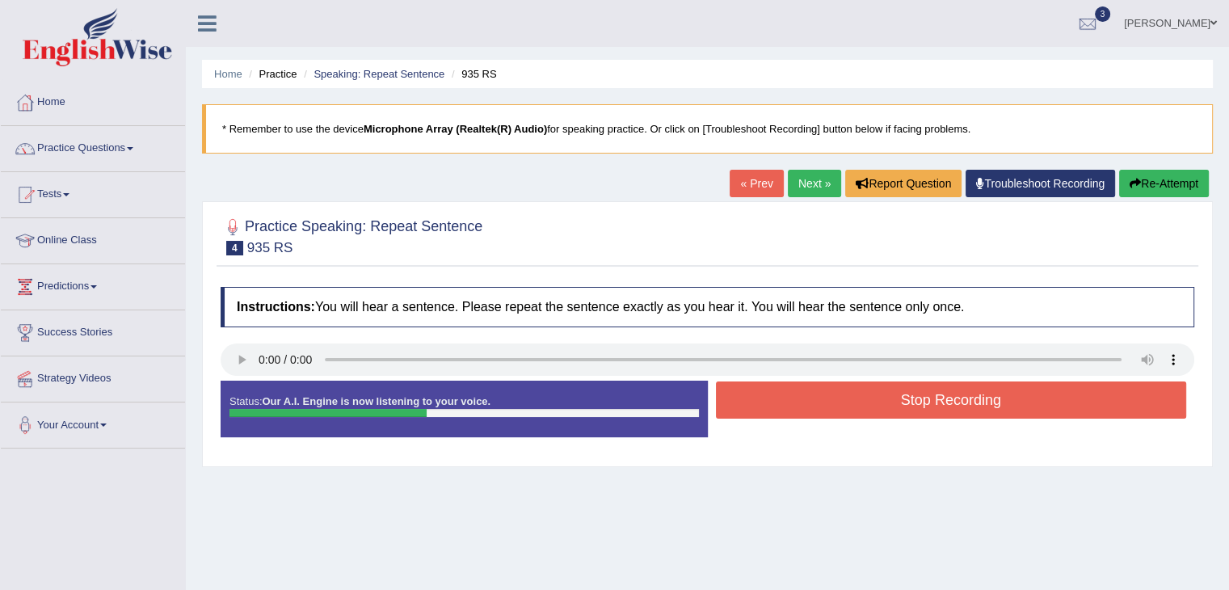
click at [774, 394] on button "Stop Recording" at bounding box center [951, 399] width 471 height 37
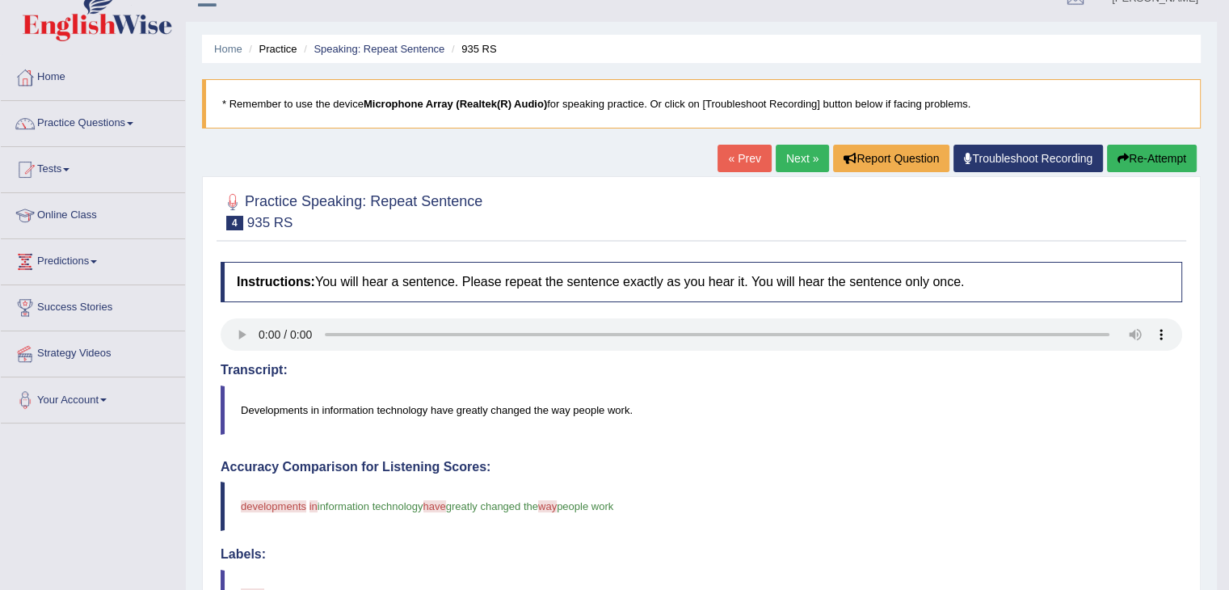
scroll to position [13, 0]
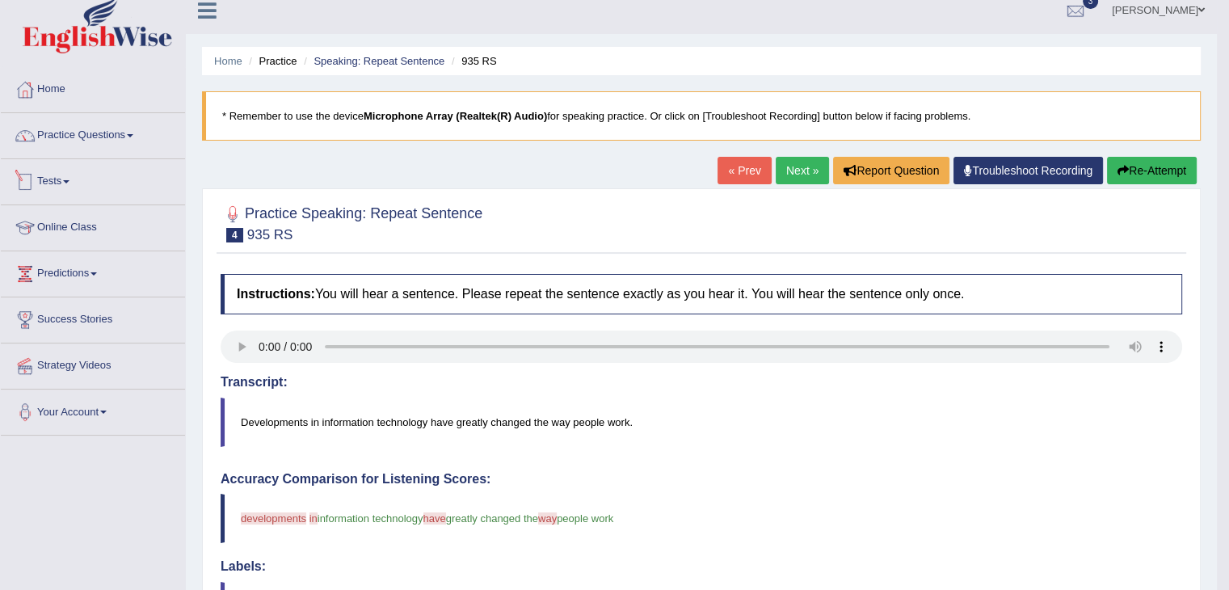
click at [127, 132] on link "Practice Questions" at bounding box center [93, 133] width 184 height 40
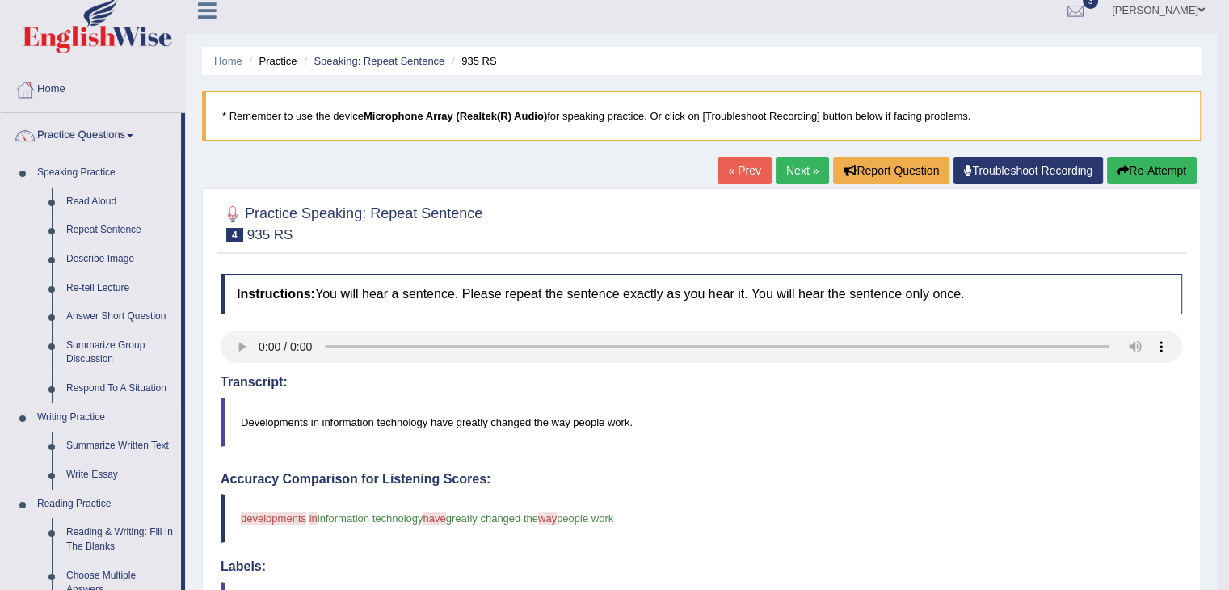
click at [112, 254] on link "Describe Image" at bounding box center [120, 259] width 122 height 29
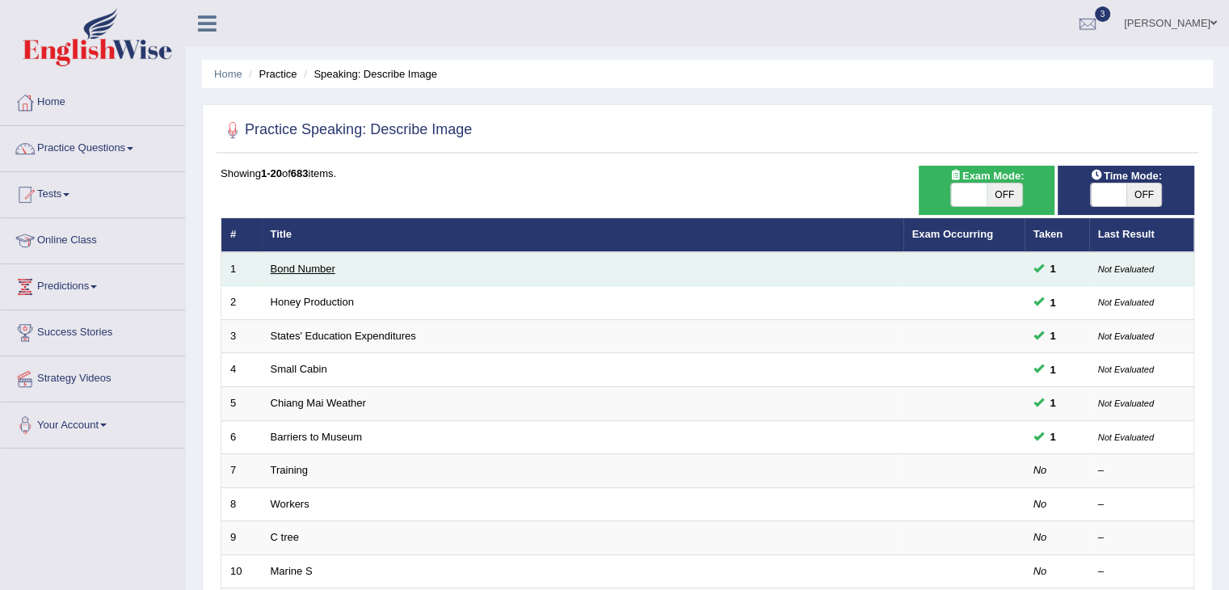
click at [321, 271] on link "Bond Number" at bounding box center [303, 269] width 65 height 12
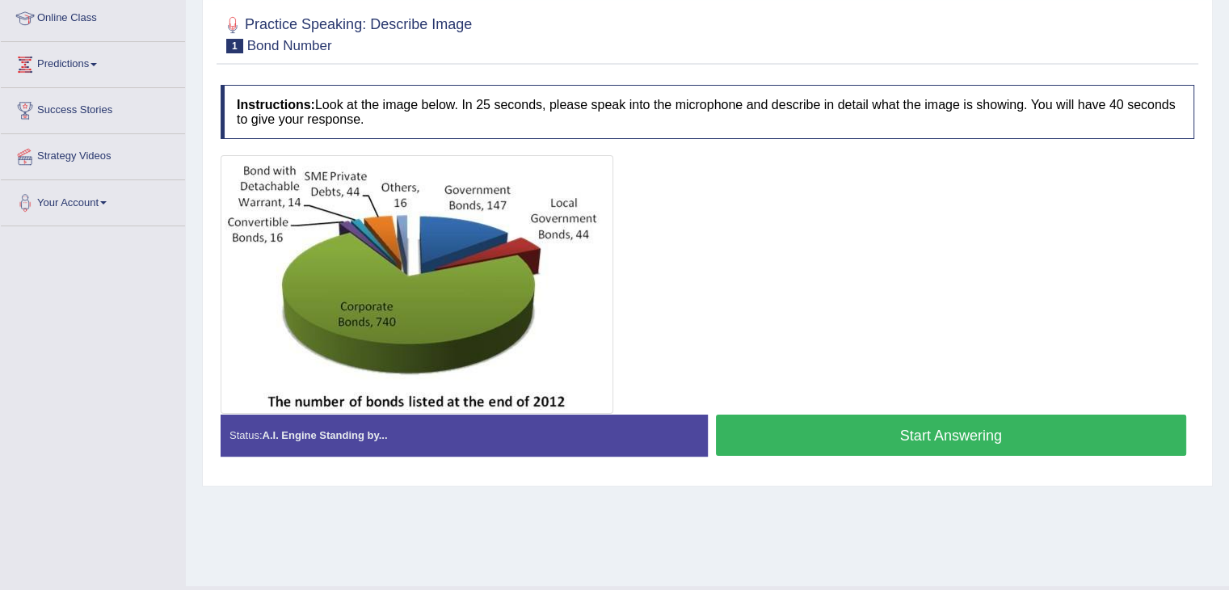
scroll to position [223, 0]
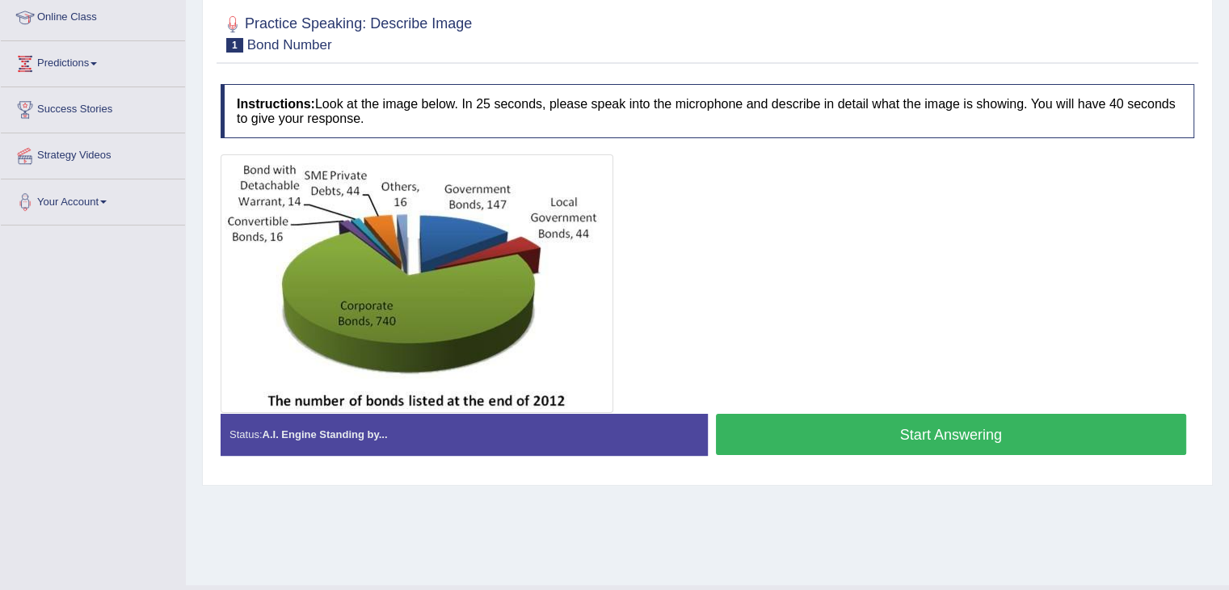
click at [802, 449] on button "Start Answering" at bounding box center [951, 434] width 471 height 41
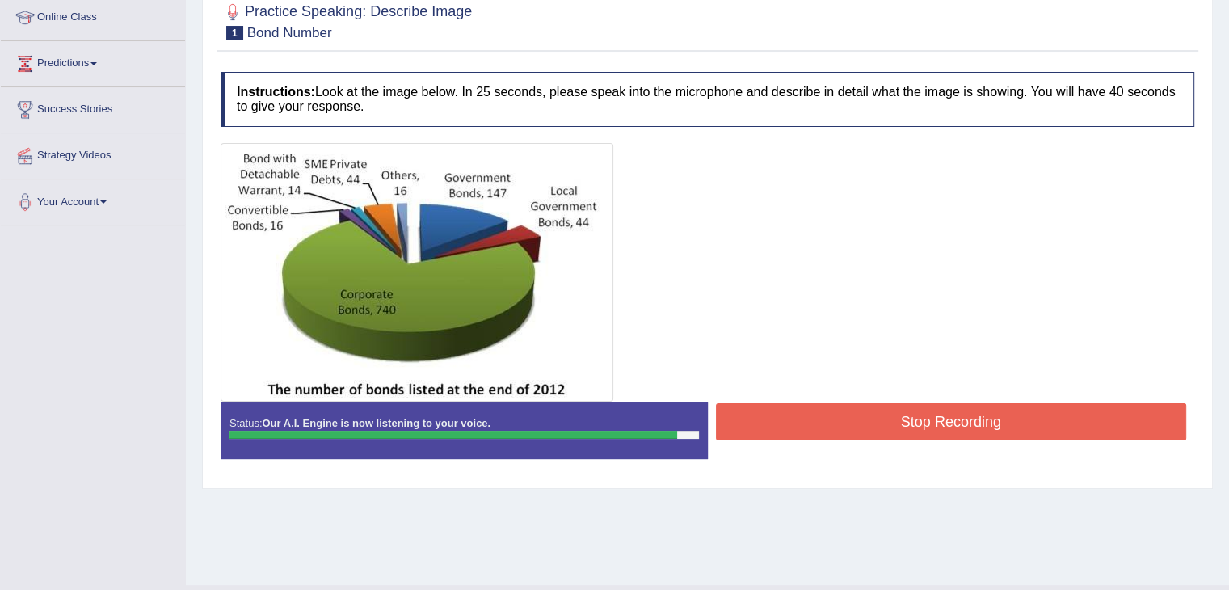
click at [878, 410] on button "Stop Recording" at bounding box center [951, 421] width 471 height 37
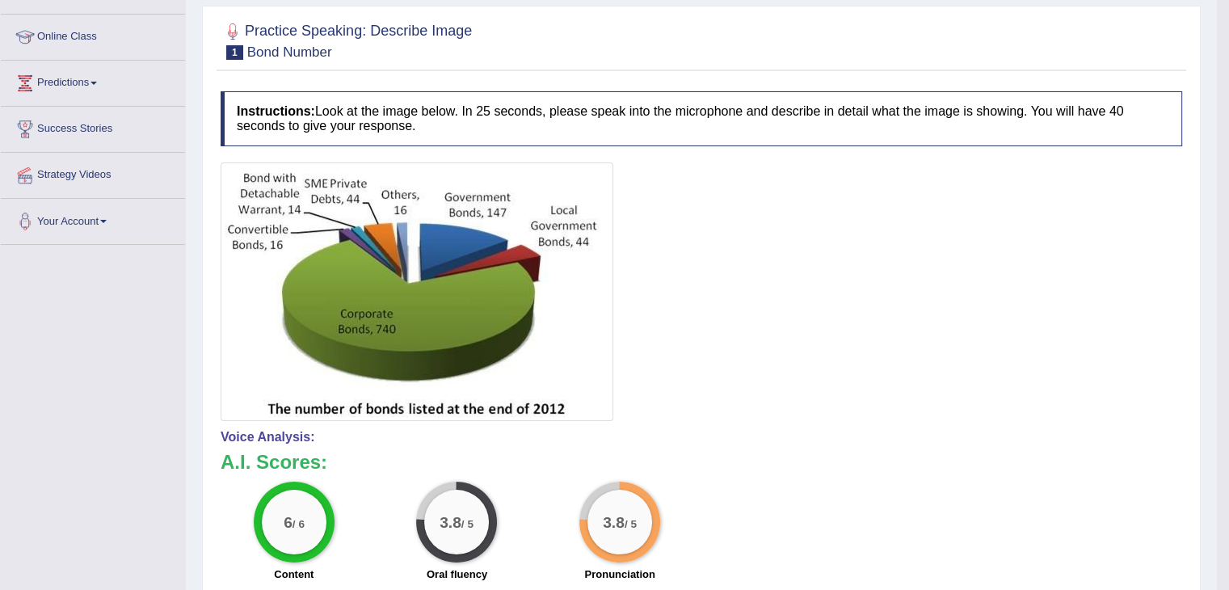
scroll to position [0, 0]
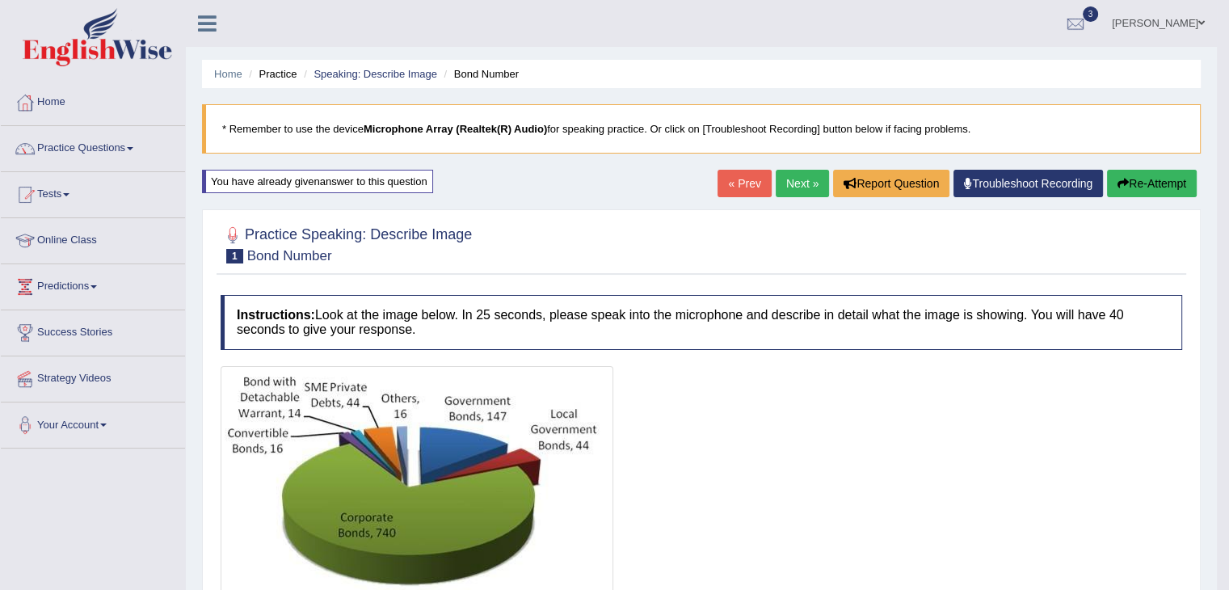
click at [793, 183] on link "Next »" at bounding box center [802, 183] width 53 height 27
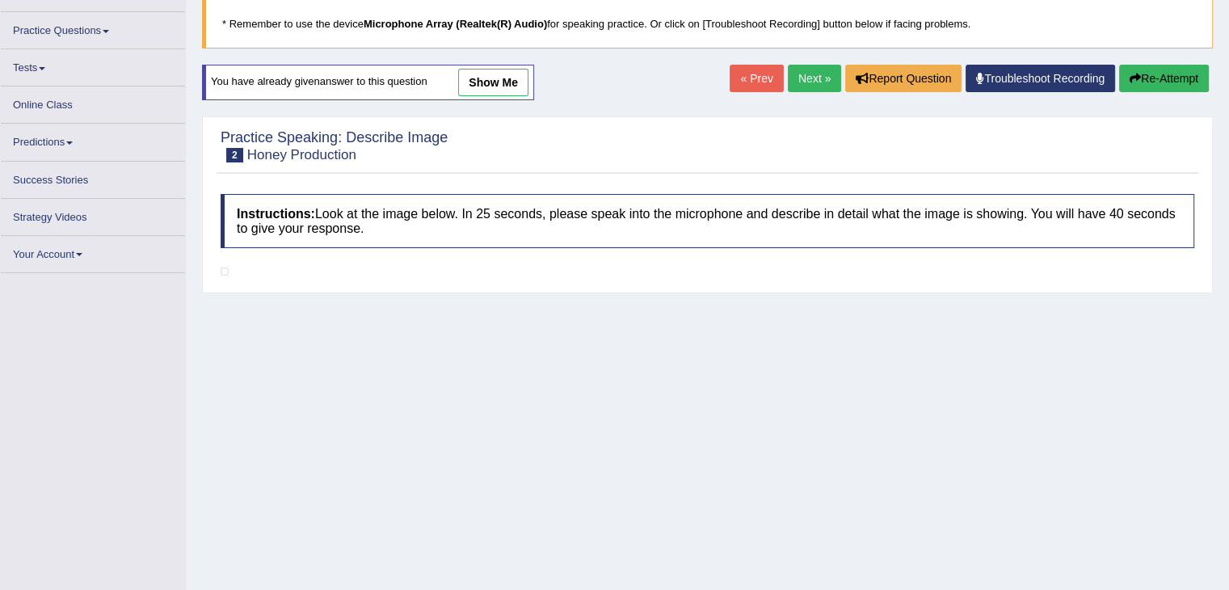
scroll to position [108, 0]
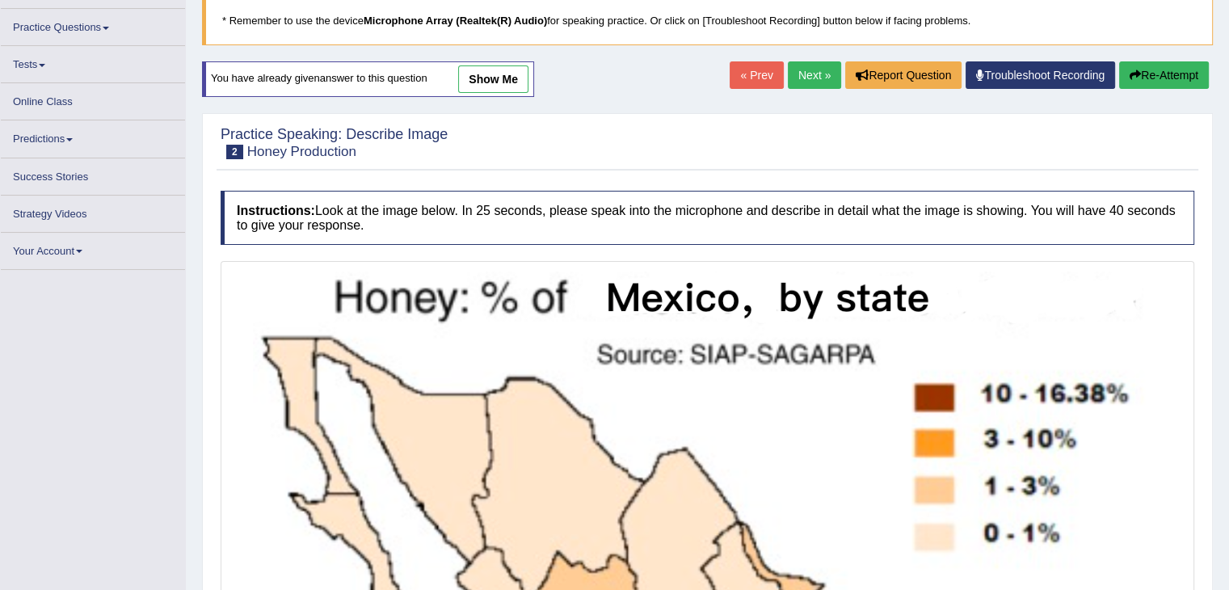
click at [478, 81] on link "show me" at bounding box center [493, 78] width 70 height 27
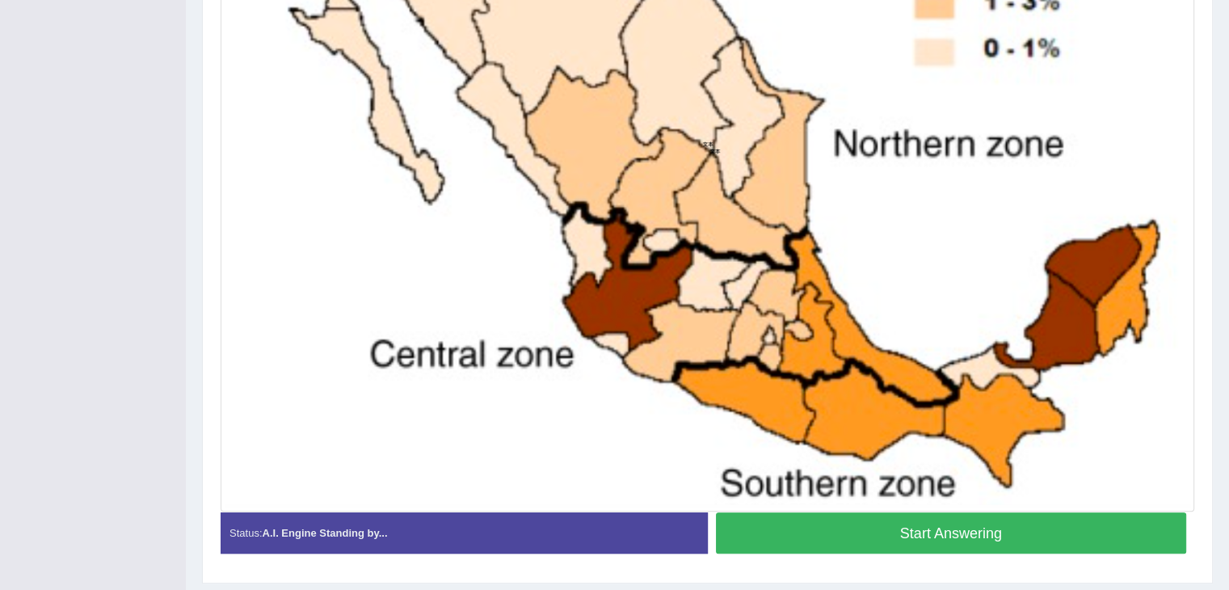
scroll to position [603, 0]
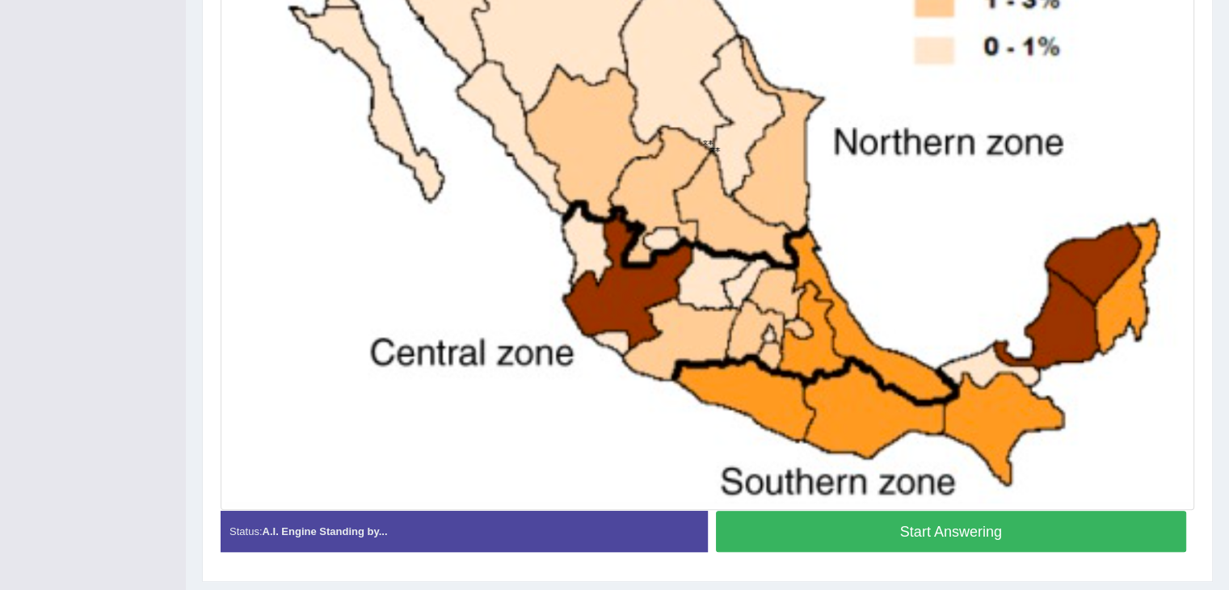
click at [839, 531] on button "Start Answering" at bounding box center [951, 531] width 471 height 41
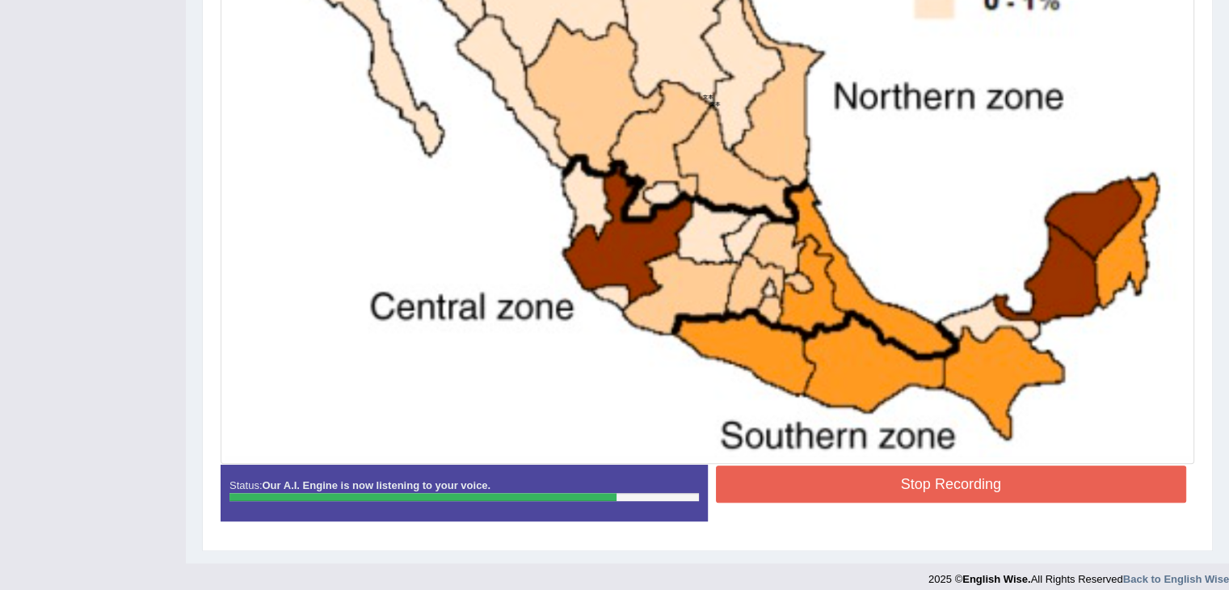
scroll to position [638, 0]
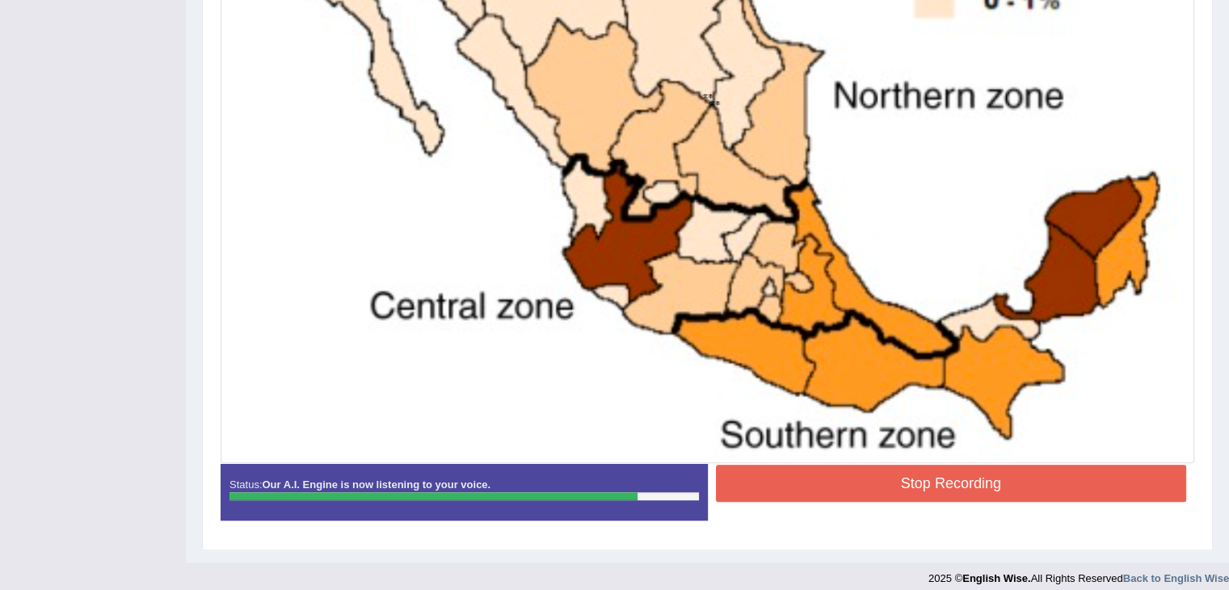
click at [859, 466] on button "Stop Recording" at bounding box center [951, 483] width 471 height 37
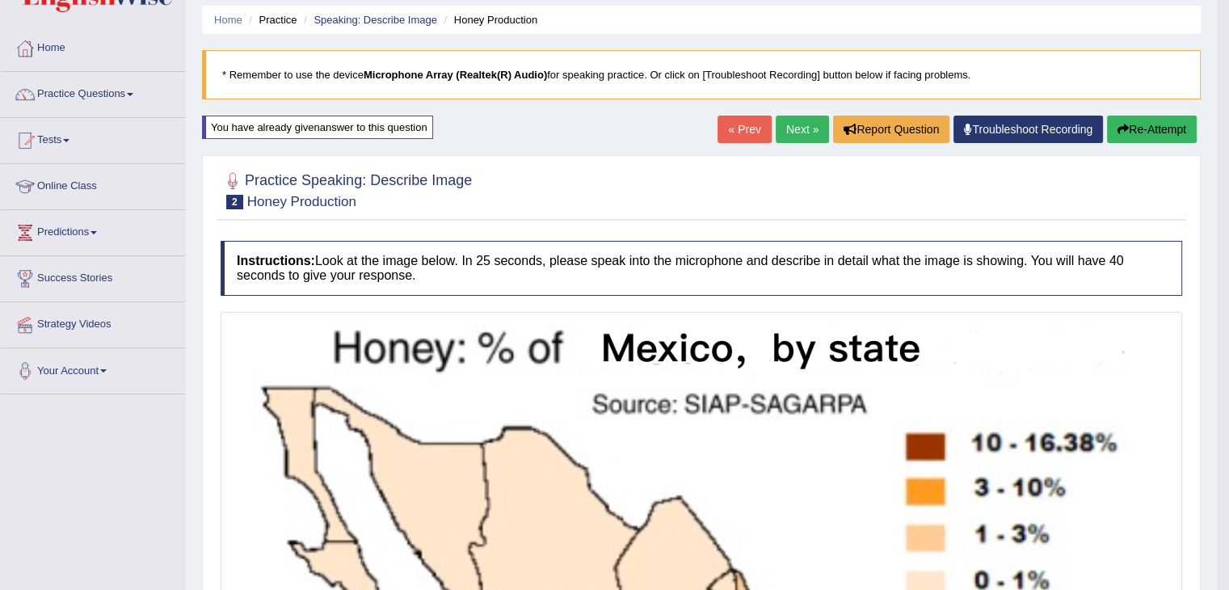
scroll to position [0, 0]
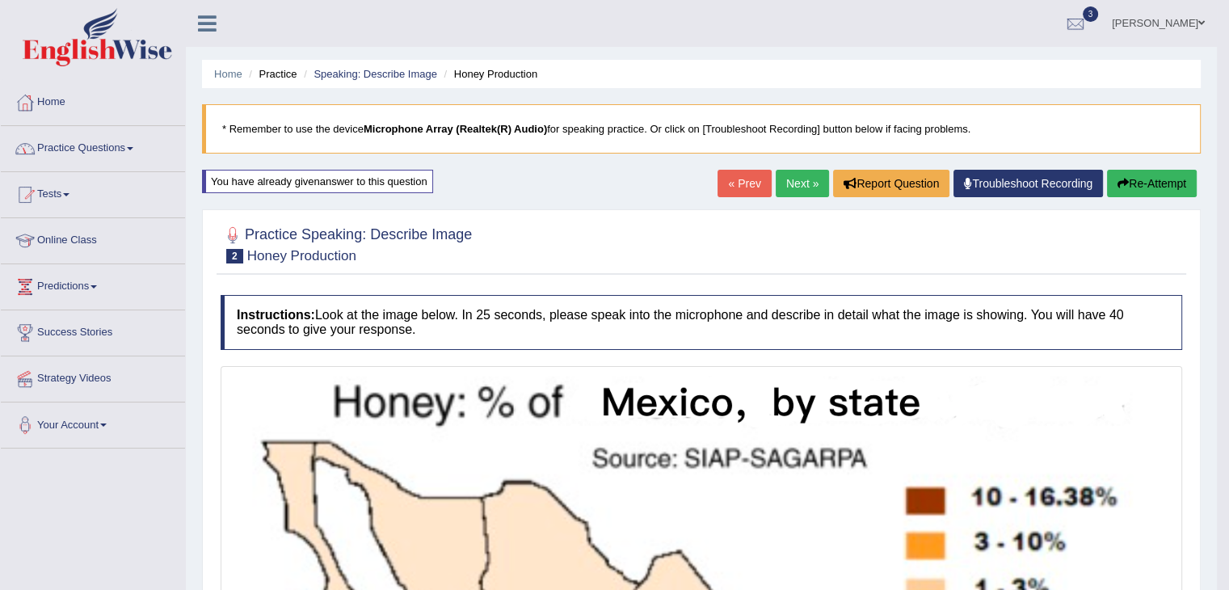
click at [135, 149] on link "Practice Questions" at bounding box center [93, 146] width 184 height 40
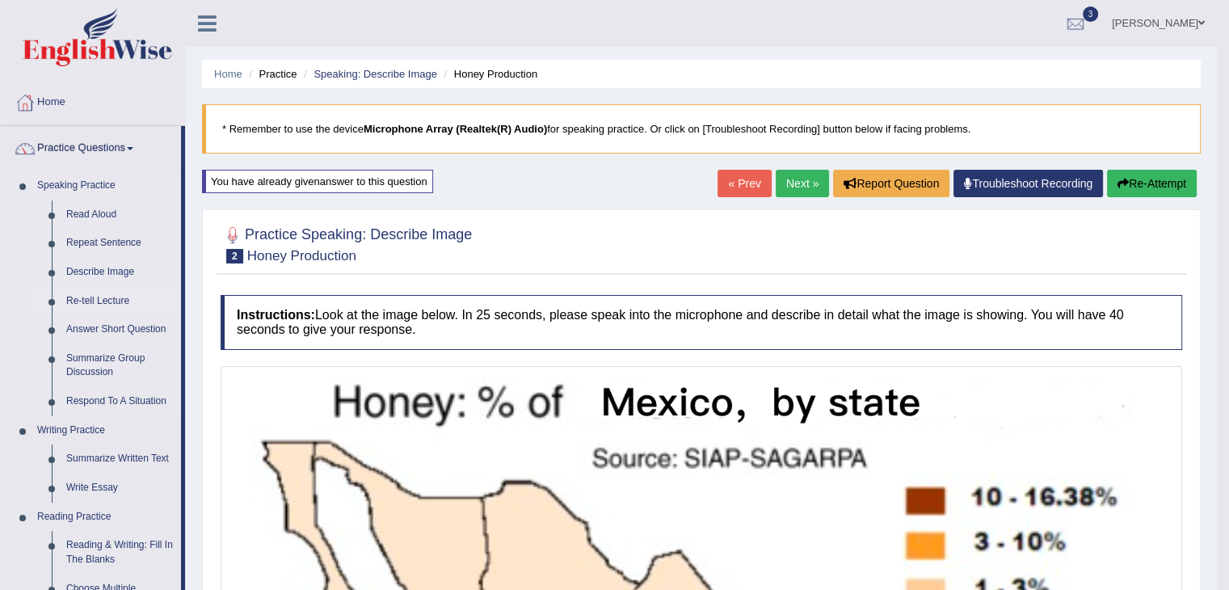
click at [99, 301] on link "Re-tell Lecture" at bounding box center [120, 301] width 122 height 29
